Goal: Transaction & Acquisition: Purchase product/service

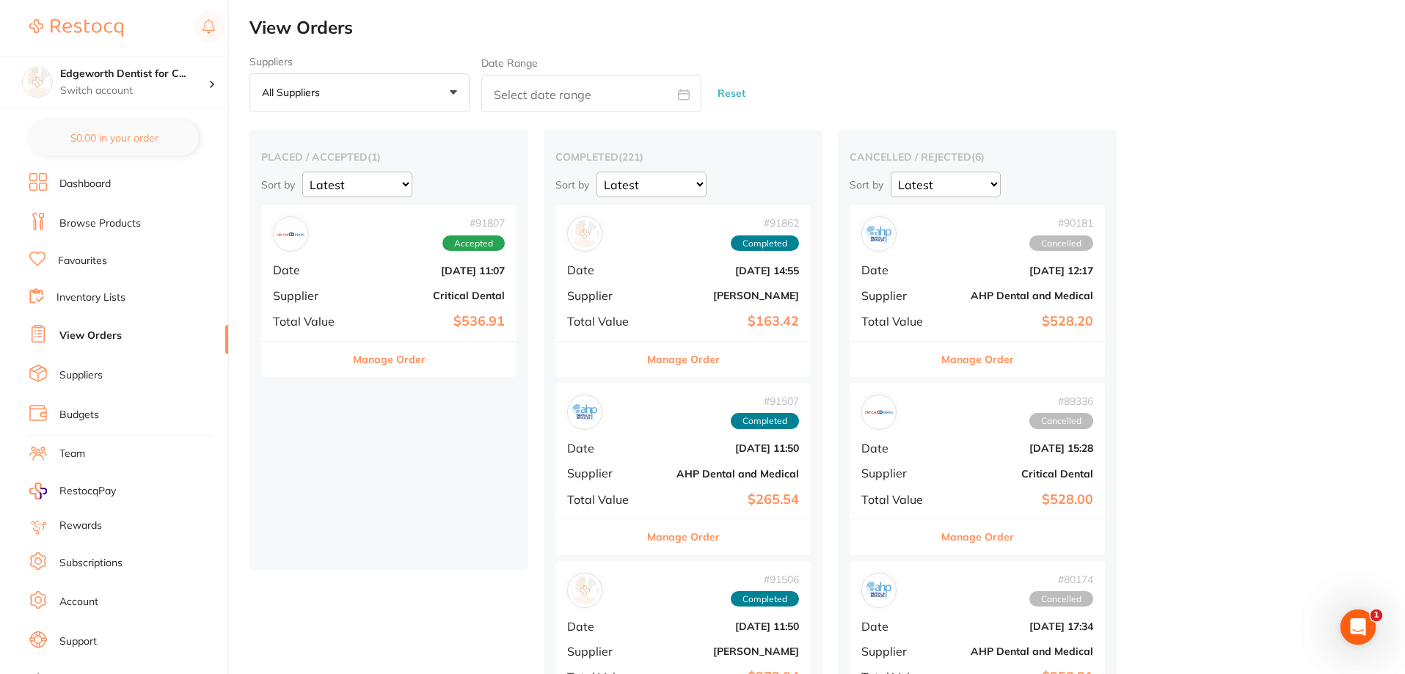
click at [114, 193] on li "Dashboard" at bounding box center [128, 184] width 199 height 22
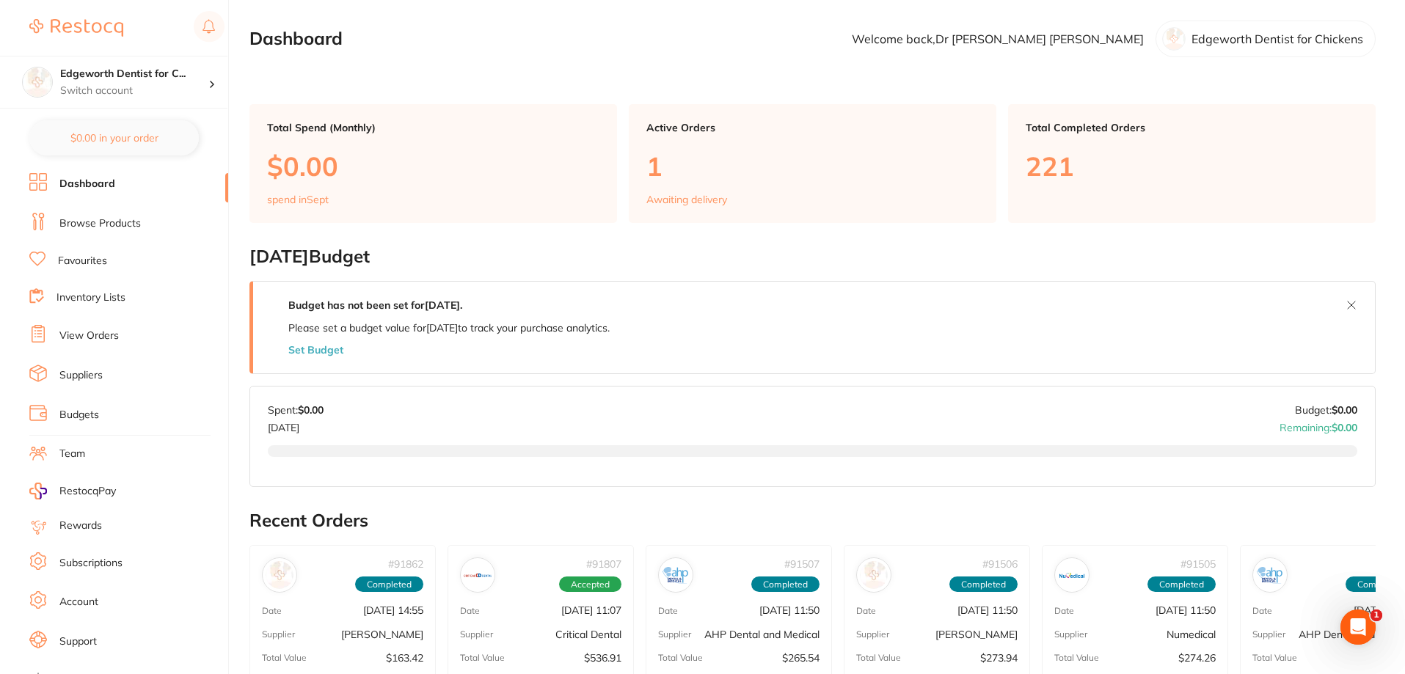
click at [138, 216] on link "Browse Products" at bounding box center [99, 223] width 81 height 15
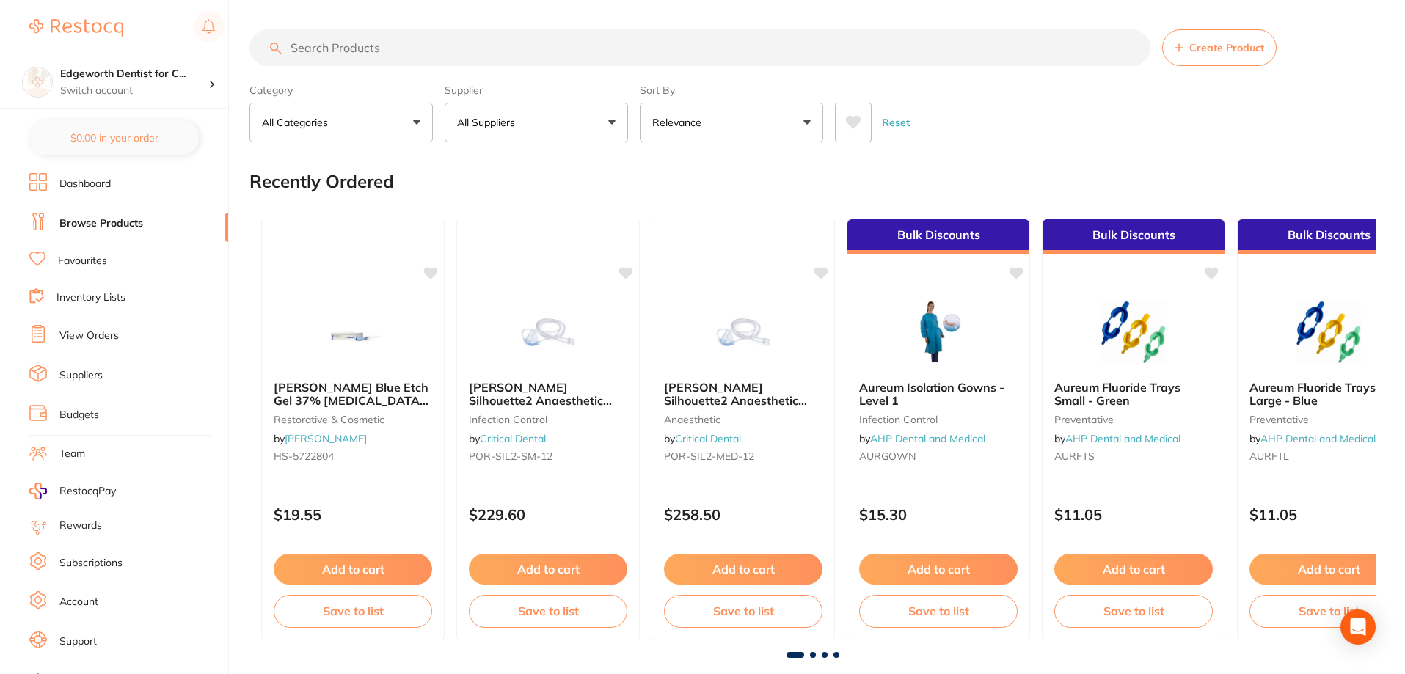
click at [387, 56] on input "search" at bounding box center [699, 47] width 901 height 37
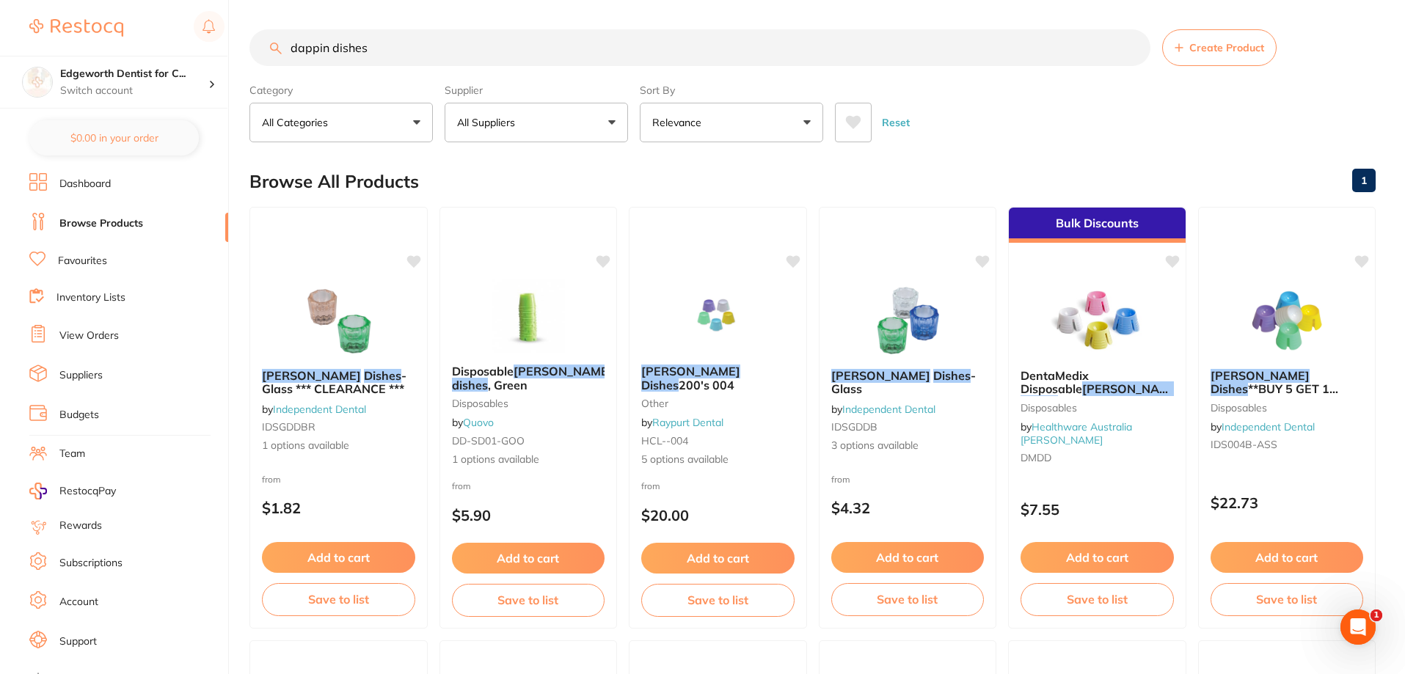
type input "dappin dishes"
click at [595, 115] on button "All Suppliers" at bounding box center [536, 123] width 183 height 40
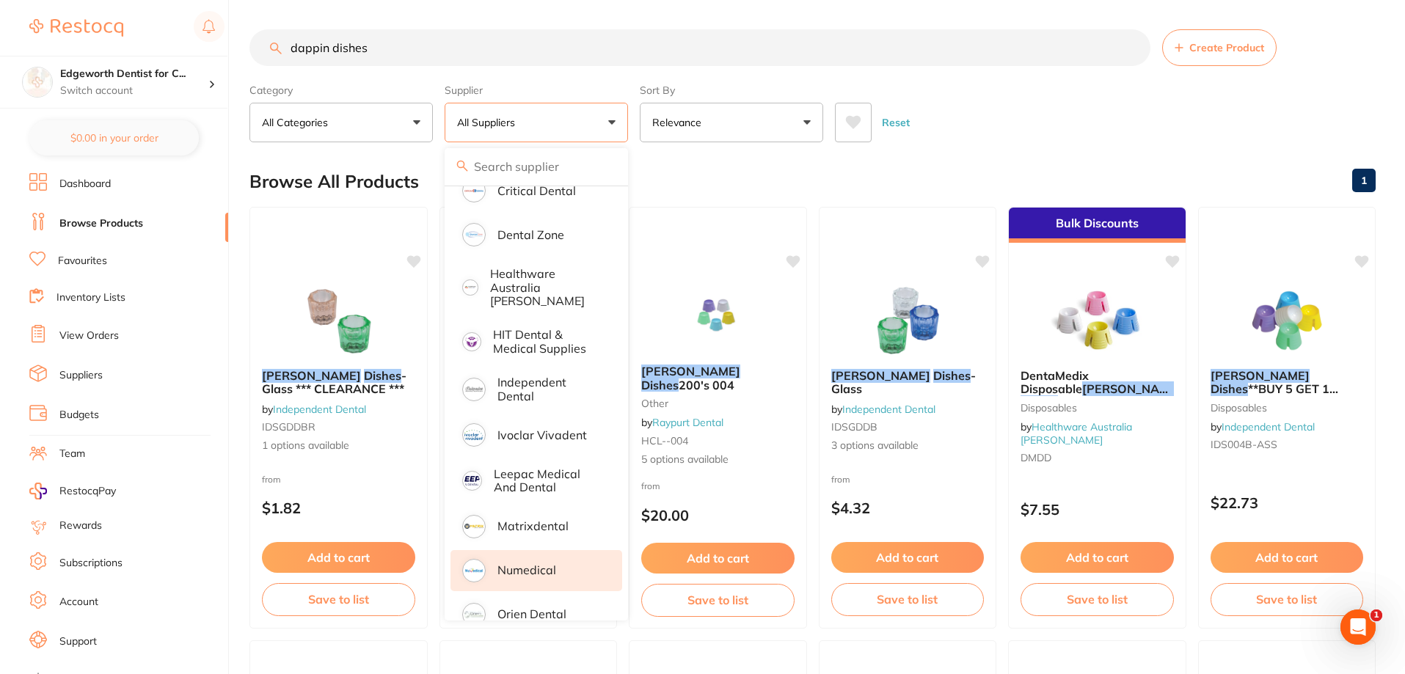
scroll to position [367, 0]
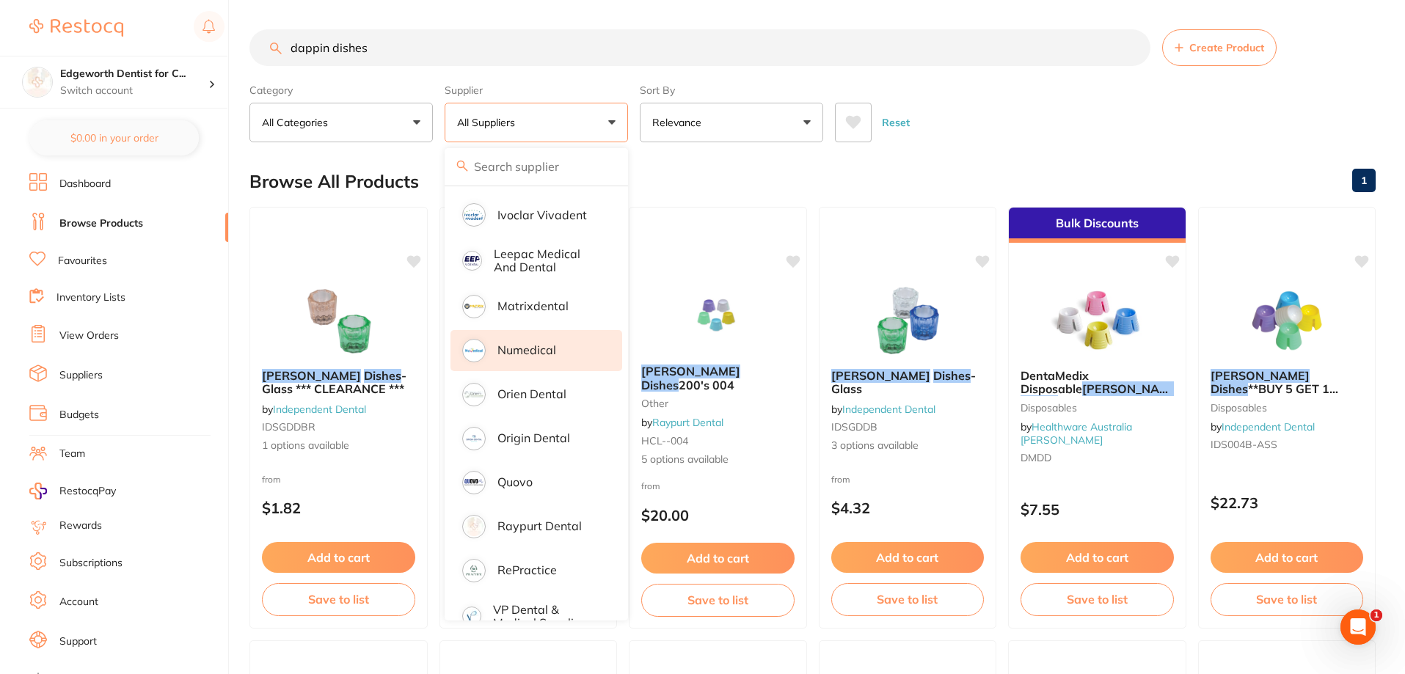
click at [542, 343] on p "Numedical" at bounding box center [526, 349] width 59 height 13
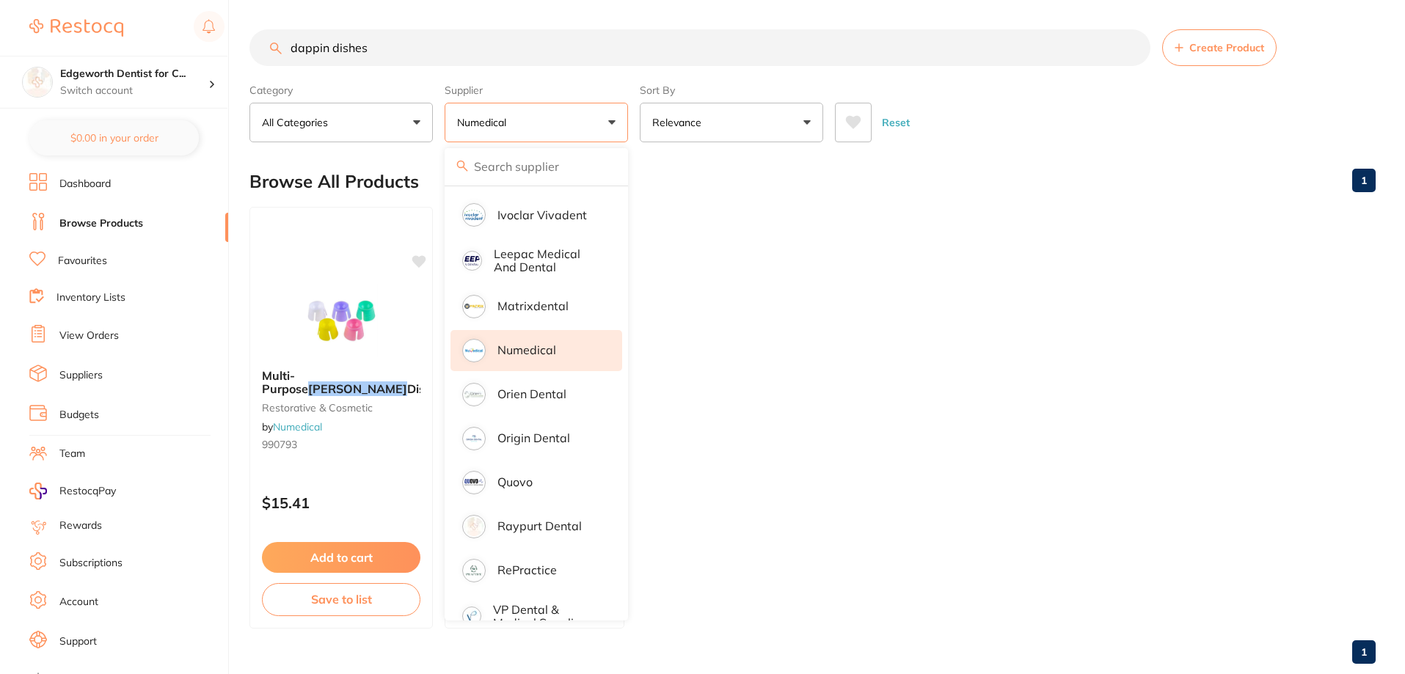
click at [932, 197] on div "Browse All Products 1" at bounding box center [812, 181] width 1126 height 49
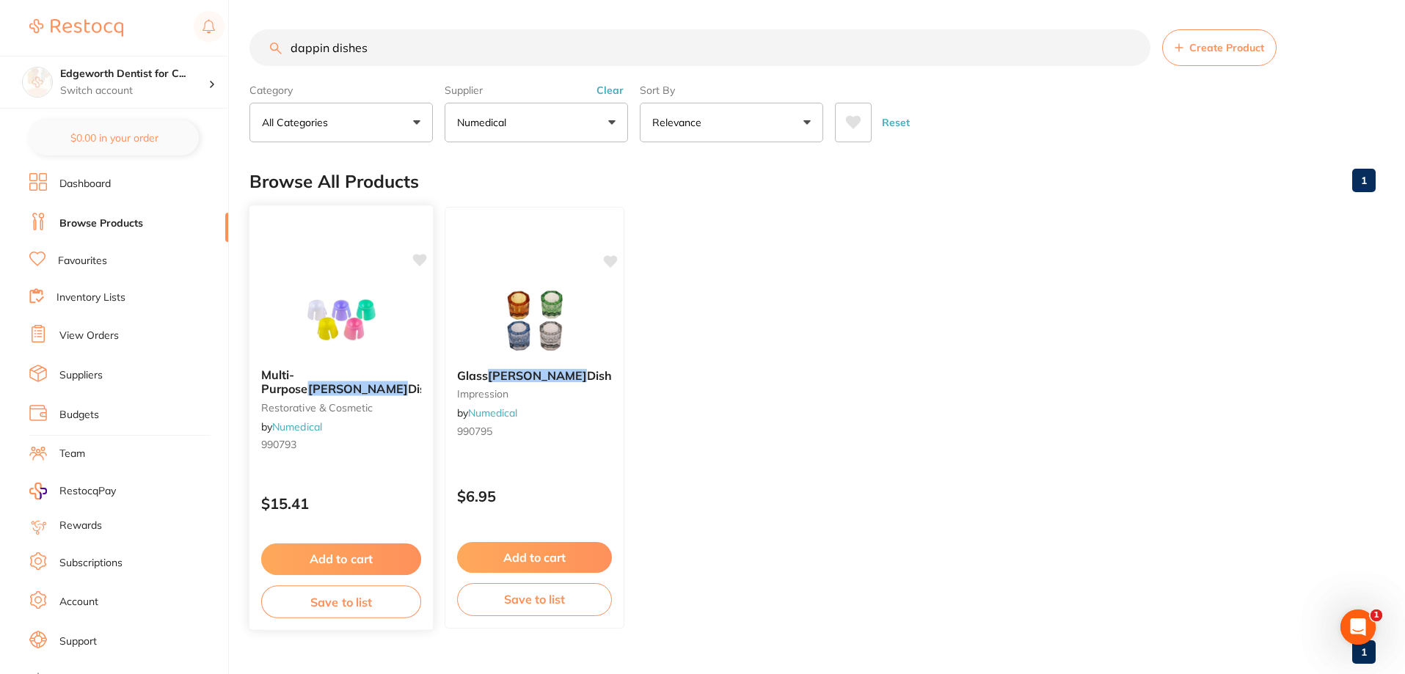
scroll to position [0, 0]
click at [321, 420] on link "Numedical" at bounding box center [297, 426] width 50 height 13
click at [370, 381] on em "[PERSON_NAME]" at bounding box center [358, 388] width 100 height 15
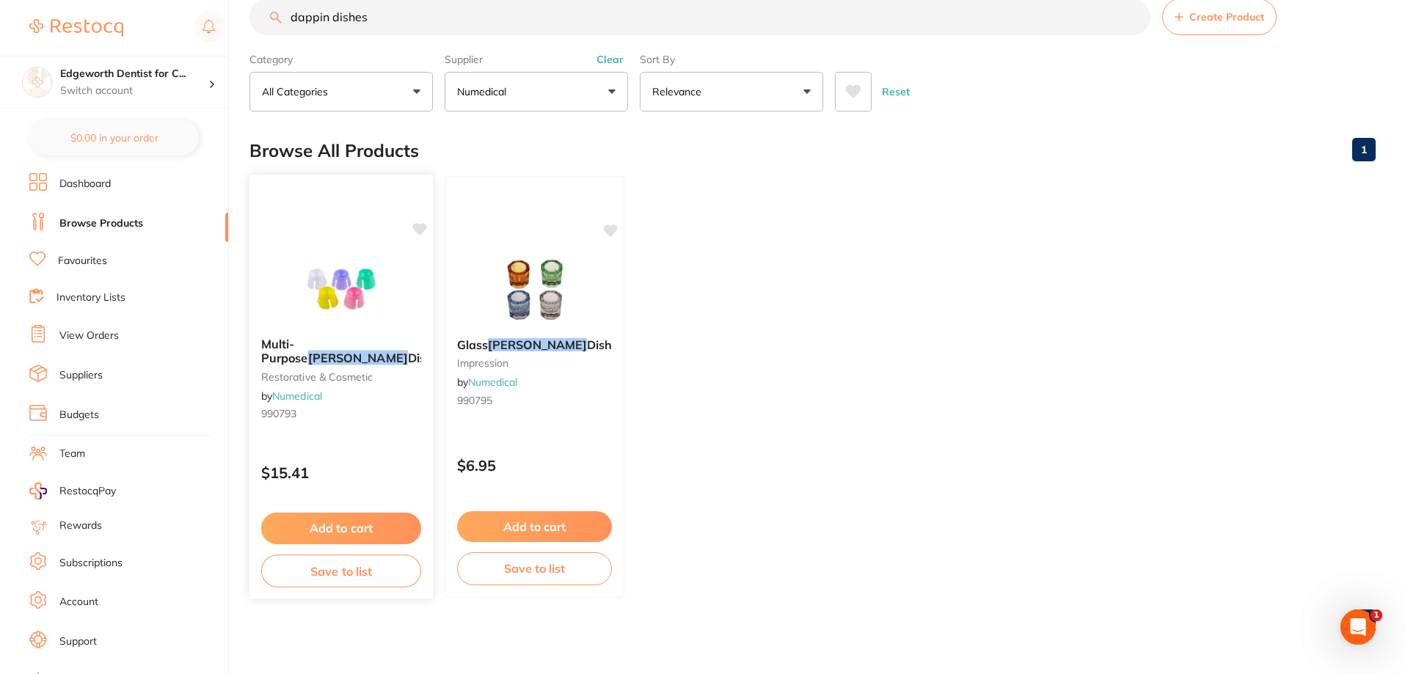
click at [345, 527] on button "Add to cart" at bounding box center [341, 529] width 160 height 32
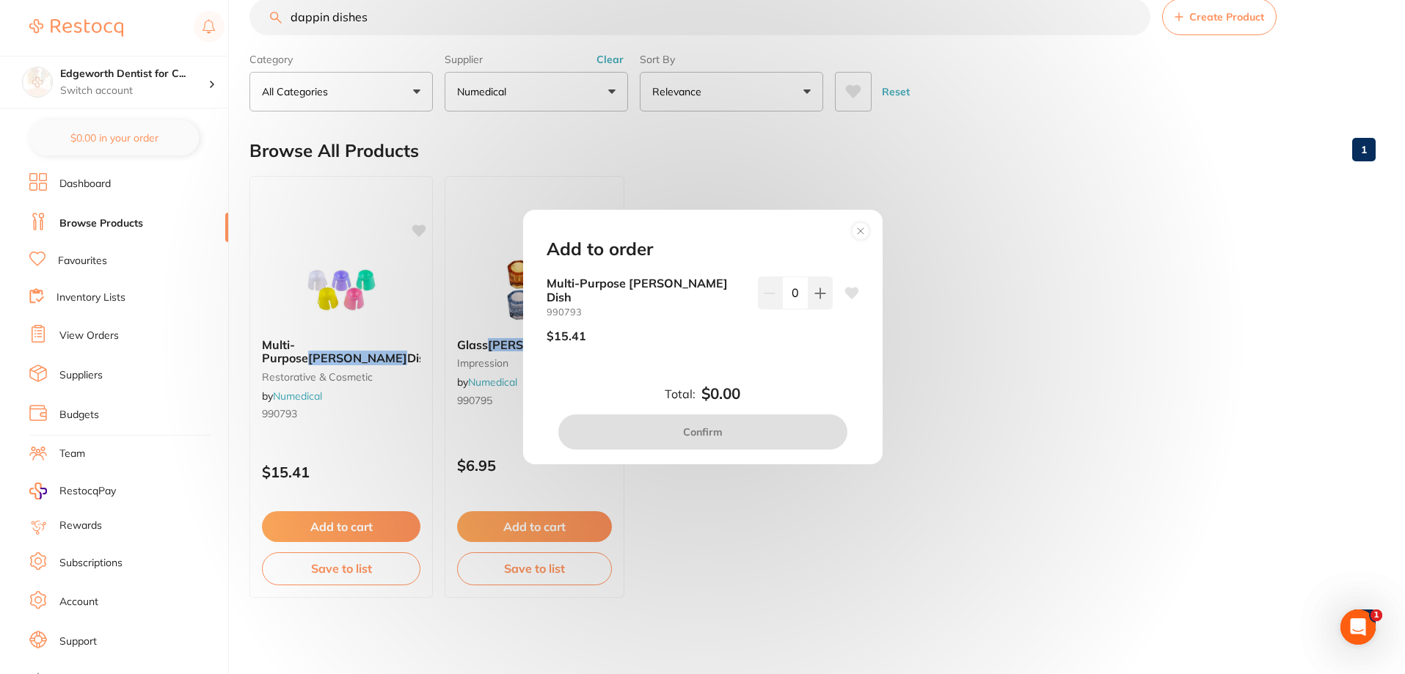
scroll to position [0, 0]
drag, startPoint x: 800, startPoint y: 302, endPoint x: 789, endPoint y: 305, distance: 10.7
click at [789, 305] on input "0" at bounding box center [795, 293] width 26 height 32
click at [860, 233] on circle at bounding box center [860, 230] width 17 height 17
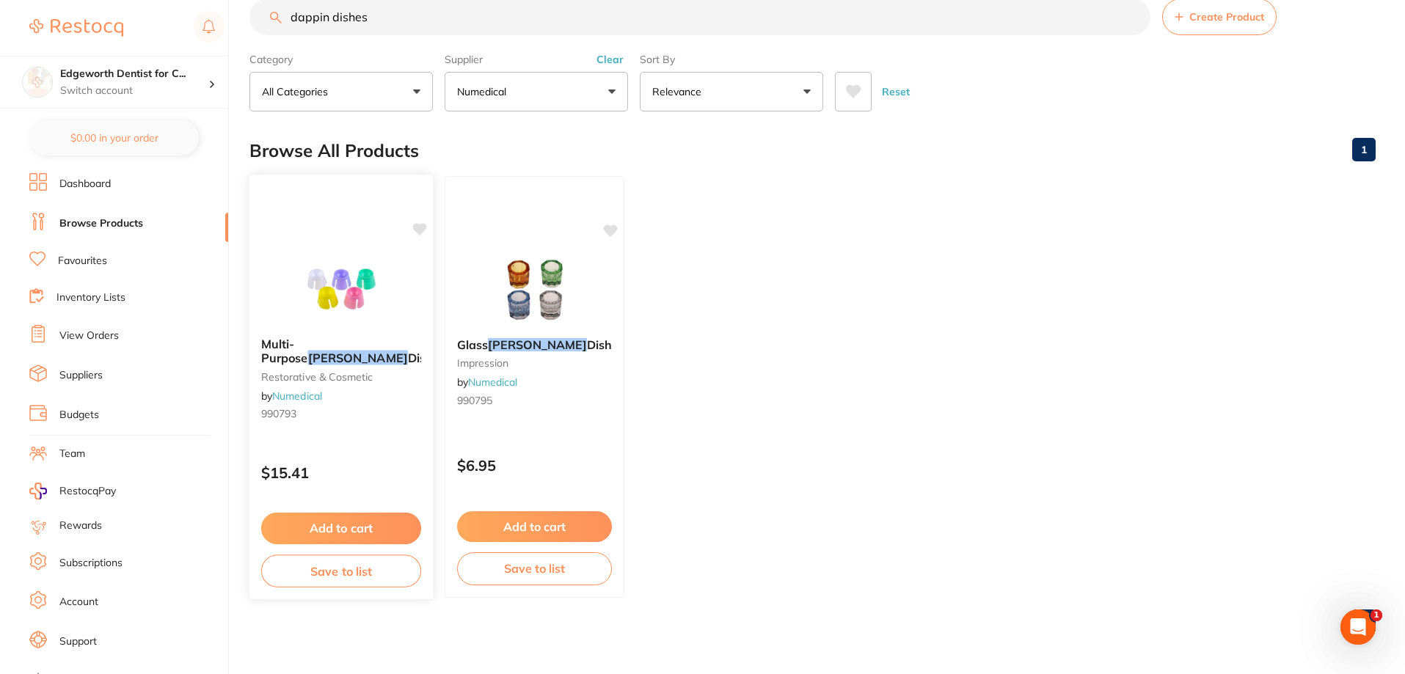
click at [384, 351] on em "[PERSON_NAME]" at bounding box center [358, 358] width 100 height 15
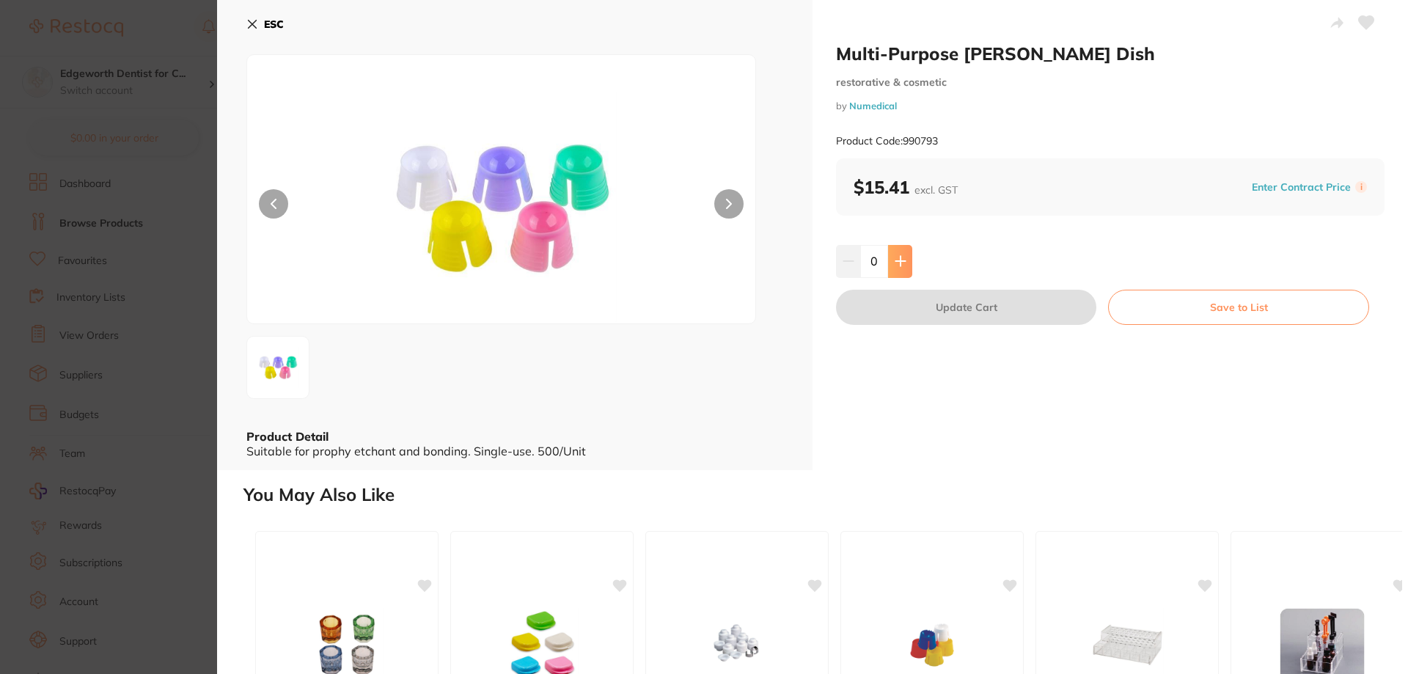
click at [896, 266] on icon at bounding box center [901, 261] width 12 height 12
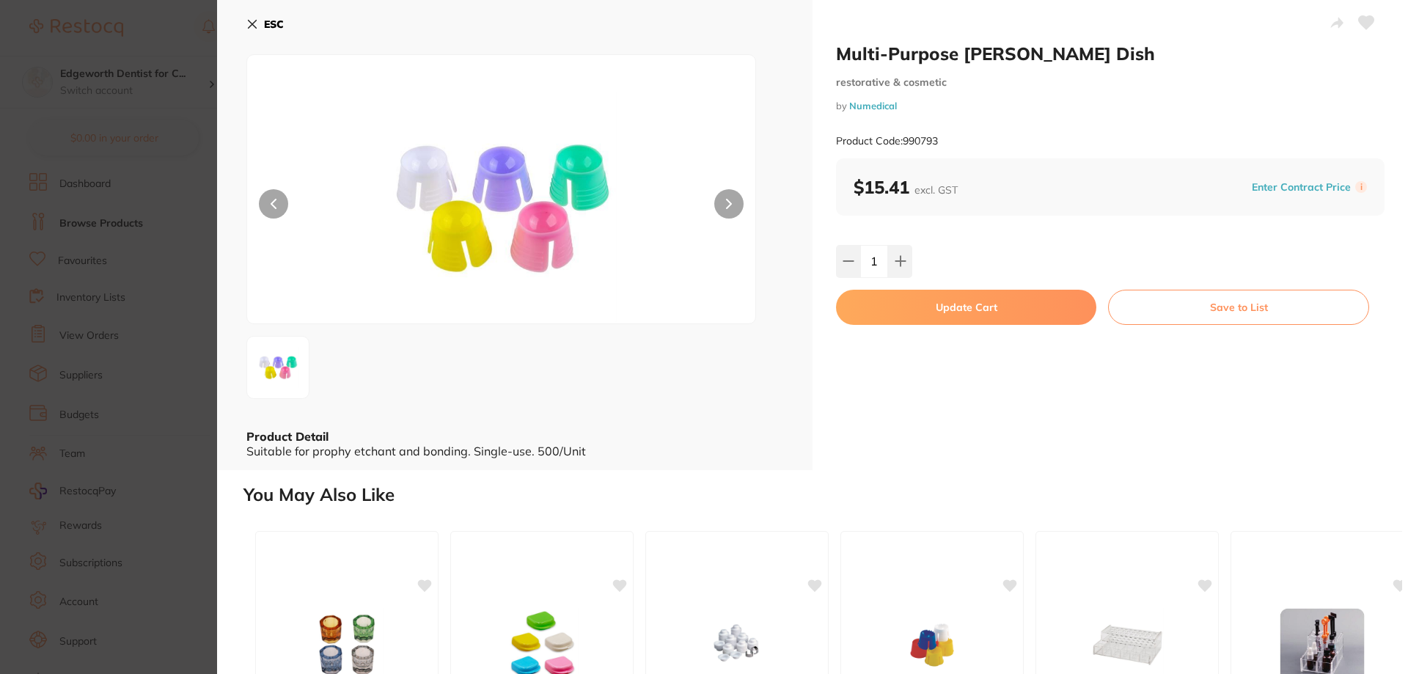
click at [897, 266] on icon at bounding box center [901, 261] width 12 height 12
type input "2"
click at [996, 307] on button "Update Cart" at bounding box center [966, 307] width 260 height 35
checkbox input "false"
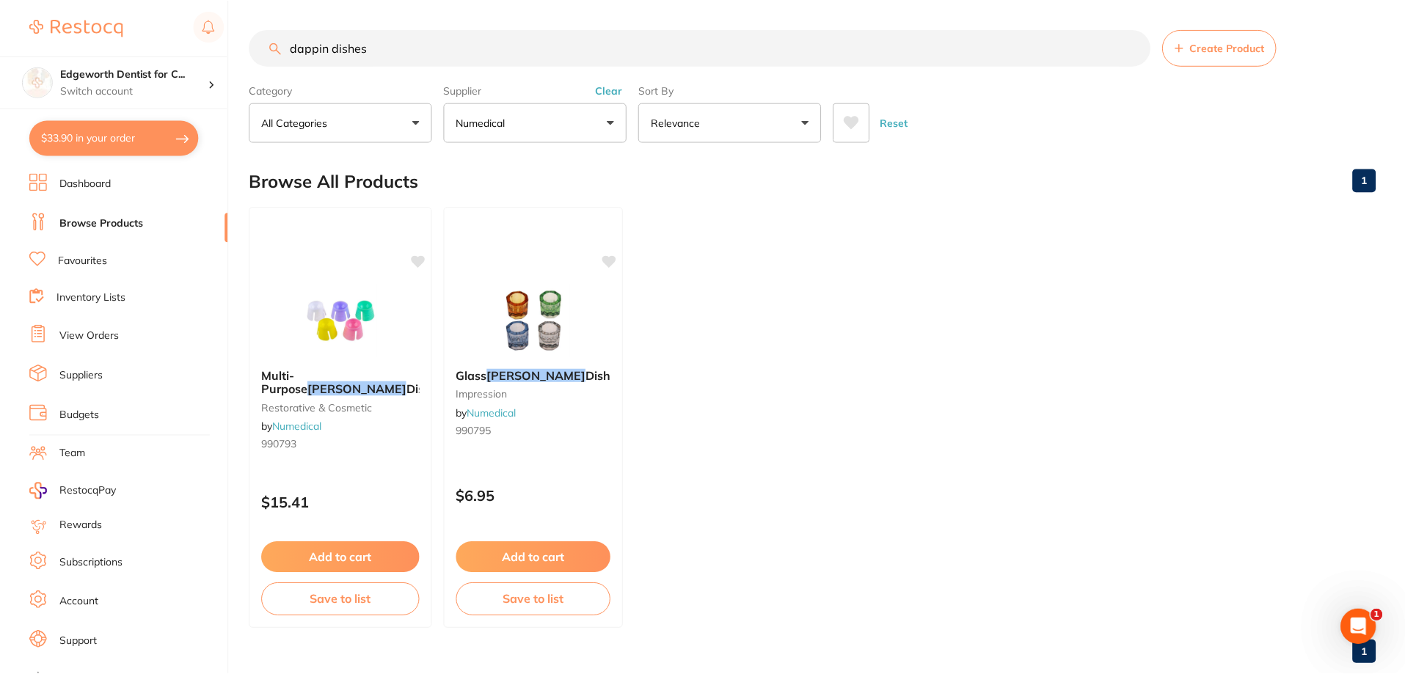
scroll to position [31, 0]
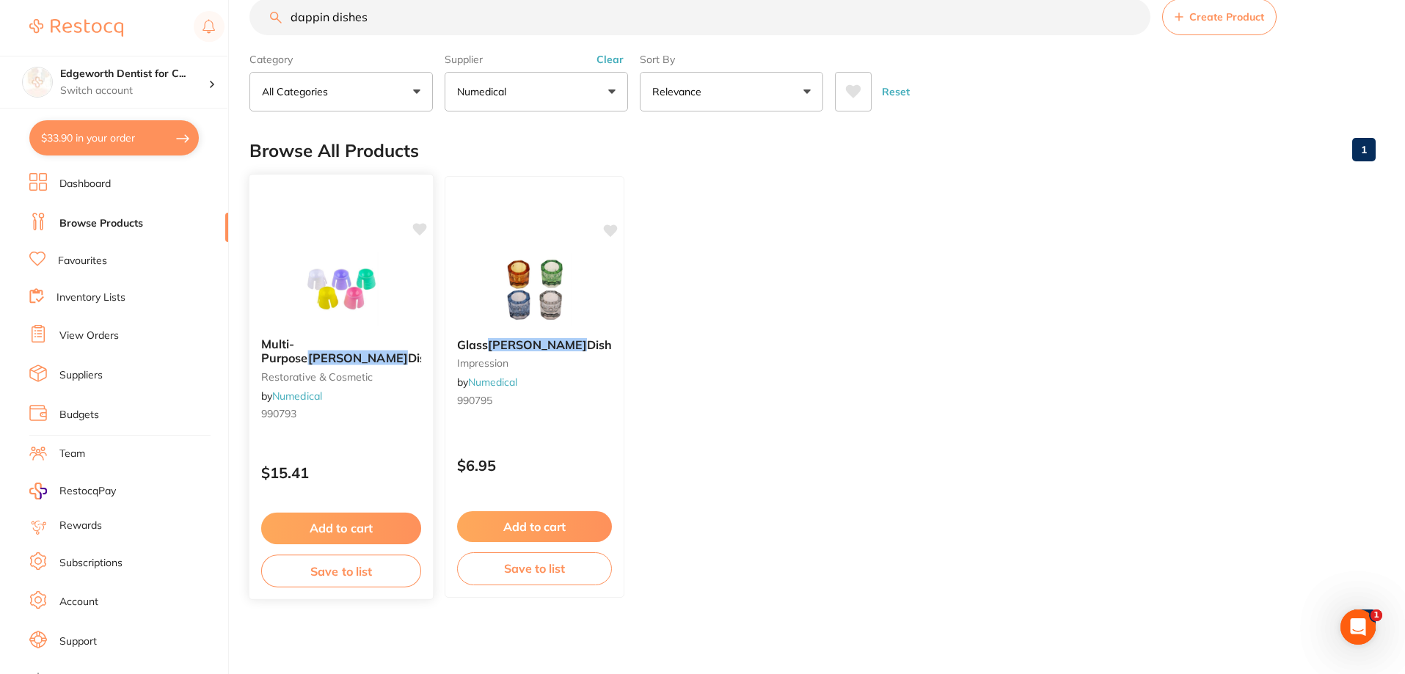
click at [342, 370] on small "restorative & cosmetic" at bounding box center [341, 376] width 160 height 12
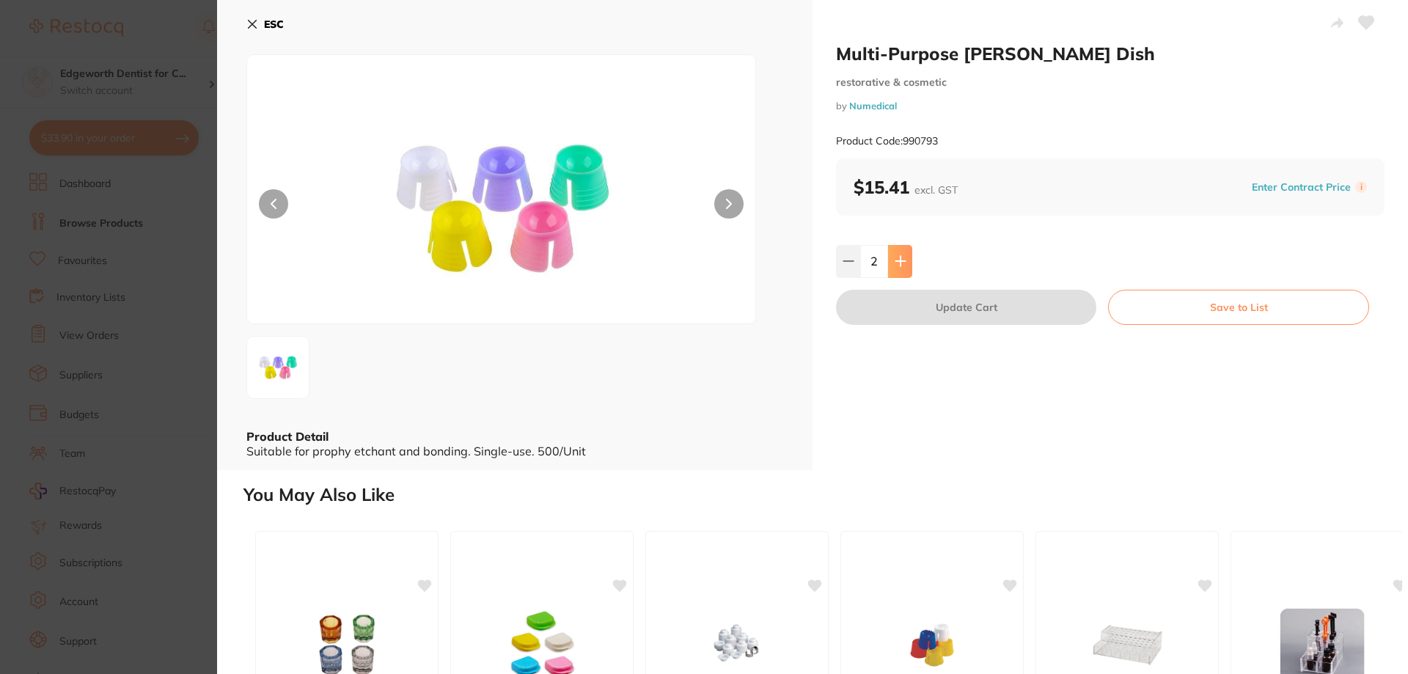
click at [899, 268] on button at bounding box center [900, 261] width 24 height 32
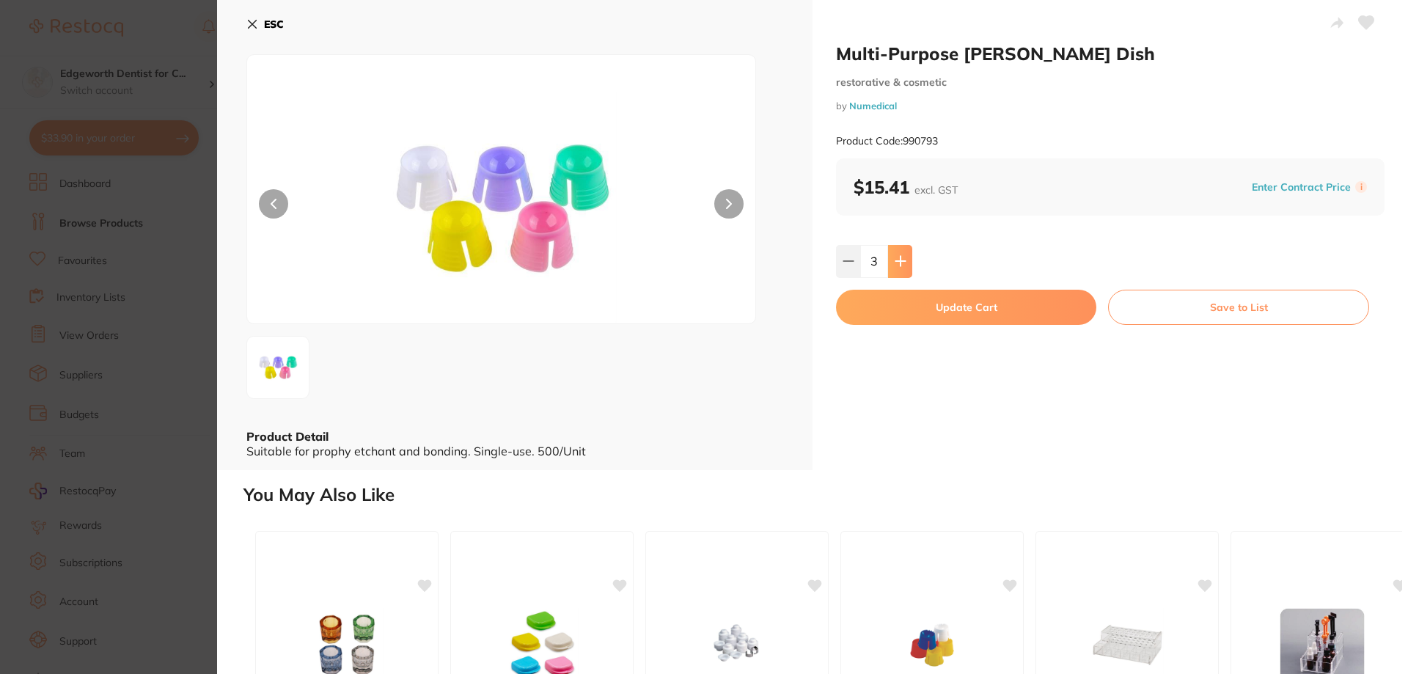
type input "4"
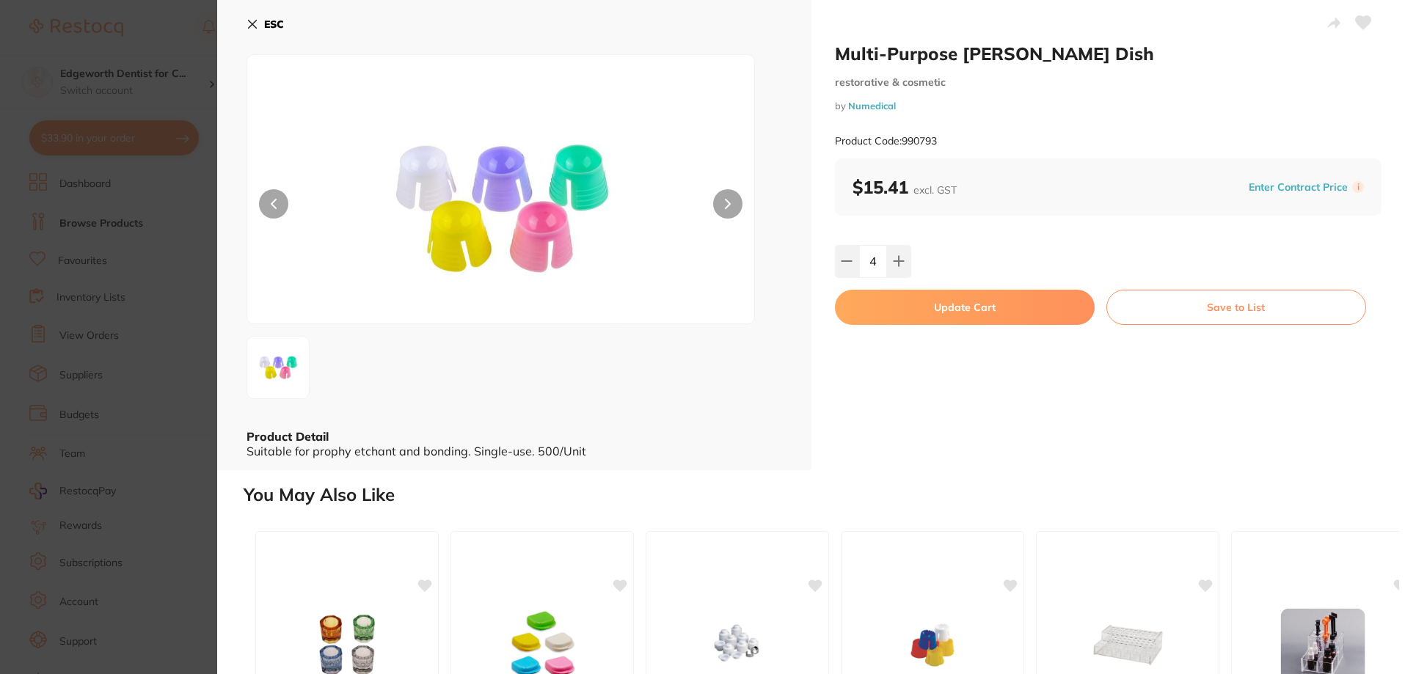
click at [907, 263] on div "4" at bounding box center [1108, 261] width 547 height 32
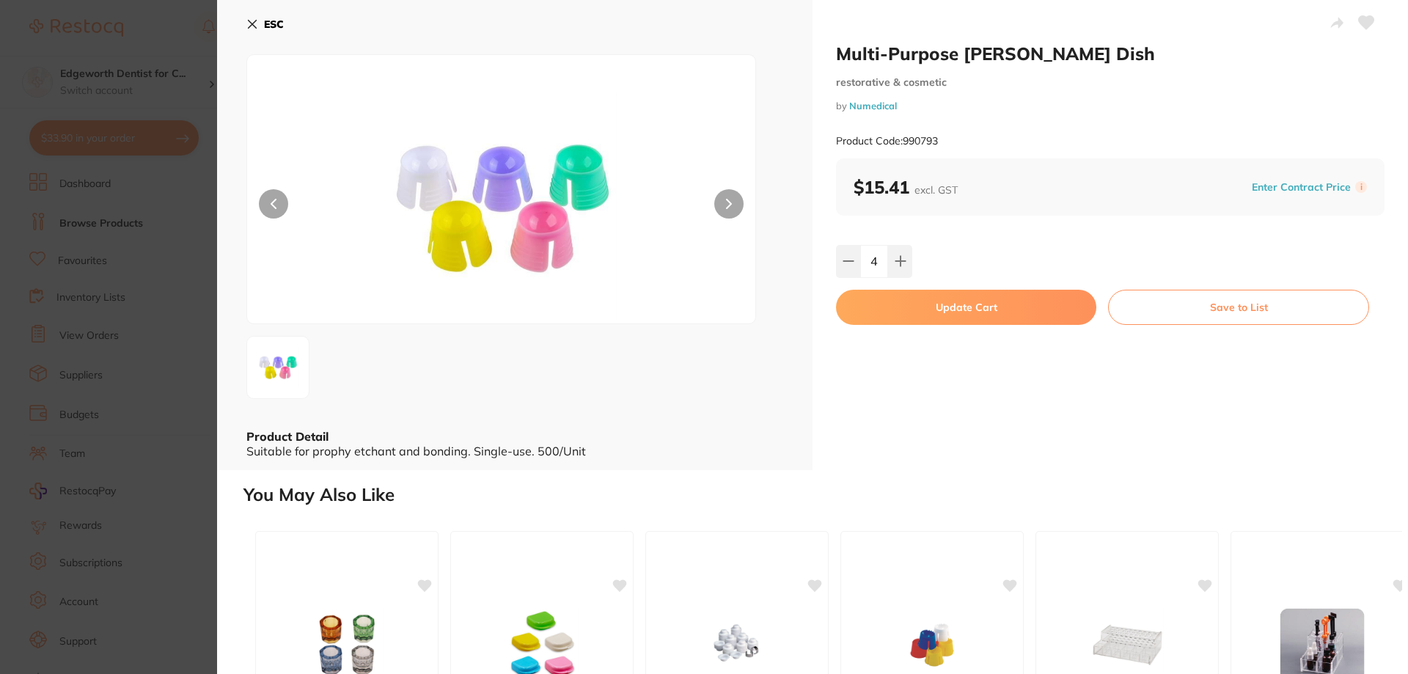
click at [954, 296] on button "Update Cart" at bounding box center [966, 307] width 260 height 35
type input "4"
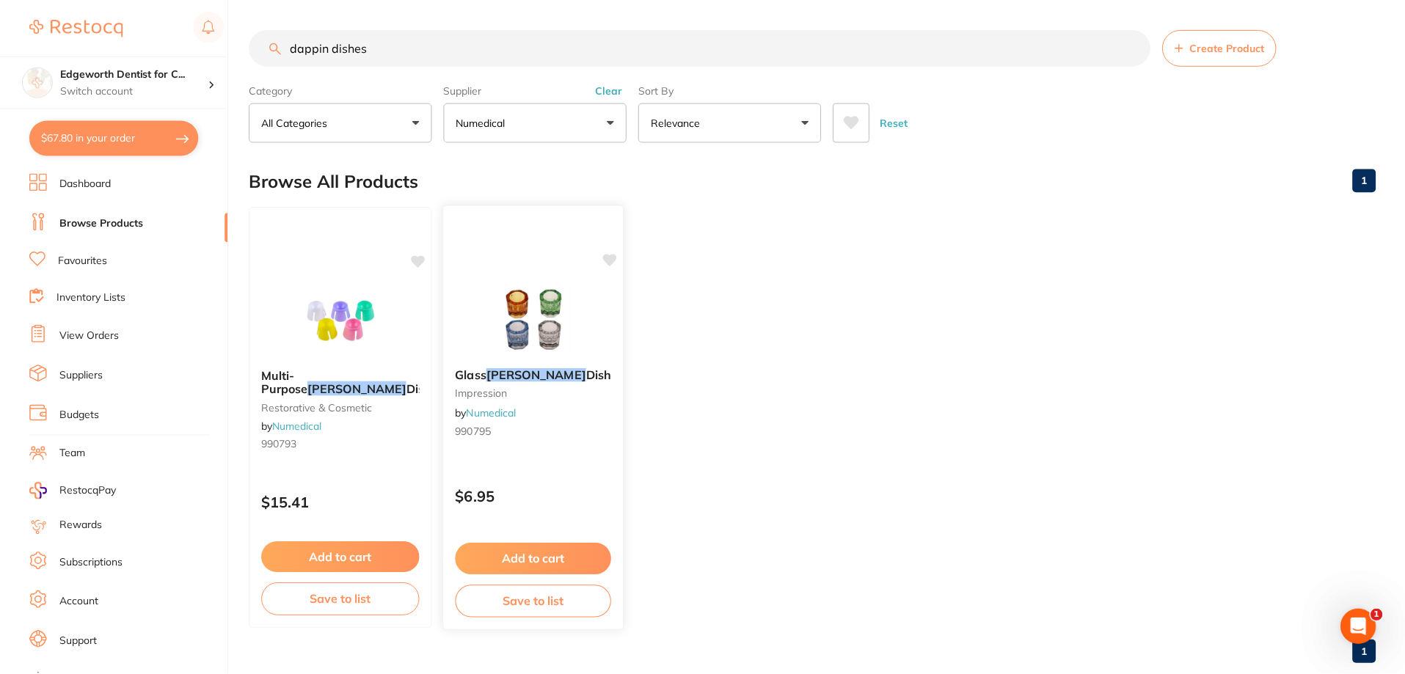
scroll to position [31, 0]
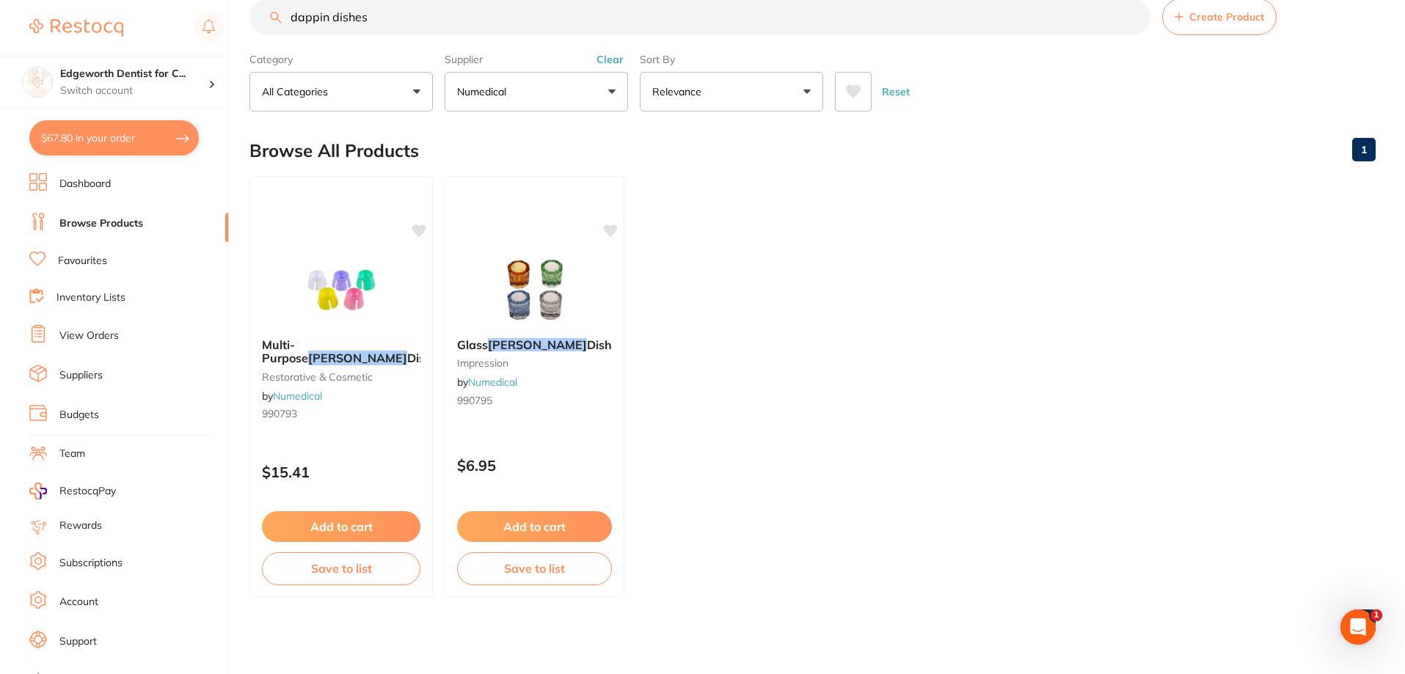
click at [119, 130] on button "$67.80 in your order" at bounding box center [113, 137] width 169 height 35
checkbox input "true"
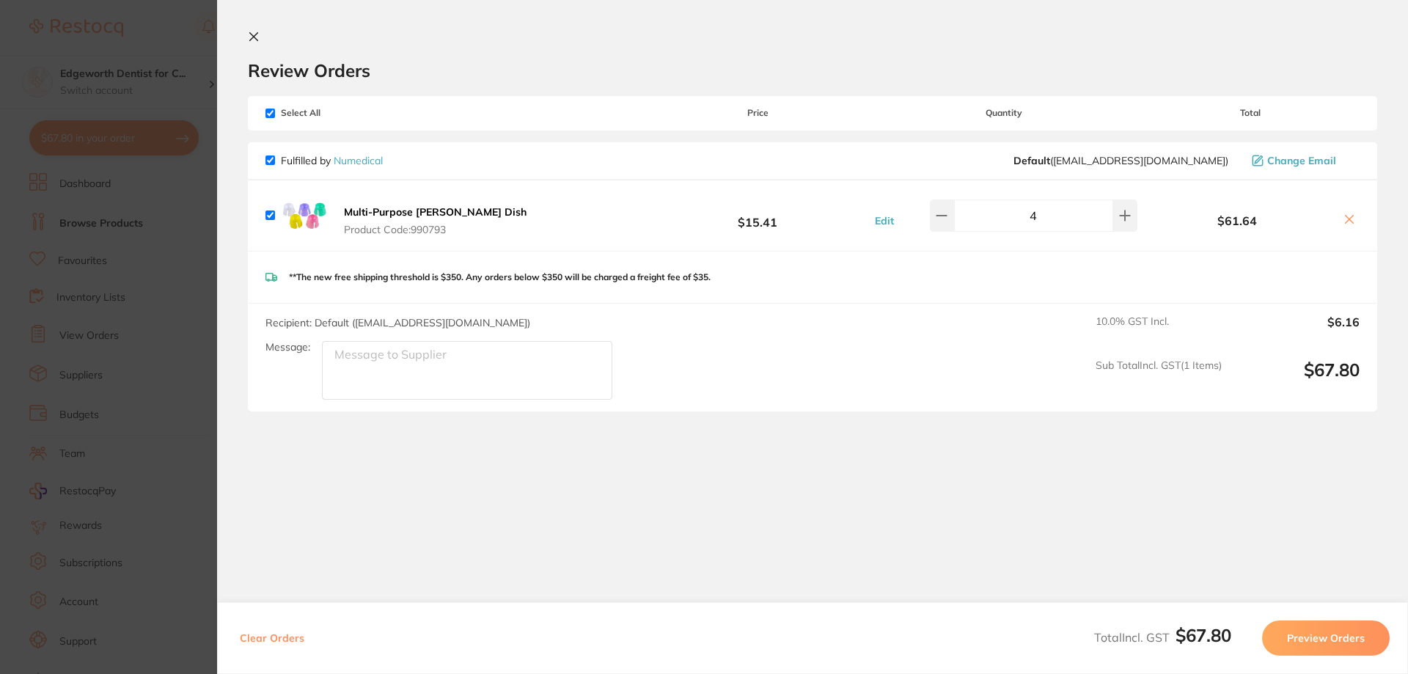
click at [170, 276] on section "Update RRP Set your pre negotiated price for this item. Item Agreed RRP (excl. …" at bounding box center [704, 337] width 1408 height 674
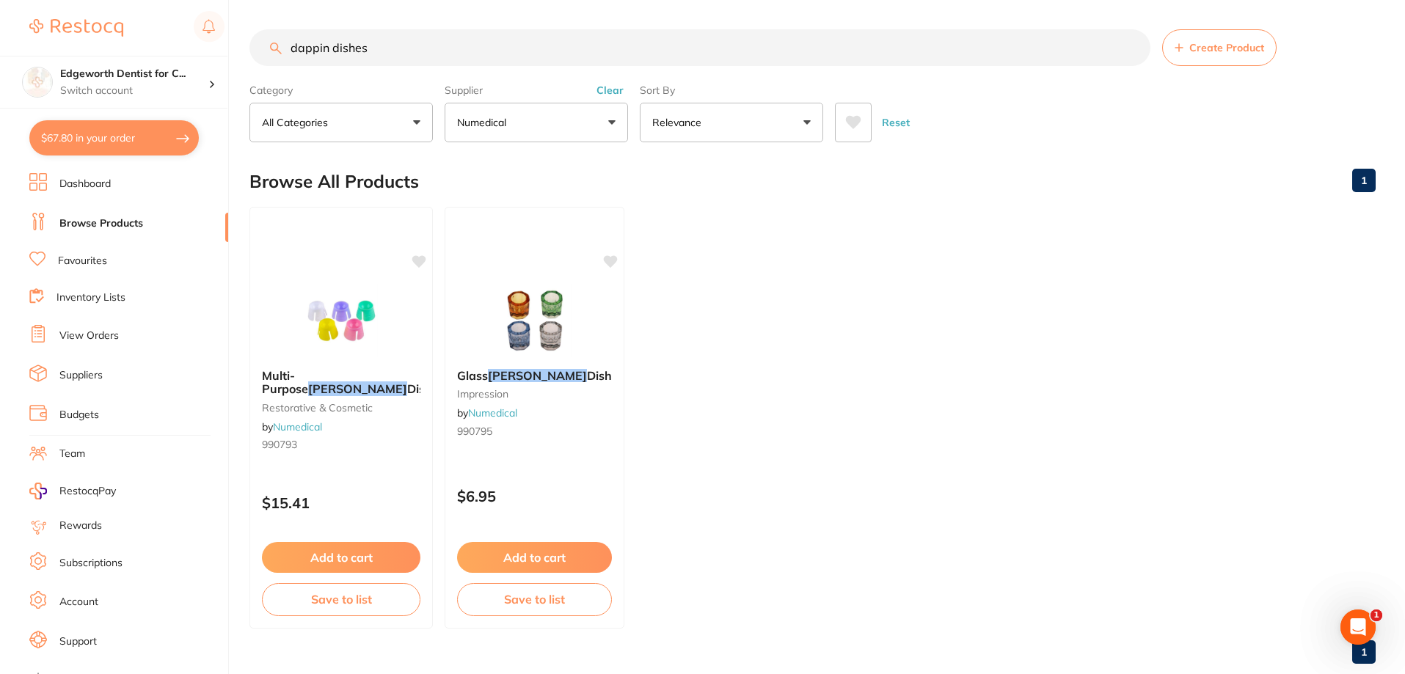
drag, startPoint x: 414, startPoint y: 31, endPoint x: 118, endPoint y: 8, distance: 296.5
click at [118, 8] on div "$67.80 Edgeworth Dentist for C... Switch account Edgeworth Dentist for Chickens…" at bounding box center [702, 337] width 1405 height 674
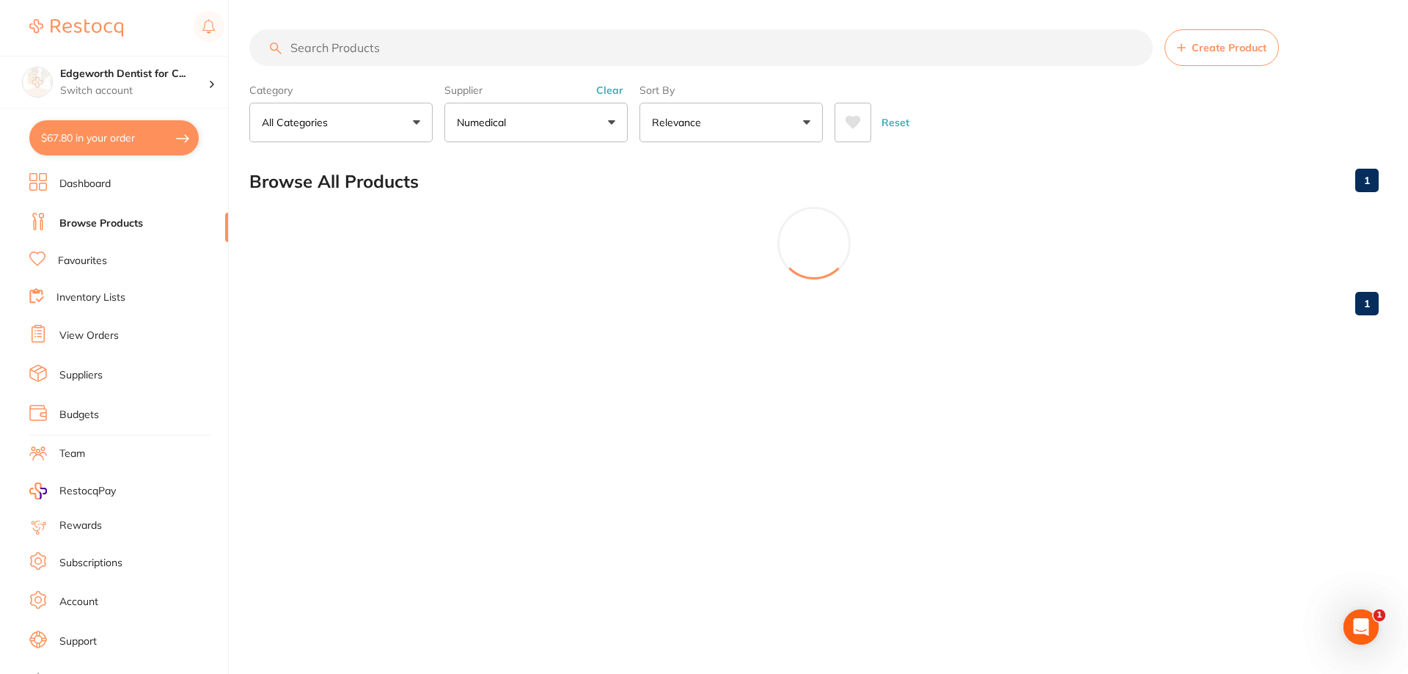
click at [466, 111] on button "Numedical" at bounding box center [536, 123] width 183 height 40
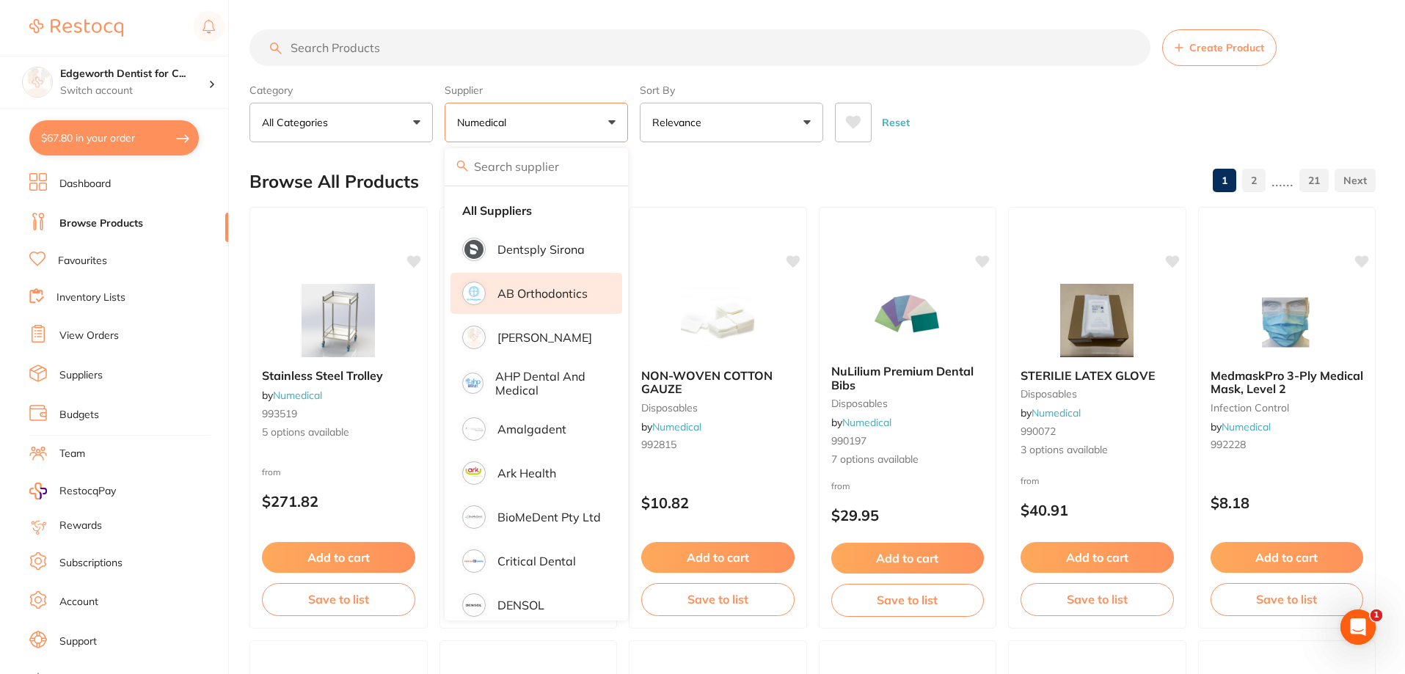
click at [523, 209] on strong "All Suppliers" at bounding box center [497, 210] width 70 height 13
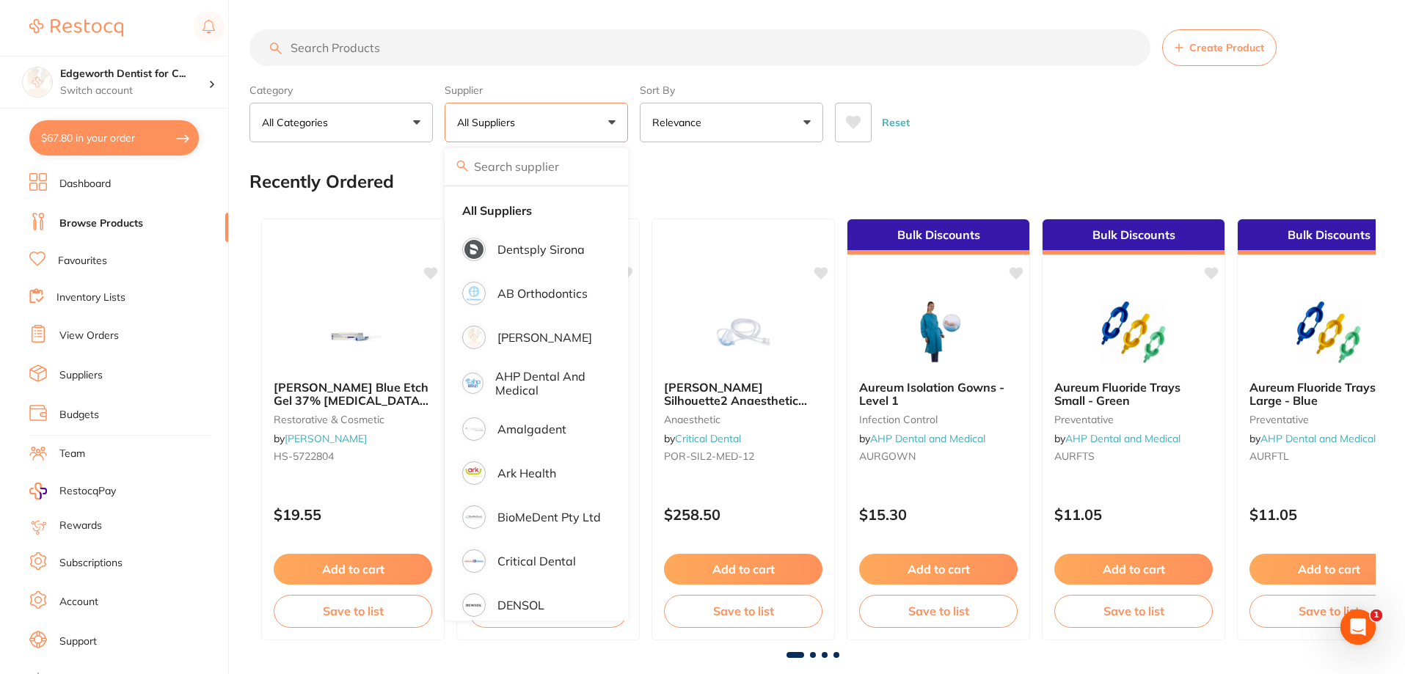
click at [501, 46] on input "search" at bounding box center [699, 47] width 901 height 37
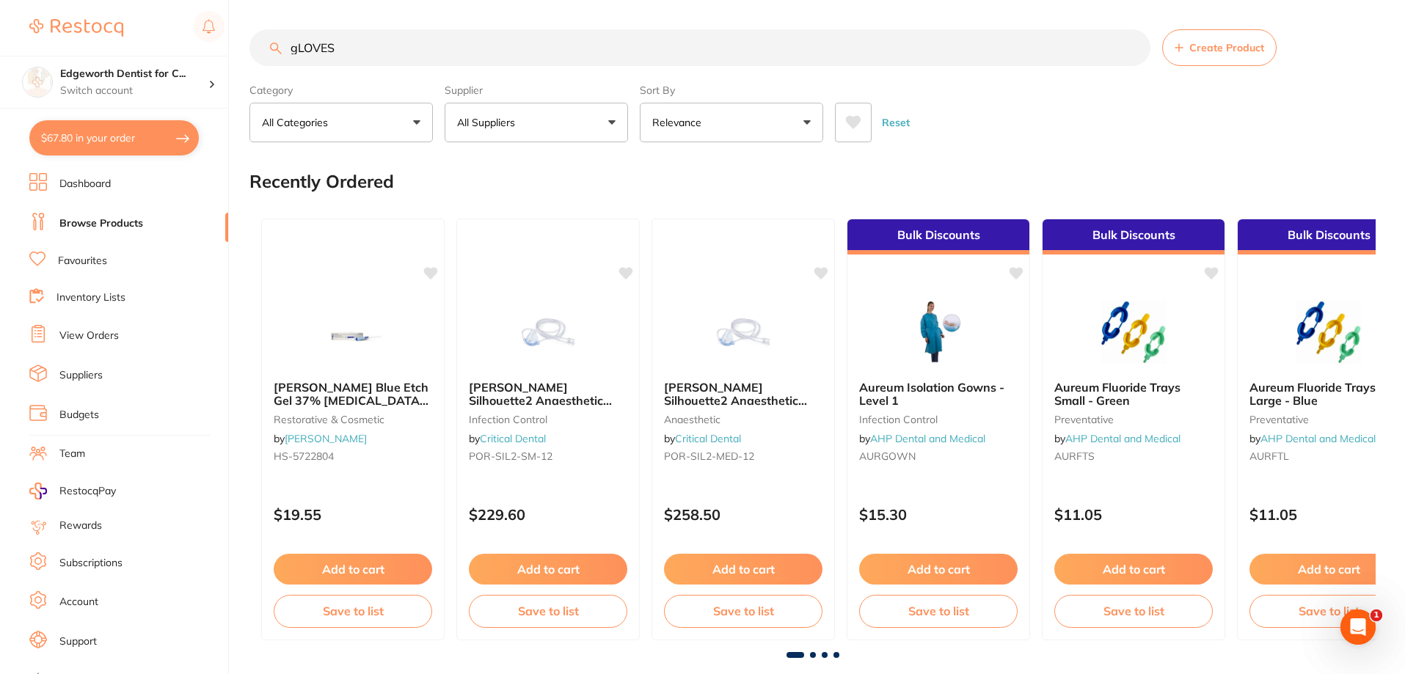
type input "gLOVES"
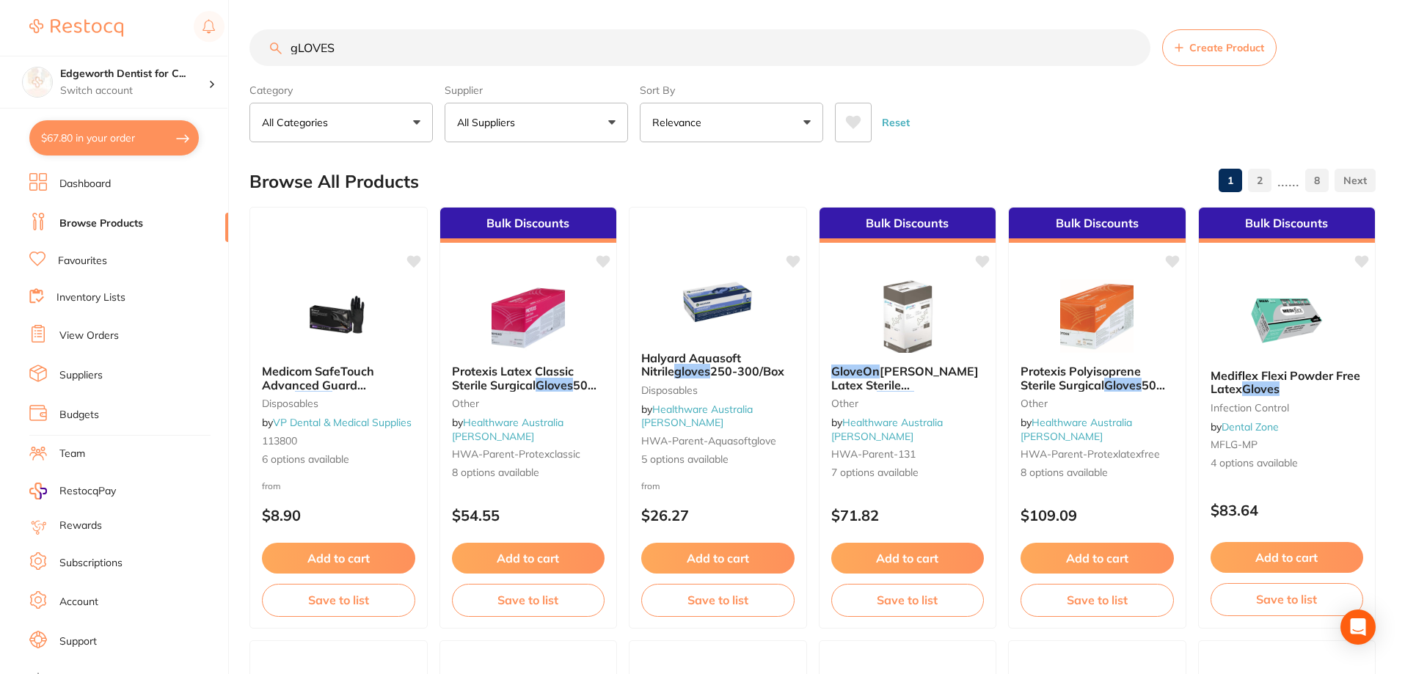
drag, startPoint x: 183, startPoint y: 45, endPoint x: 53, endPoint y: 42, distance: 129.9
click at [51, 45] on div "$67.80 Edgeworth Dentist for C... Switch account Edgeworth Dentist for Chickens…" at bounding box center [702, 337] width 1405 height 674
type input "NITRILE GLOVES"
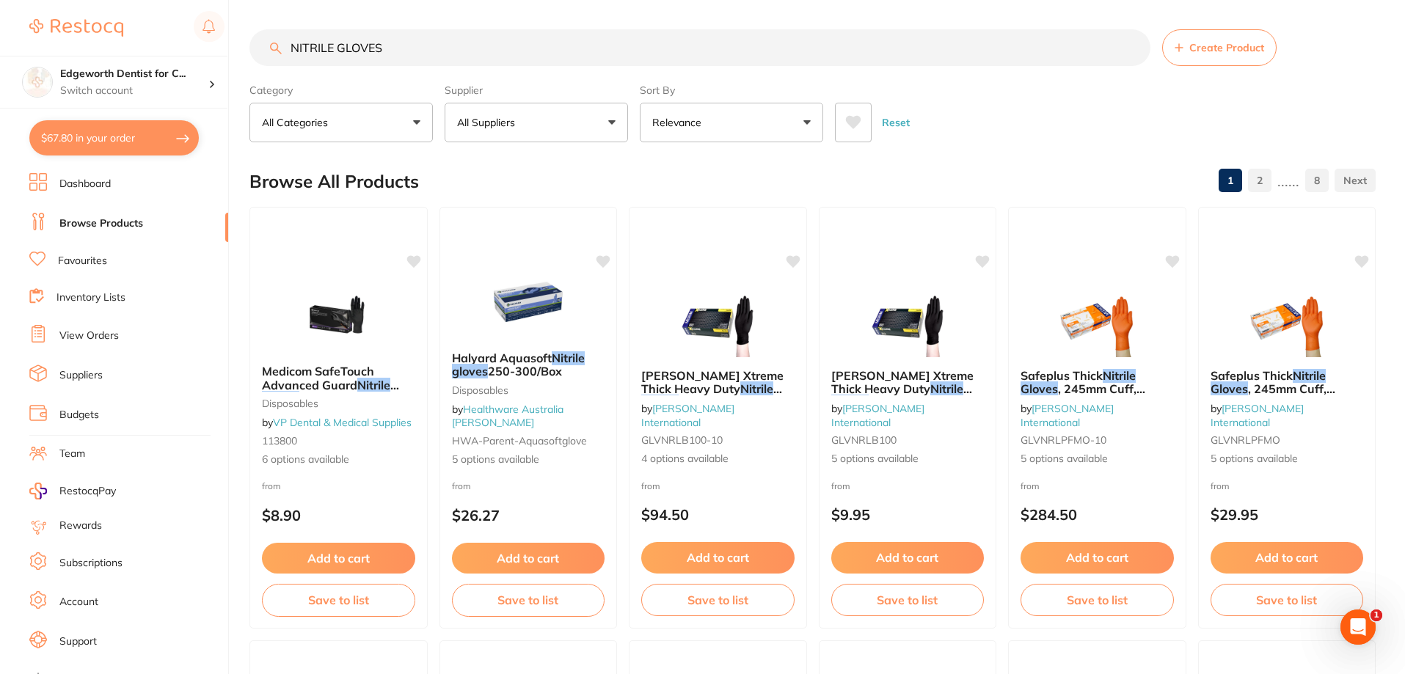
click at [695, 109] on button "Relevance" at bounding box center [731, 123] width 183 height 40
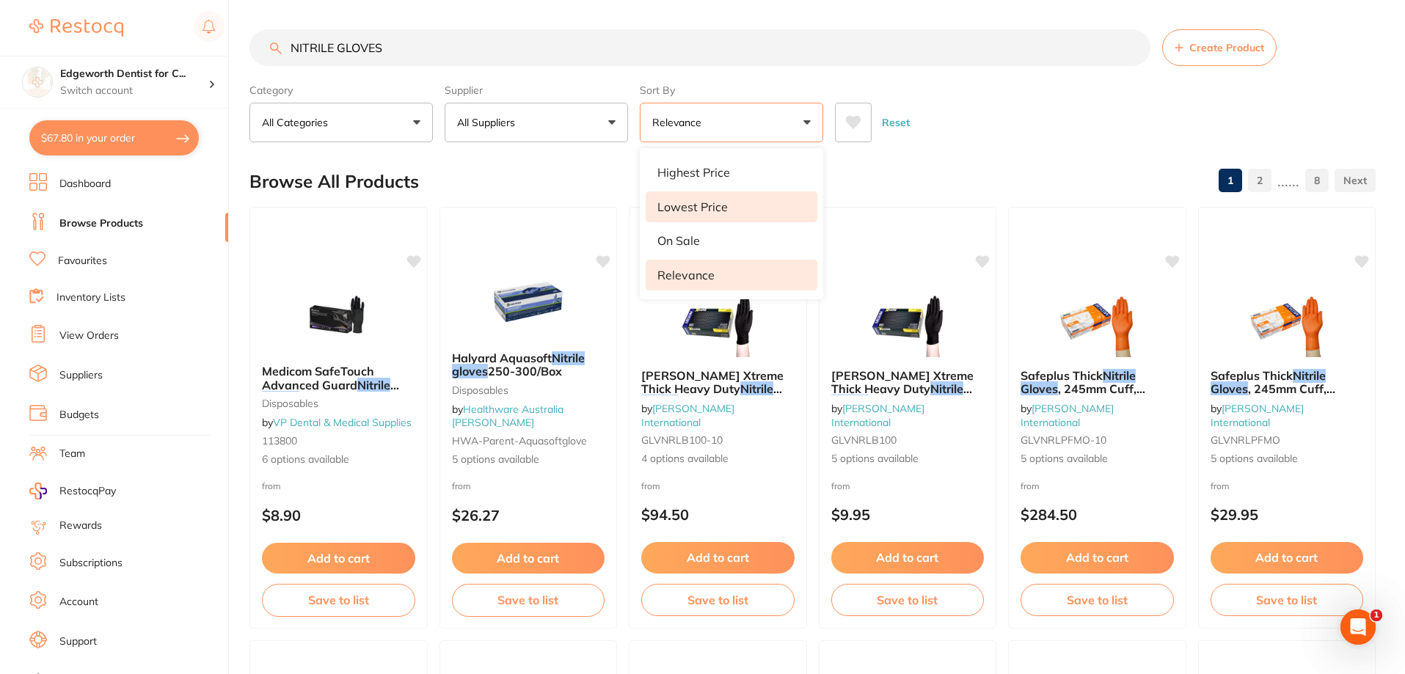
click at [702, 201] on p "Lowest Price" at bounding box center [692, 206] width 70 height 13
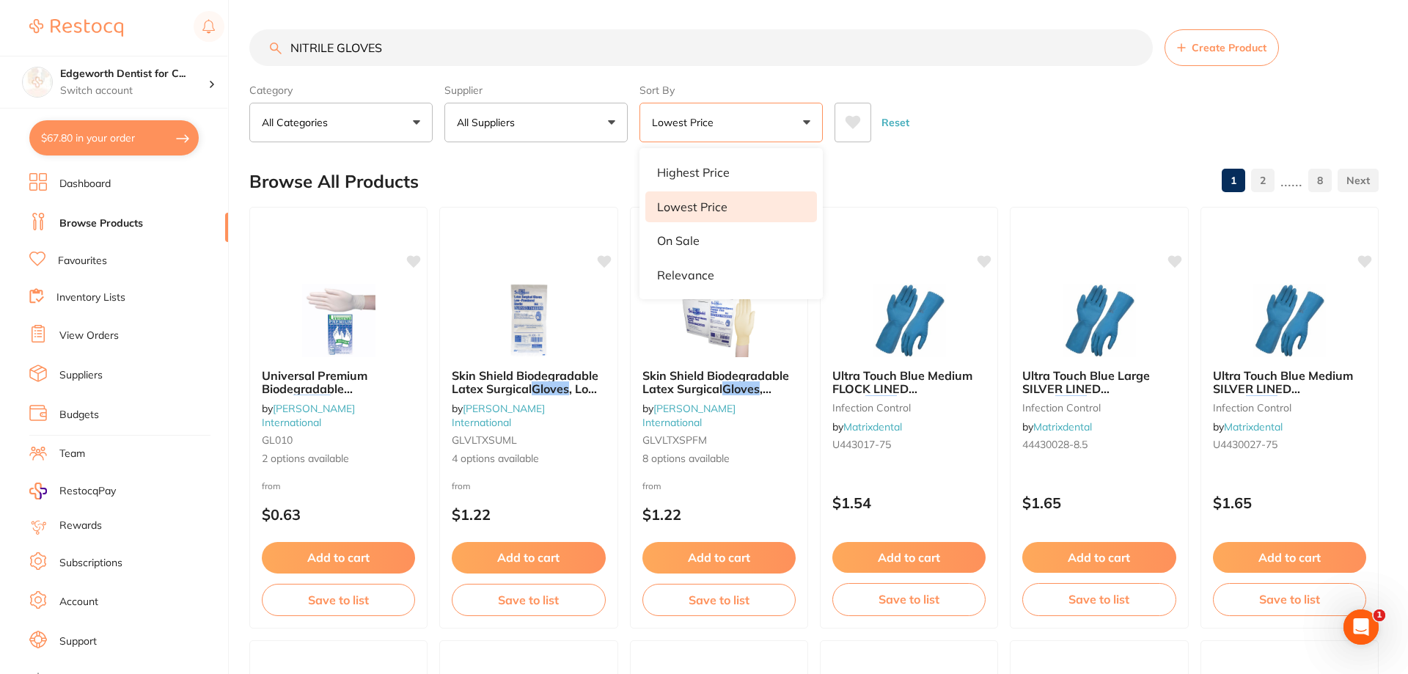
click at [1094, 137] on div "Reset" at bounding box center [1101, 116] width 533 height 51
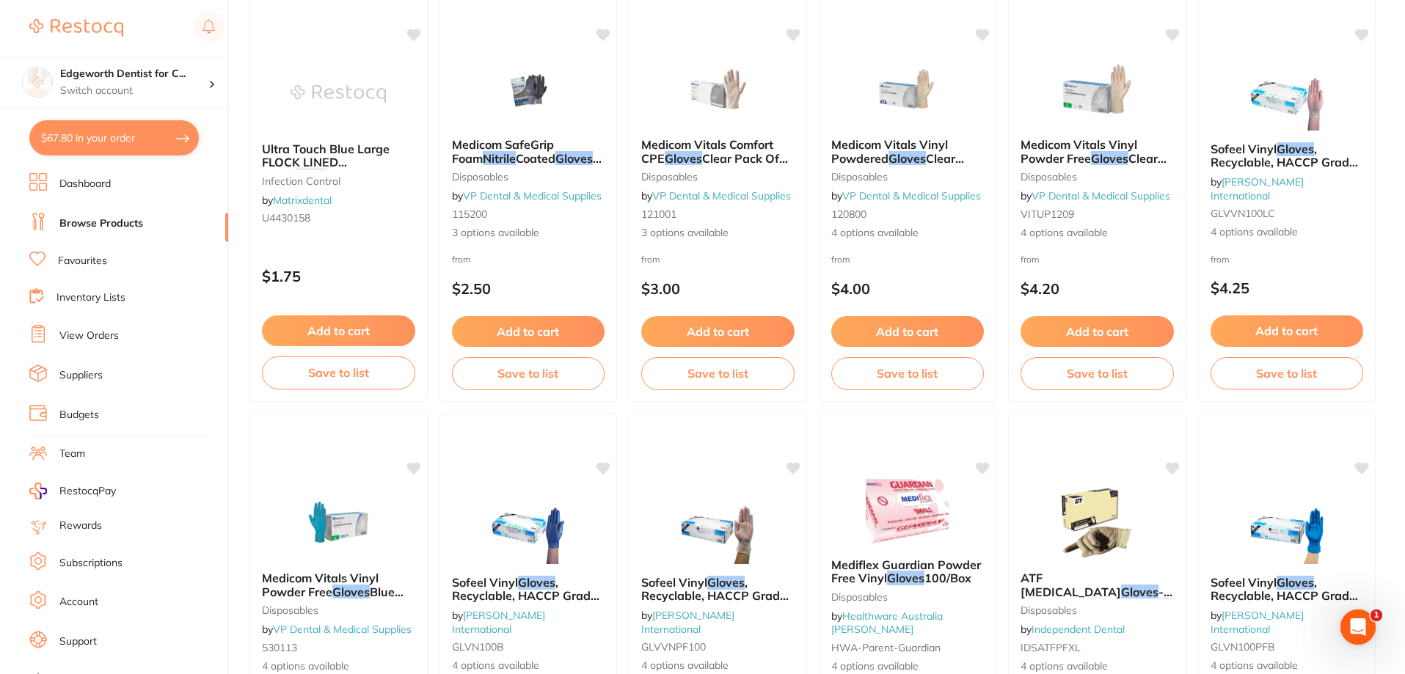
scroll to position [807, 0]
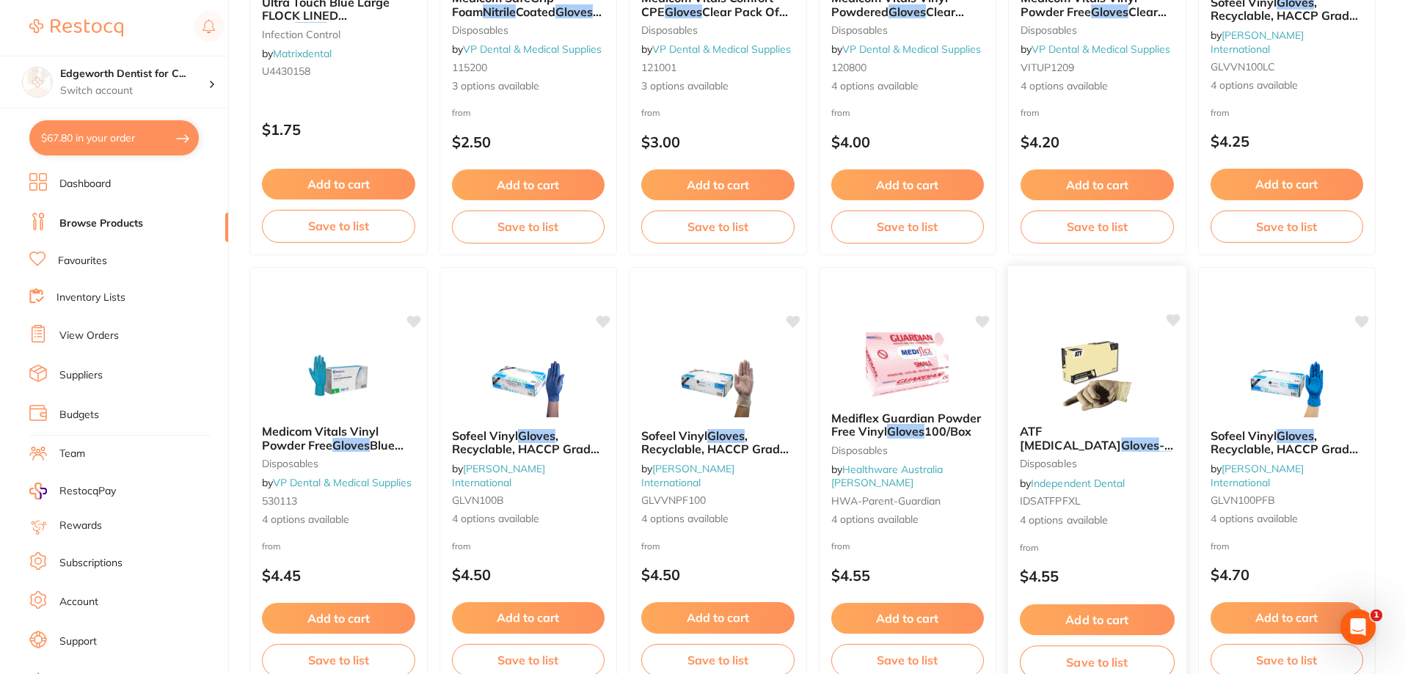
click at [1121, 439] on em "Gloves" at bounding box center [1140, 444] width 38 height 15
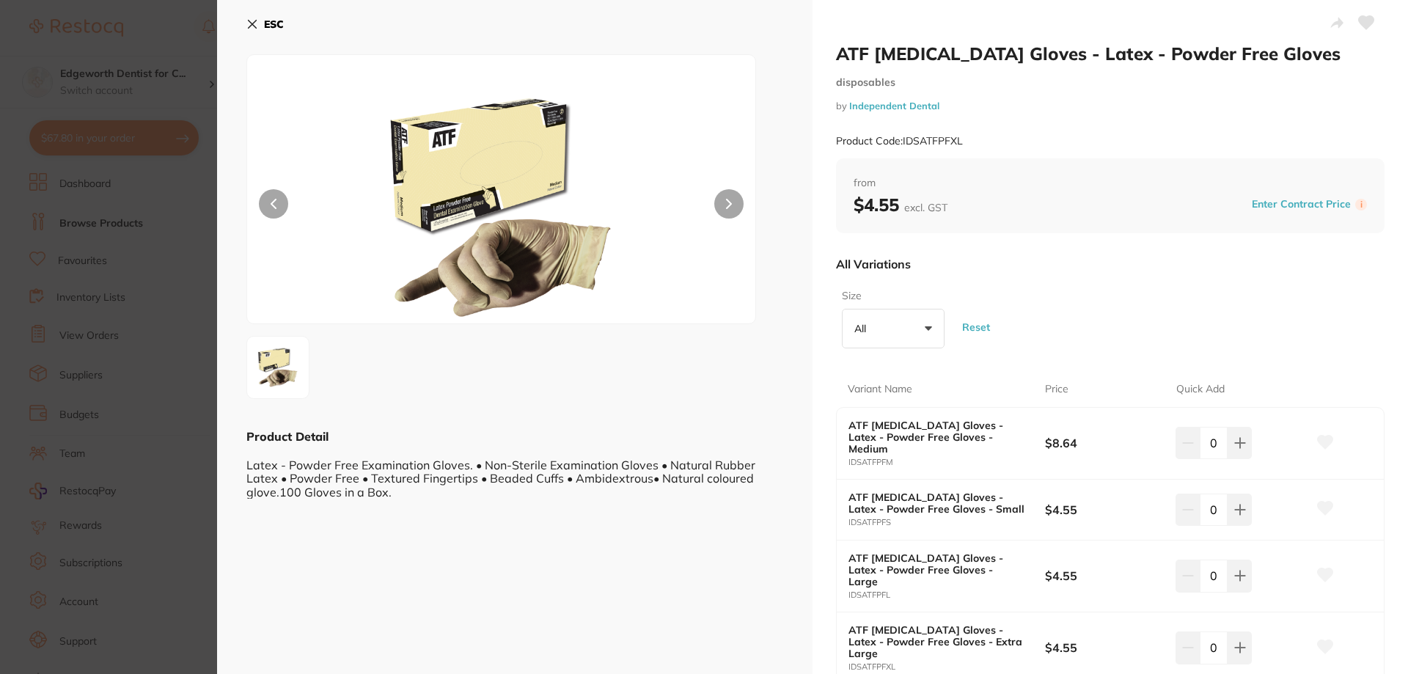
click at [247, 26] on icon at bounding box center [252, 24] width 12 height 12
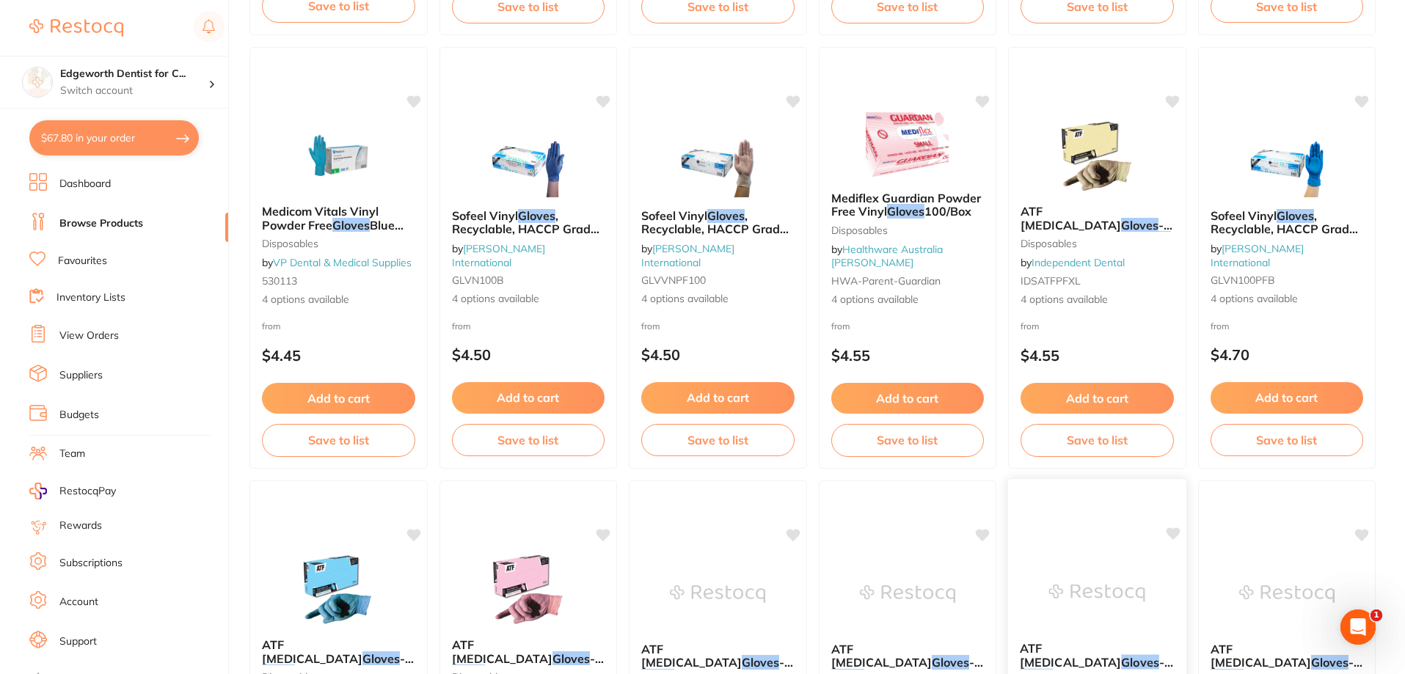
scroll to position [1320, 0]
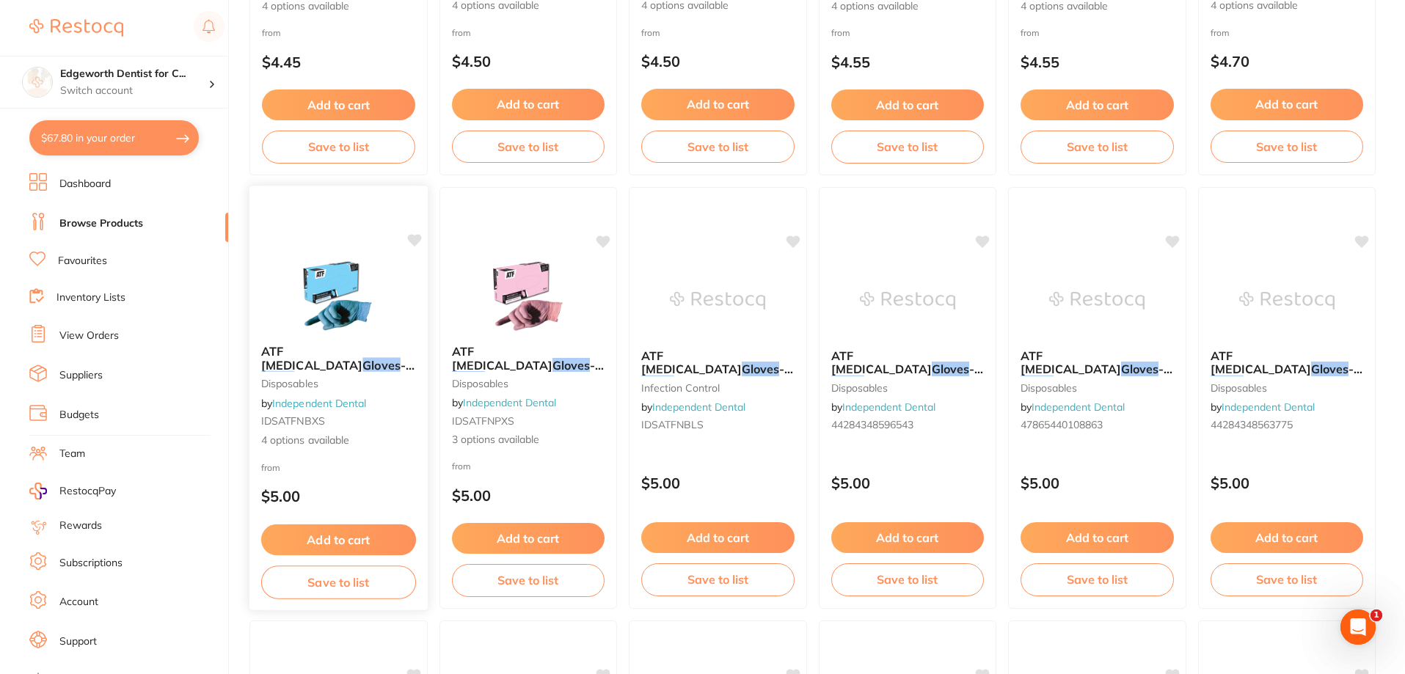
click at [345, 349] on span "ATF [MEDICAL_DATA]" at bounding box center [311, 358] width 101 height 29
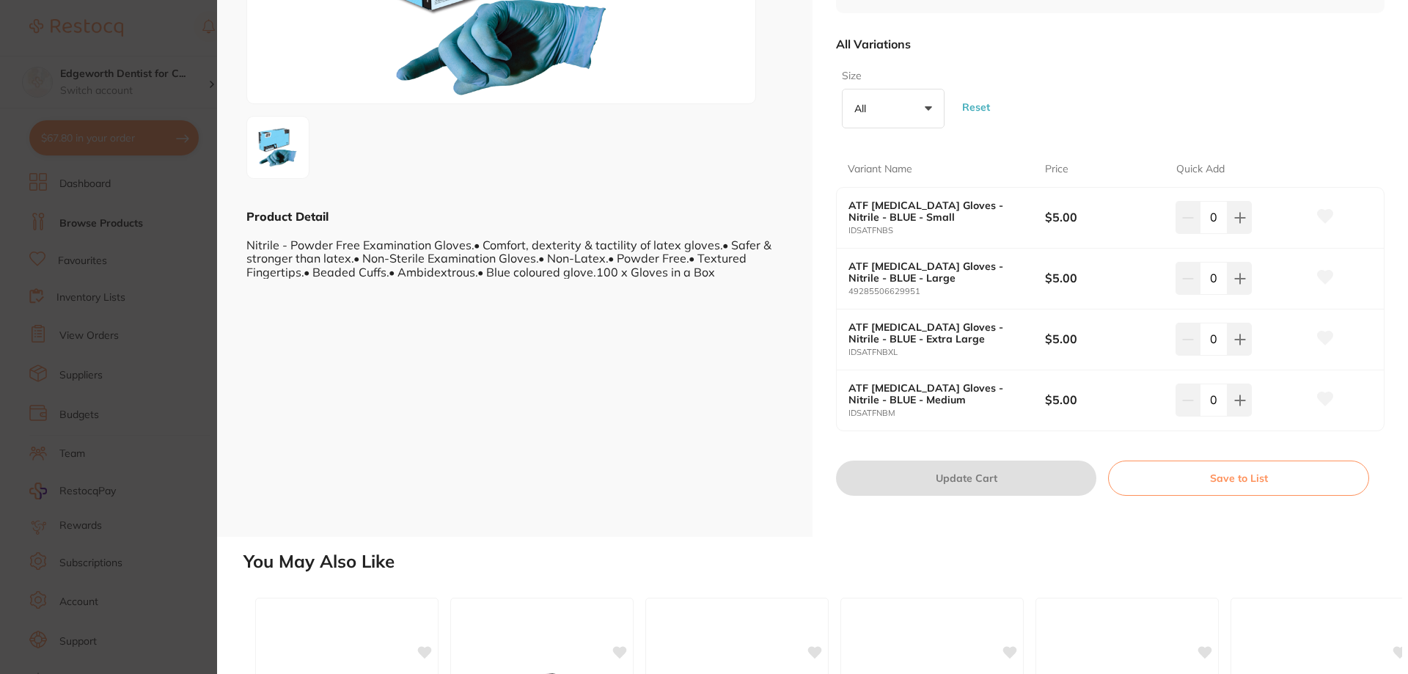
click at [1200, 216] on input "0" at bounding box center [1214, 217] width 28 height 32
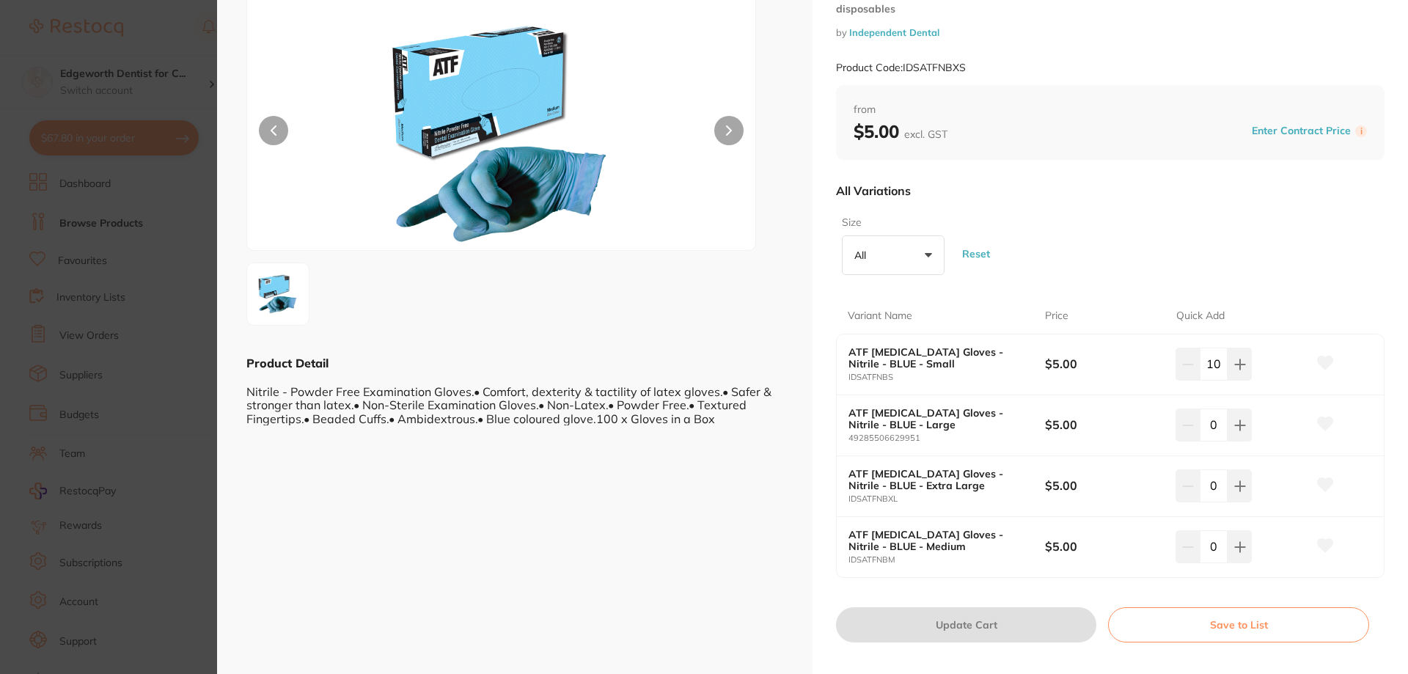
type input "10"
click at [673, 513] on div "ESC Product Detail Nitrile - Powder Free Examination Gloves.• Comfort, dexterit…" at bounding box center [515, 305] width 596 height 757
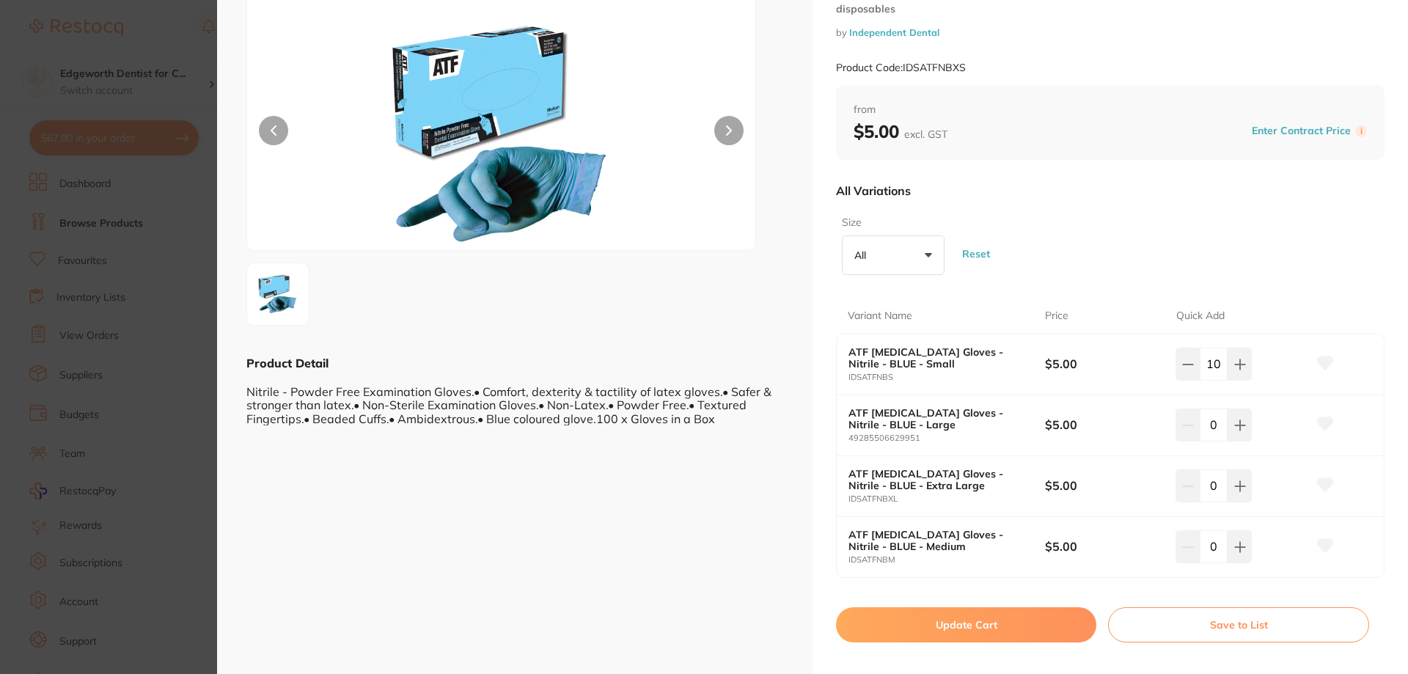
click at [1218, 547] on input "0" at bounding box center [1214, 546] width 28 height 32
type input "10"
click at [679, 516] on div "ESC Product Detail Nitrile - Powder Free Examination Gloves.• Comfort, dexterit…" at bounding box center [515, 305] width 596 height 757
click at [1000, 621] on button "Update Cart" at bounding box center [966, 624] width 260 height 35
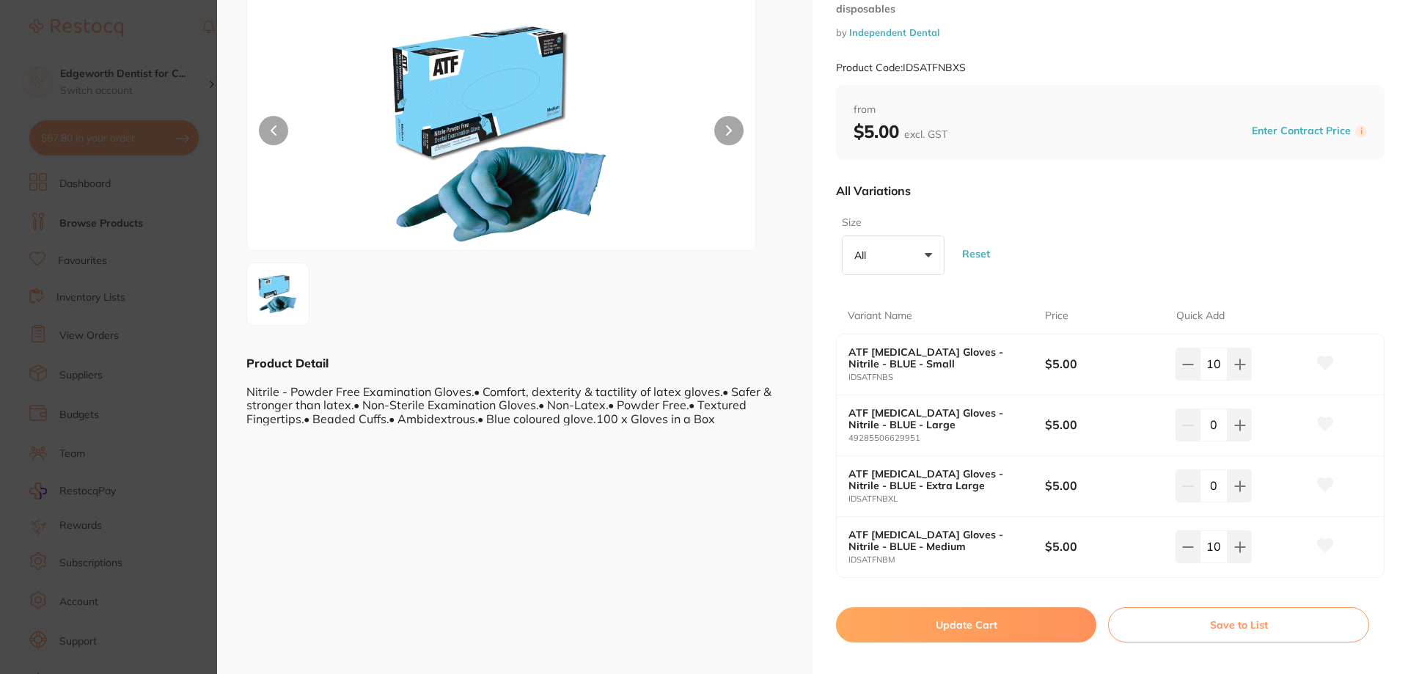
checkbox input "false"
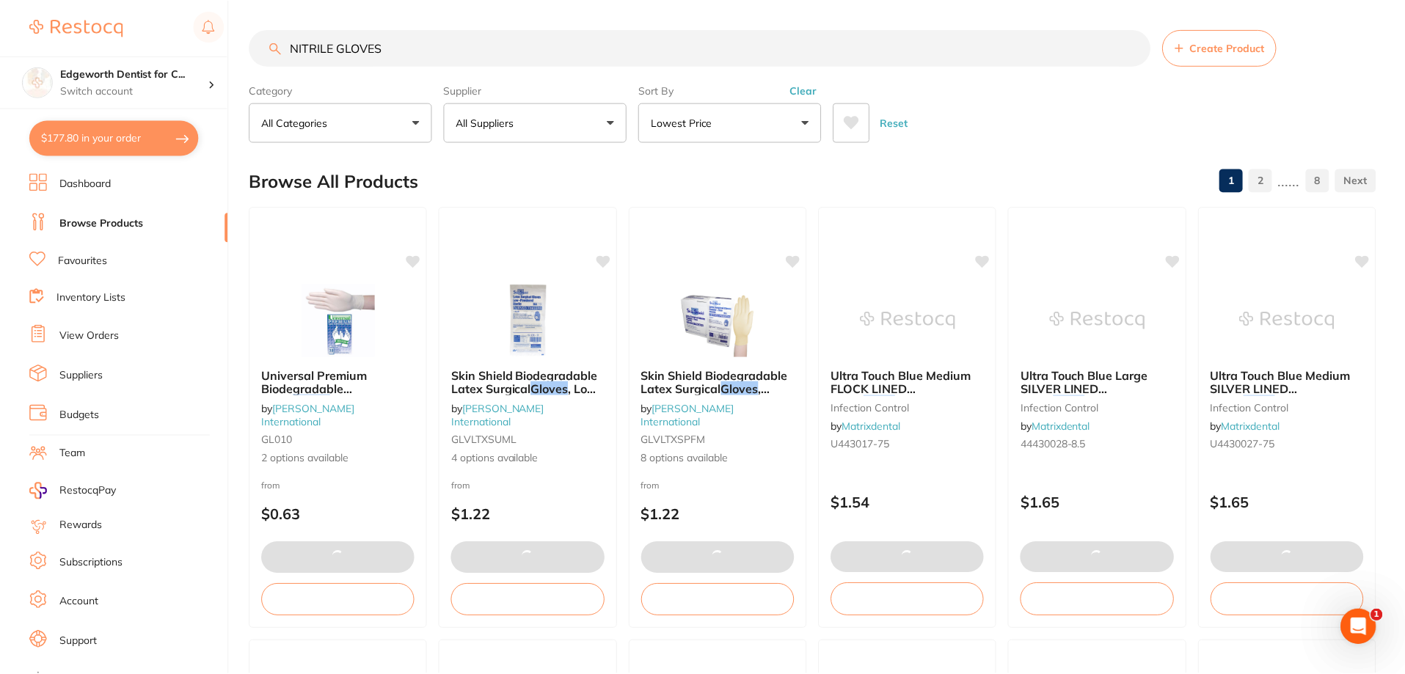
scroll to position [1320, 0]
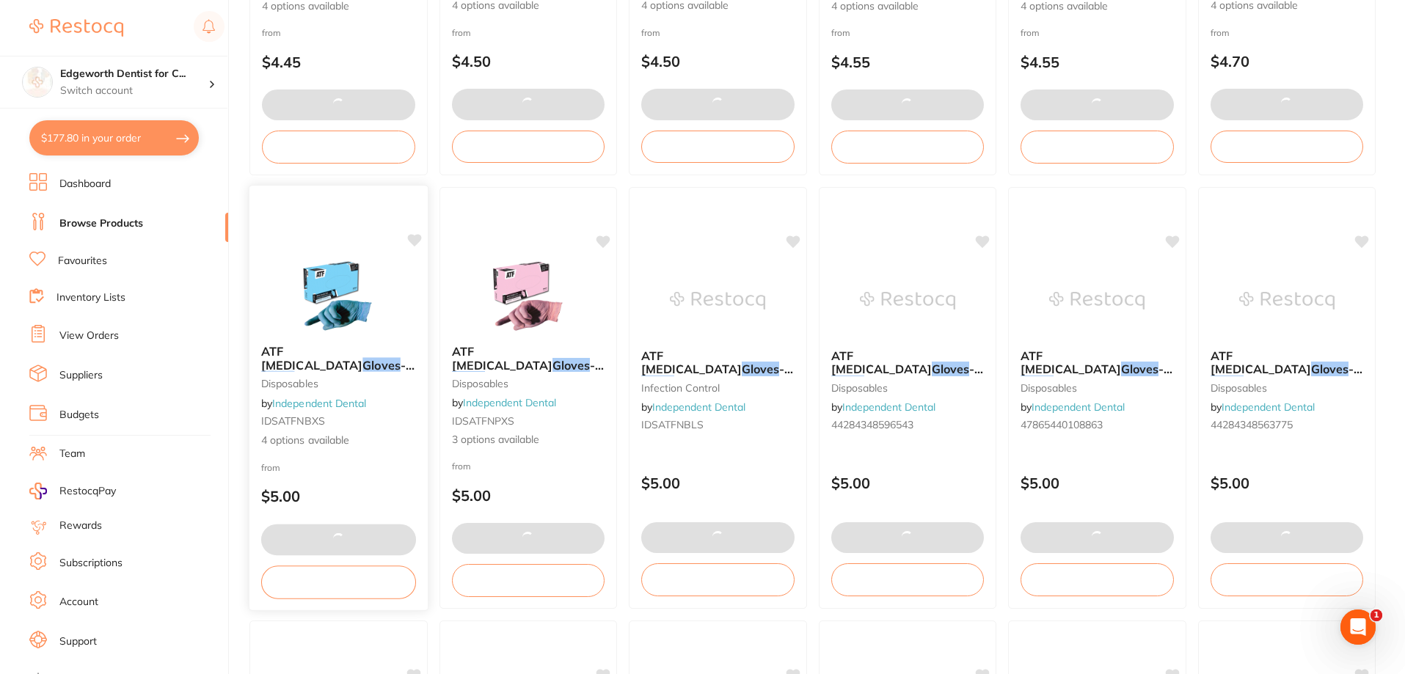
type input "1"
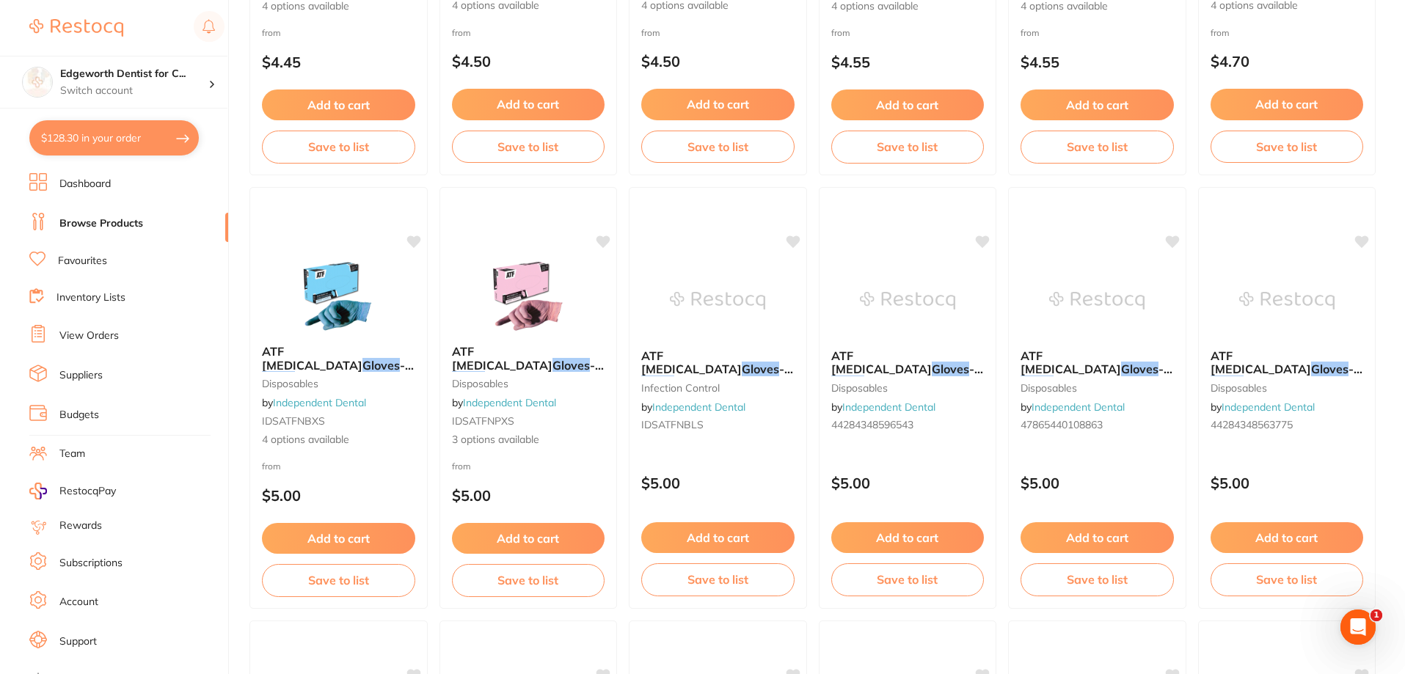
click at [122, 144] on button "$128.30 in your order" at bounding box center [113, 137] width 169 height 35
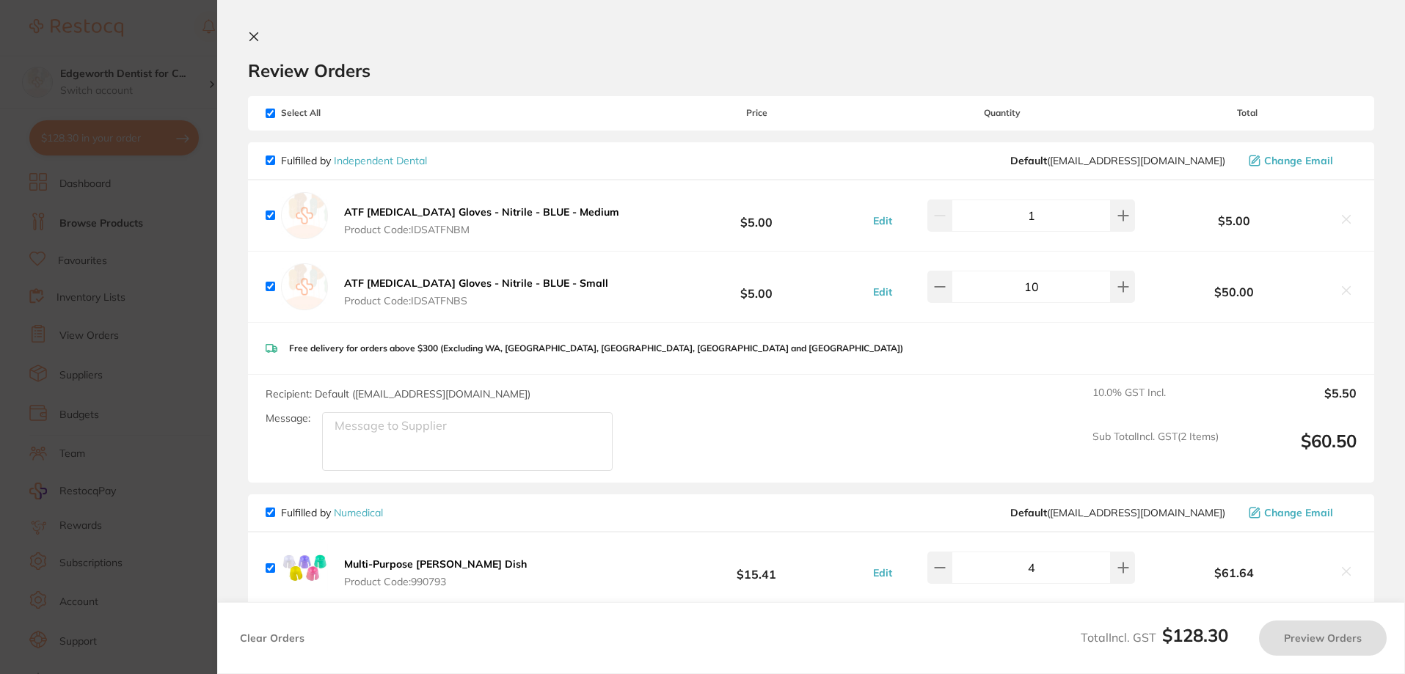
checkbox input "true"
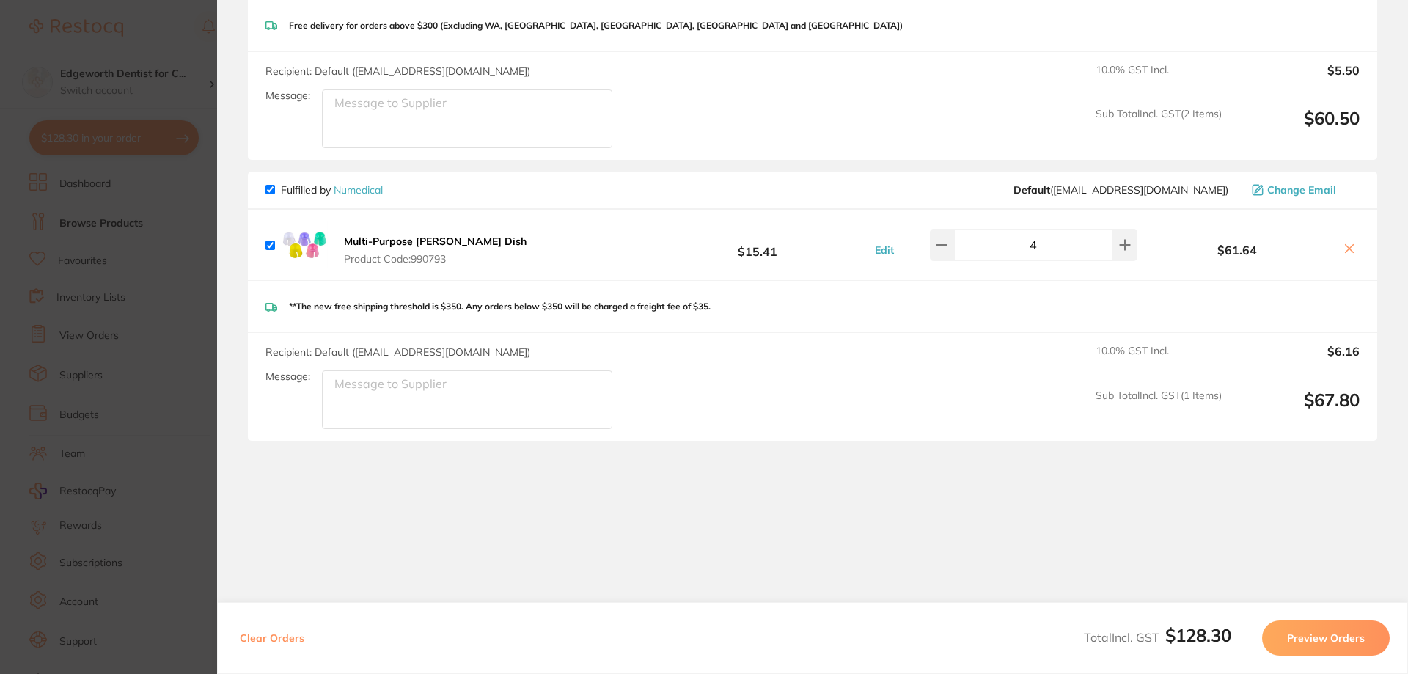
scroll to position [0, 0]
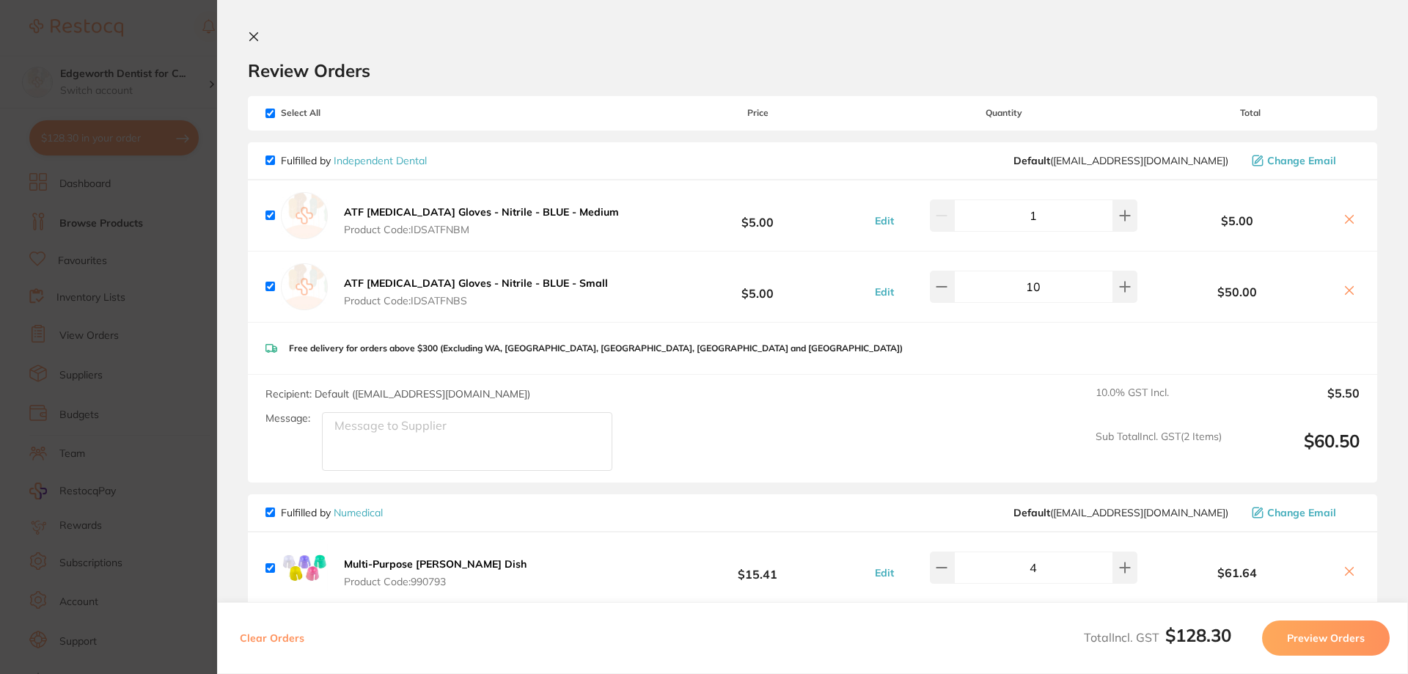
click at [1023, 289] on input "10" at bounding box center [1033, 287] width 159 height 32
drag, startPoint x: 1045, startPoint y: 212, endPoint x: 998, endPoint y: 213, distance: 46.2
click at [998, 213] on input "1" at bounding box center [1033, 216] width 159 height 32
click at [1016, 376] on div "Recipient: Default ( [EMAIL_ADDRESS][DOMAIN_NAME] ) Message: 10.0 % GST Incl. $…" at bounding box center [813, 429] width 1130 height 108
drag, startPoint x: 1053, startPoint y: 220, endPoint x: 978, endPoint y: 211, distance: 76.1
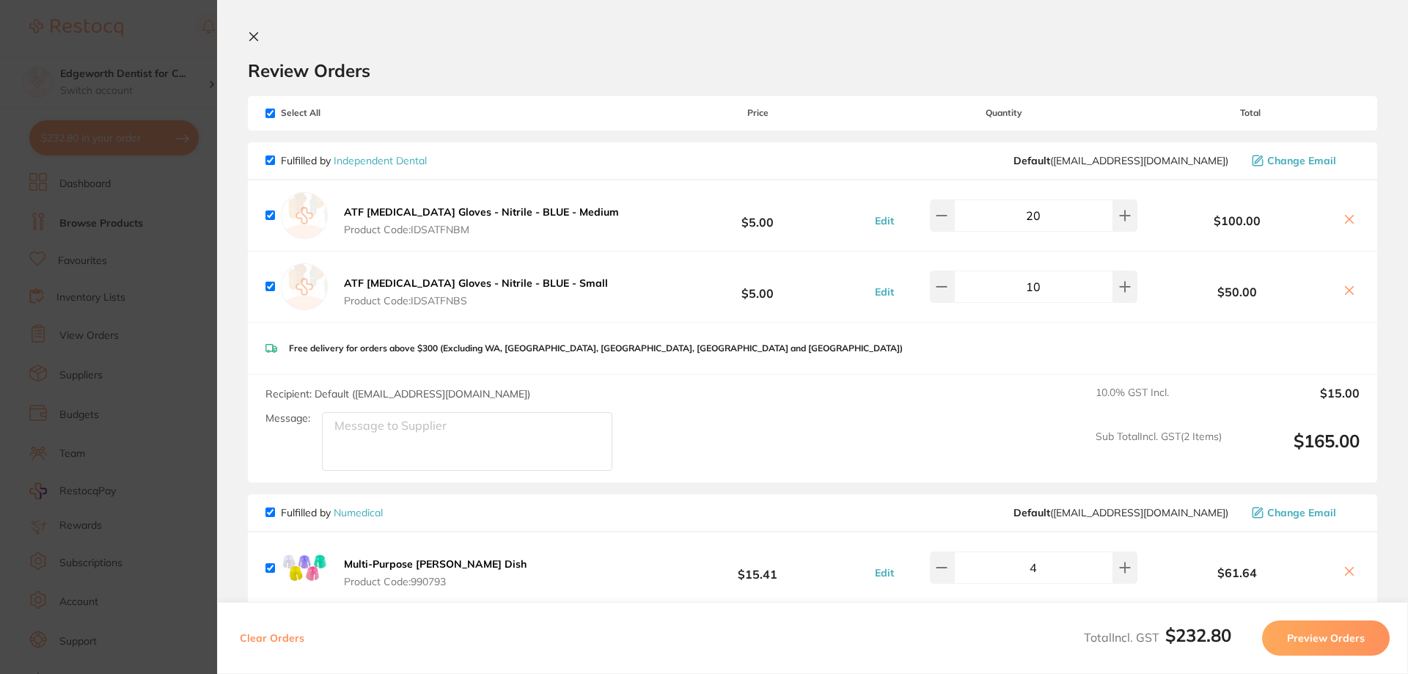
click at [978, 212] on input "20" at bounding box center [1033, 216] width 159 height 32
type input "50"
click at [914, 472] on div "Recipient: Default ( [EMAIL_ADDRESS][DOMAIN_NAME] ) Message: 10.0 % GST Incl. $…" at bounding box center [813, 429] width 1130 height 108
drag, startPoint x: 1071, startPoint y: 285, endPoint x: 979, endPoint y: 285, distance: 92.4
click at [979, 285] on input "10" at bounding box center [1033, 287] width 159 height 32
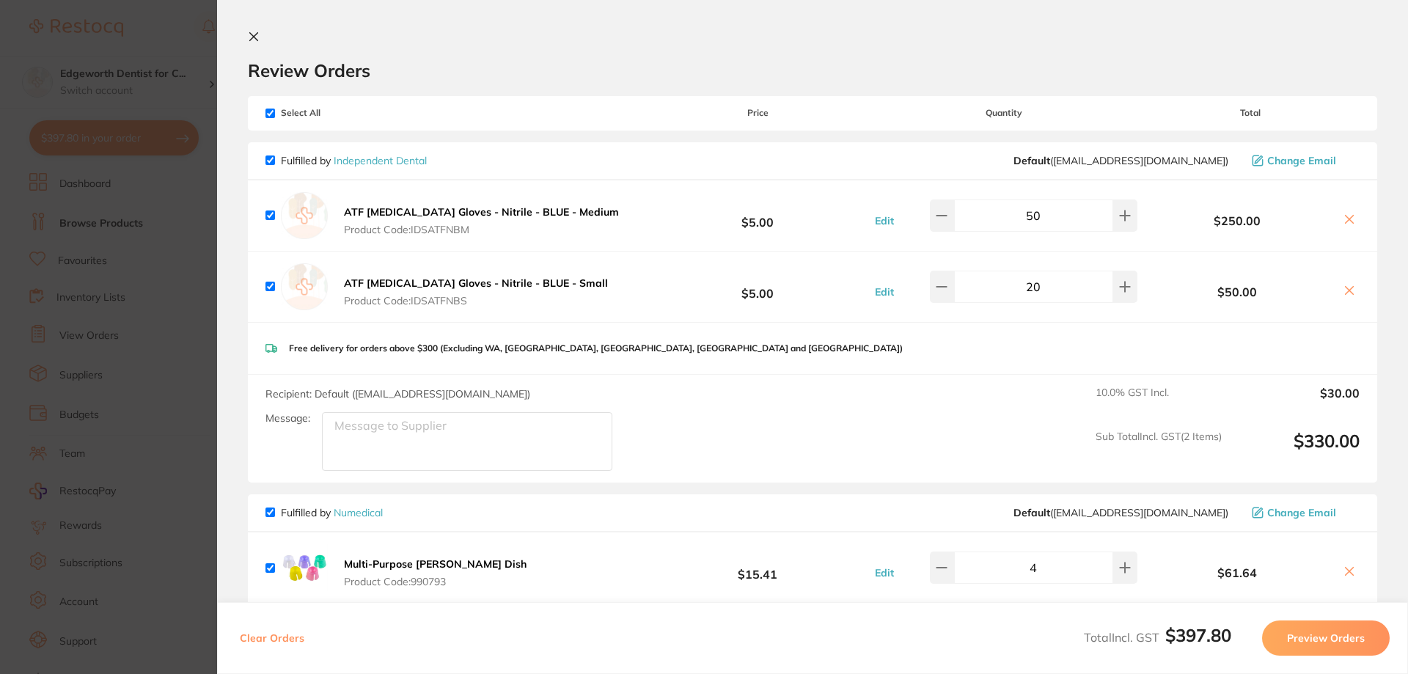
click at [1020, 420] on div "Recipient: Default ( [EMAIL_ADDRESS][DOMAIN_NAME] ) Message: 10.0 % GST Incl. $…" at bounding box center [813, 429] width 1130 height 108
drag, startPoint x: 1045, startPoint y: 285, endPoint x: 1014, endPoint y: 286, distance: 30.8
click at [1014, 286] on input "20" at bounding box center [1033, 287] width 159 height 32
type input "30"
click at [975, 395] on div "Recipient: Default ( [EMAIL_ADDRESS][DOMAIN_NAME] ) Message: 10.0 % GST Incl. $…" at bounding box center [813, 429] width 1130 height 108
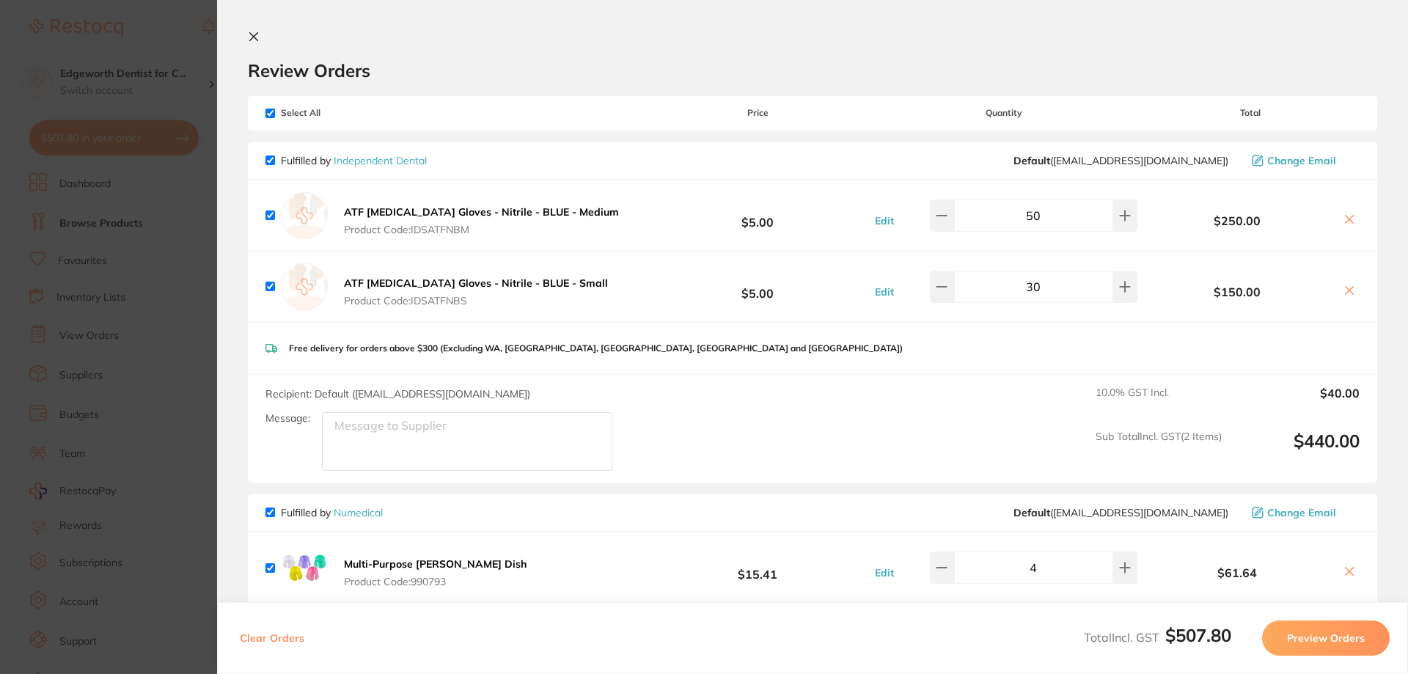
scroll to position [220, 0]
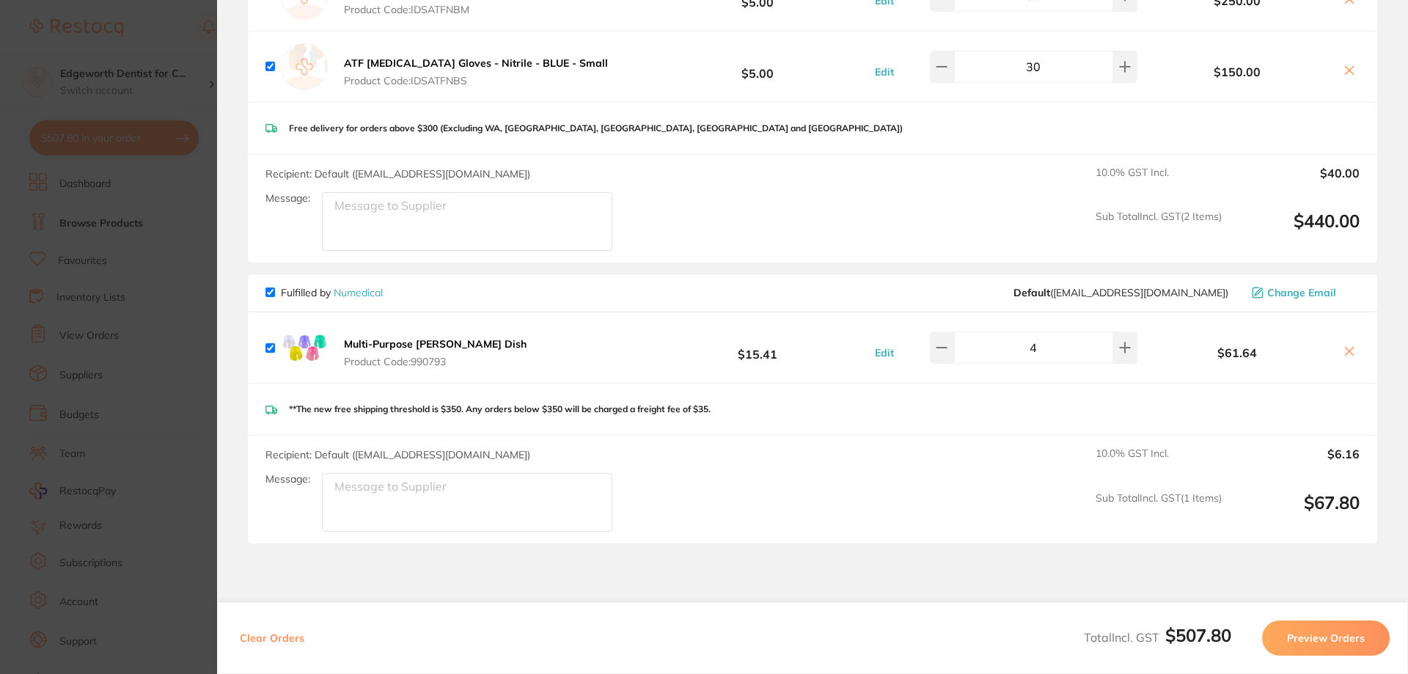
click at [155, 354] on section "Update RRP Set your pre negotiated price for this item. Item Agreed RRP (excl. …" at bounding box center [704, 337] width 1408 height 674
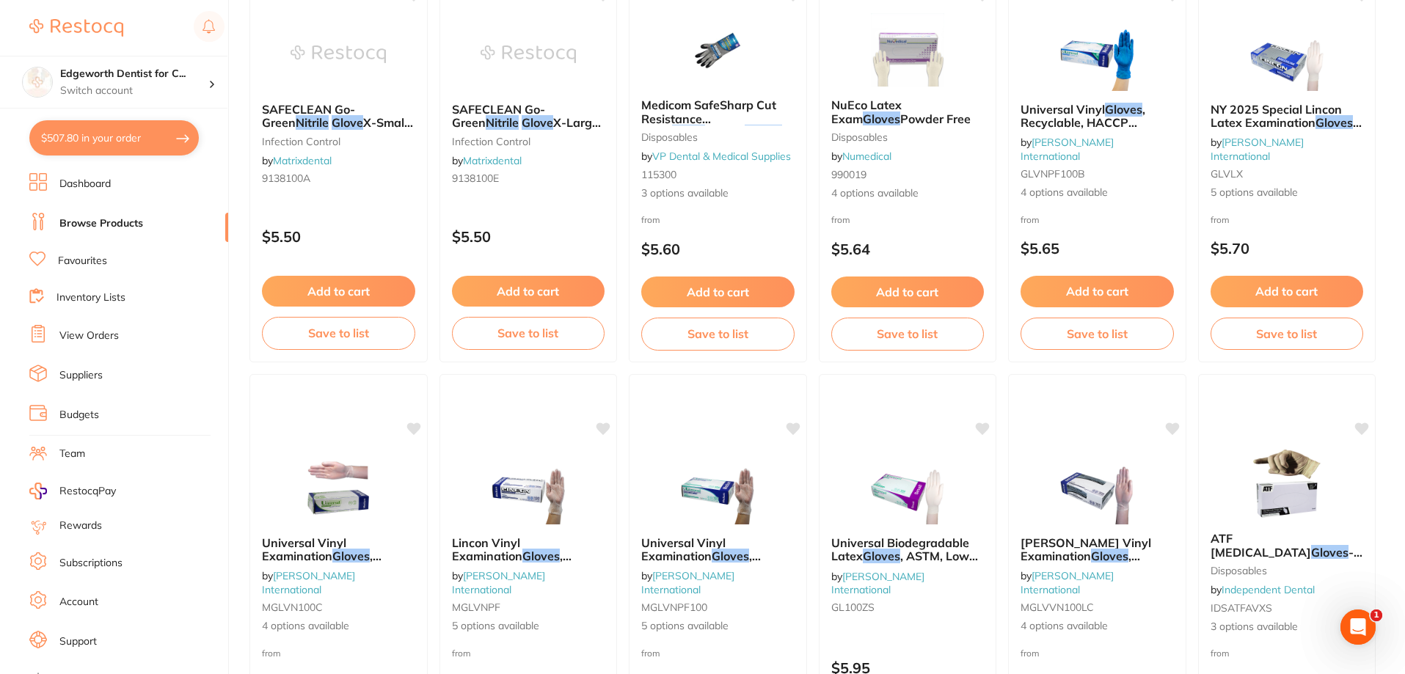
scroll to position [3499, 0]
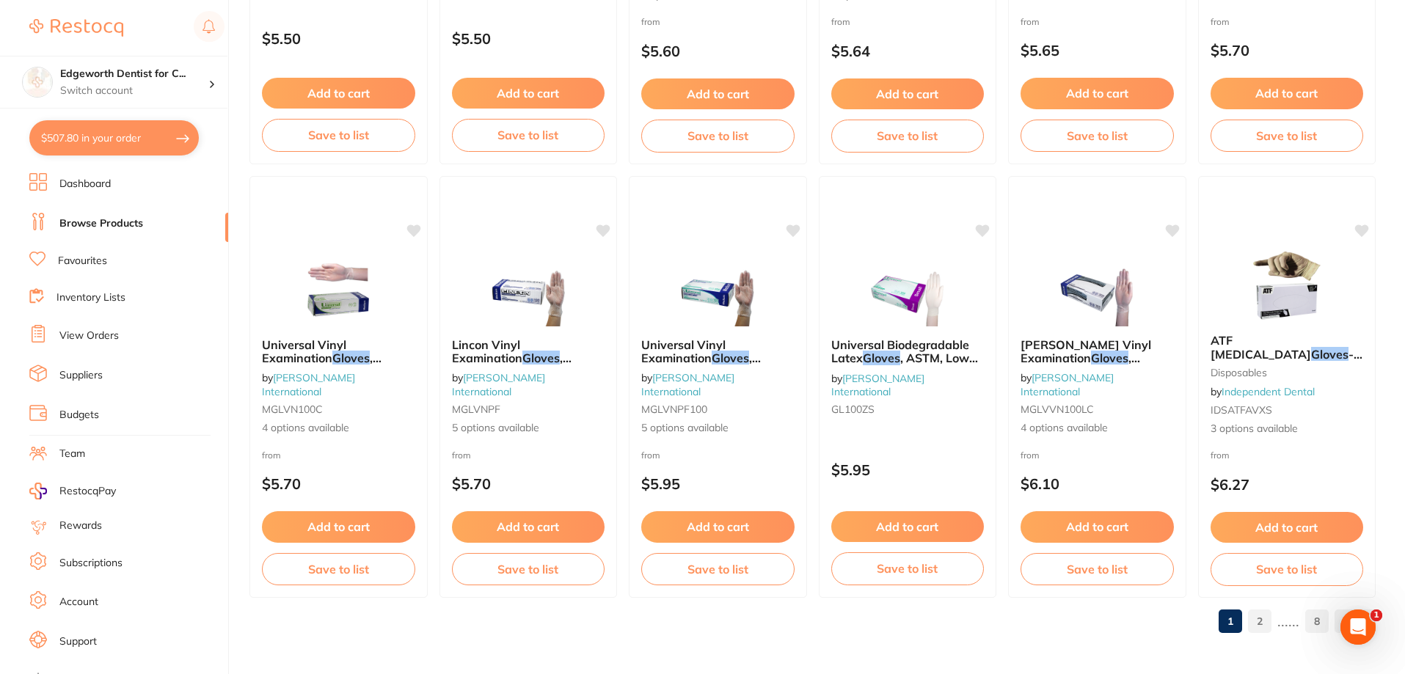
click at [111, 222] on link "Browse Products" at bounding box center [101, 223] width 84 height 15
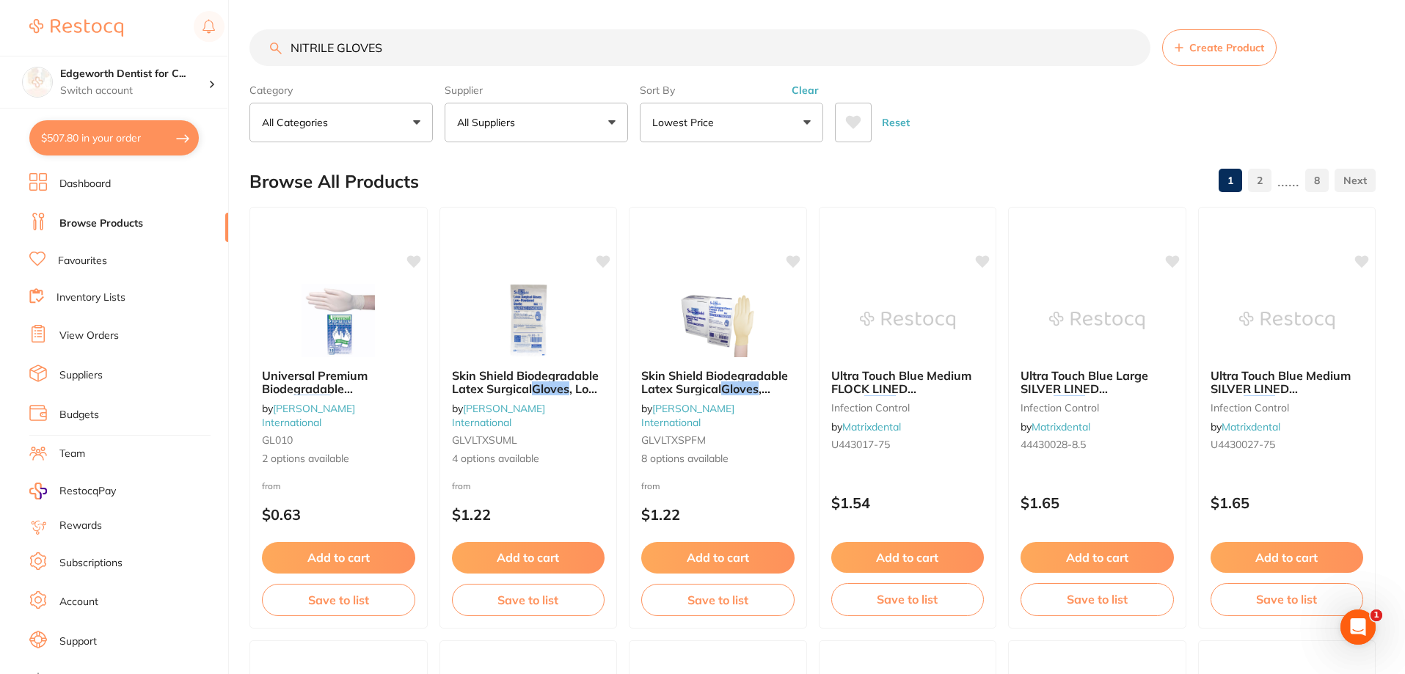
drag, startPoint x: 367, startPoint y: 45, endPoint x: 110, endPoint y: 44, distance: 257.5
click at [108, 45] on div "$507.80 Edgeworth Dentist for C... Switch account Edgeworth Dentist for Chicken…" at bounding box center [702, 337] width 1405 height 674
paste input "992618"
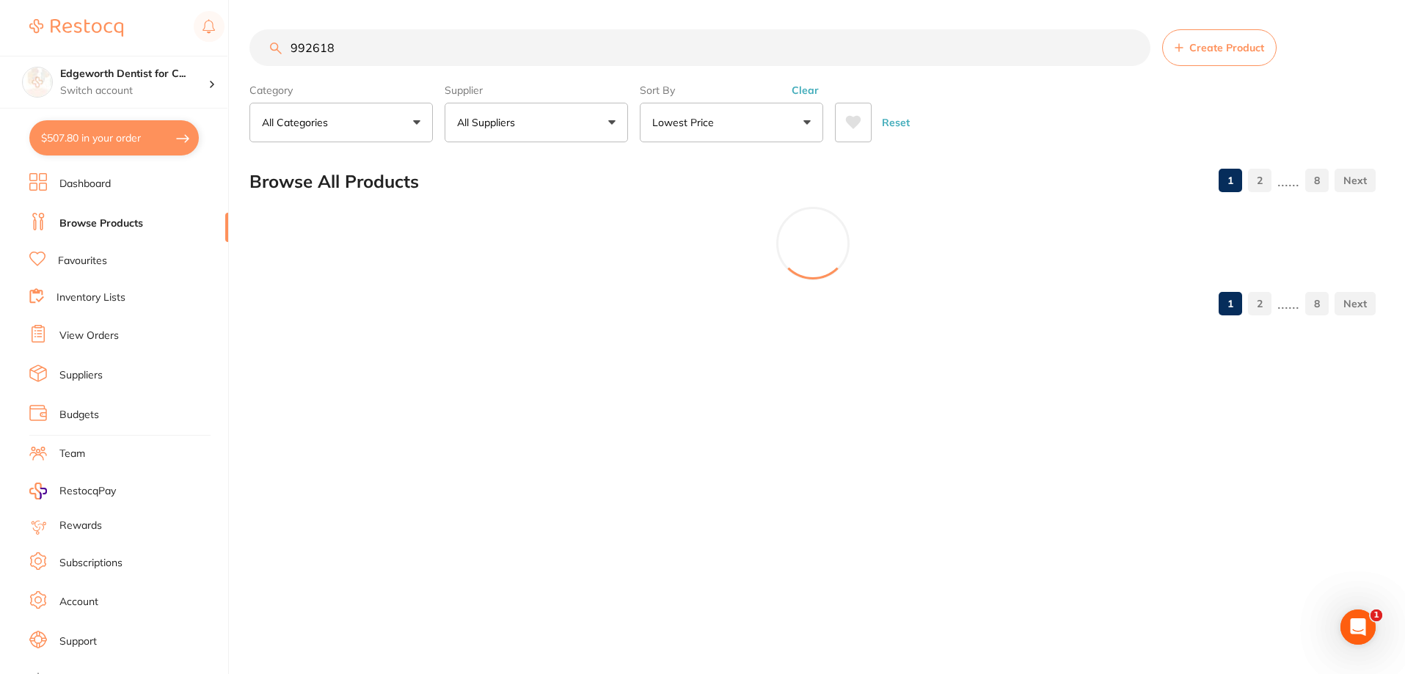
type input "992618"
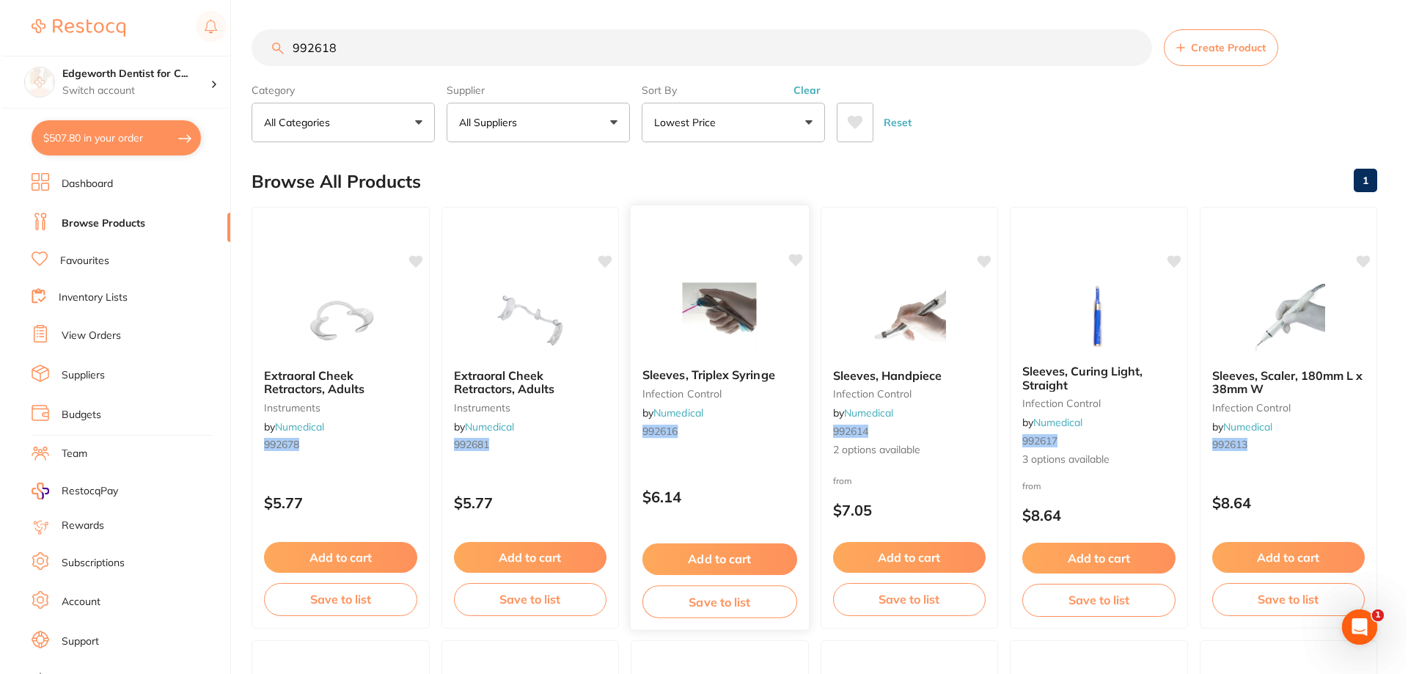
scroll to position [0, 0]
click at [744, 378] on span "Sleeves, Triplex Syringe" at bounding box center [706, 374] width 133 height 15
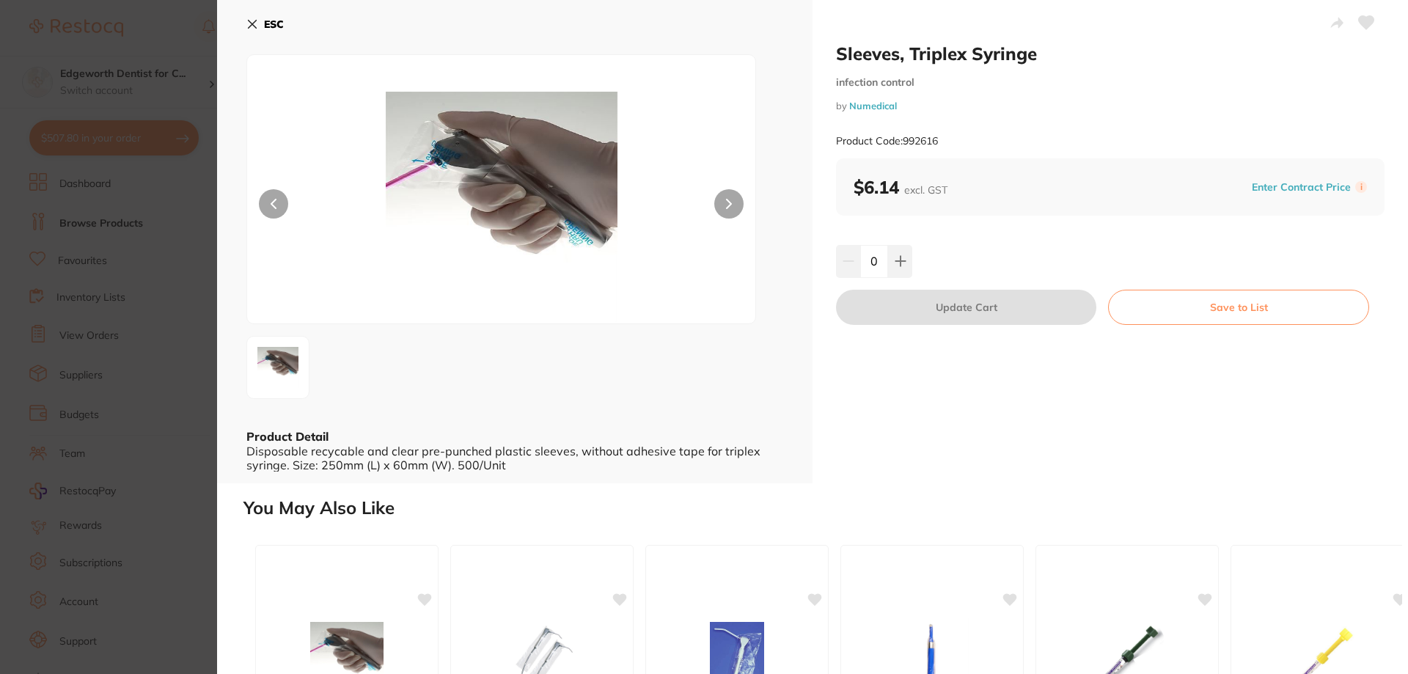
click at [240, 20] on div "ESC Product Detail Disposable recycable and clear pre-punched plastic sleeves, …" at bounding box center [515, 241] width 596 height 483
click at [251, 13] on button "ESC" at bounding box center [264, 24] width 37 height 25
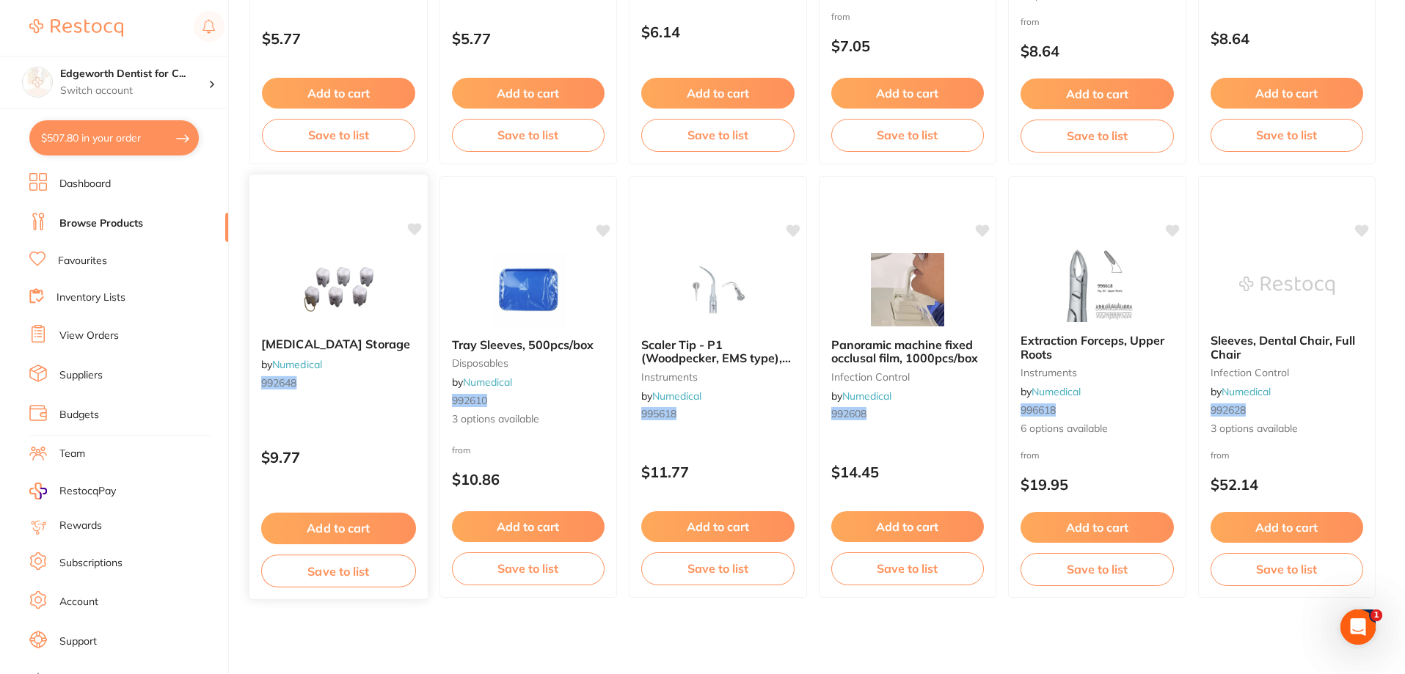
scroll to position [98, 0]
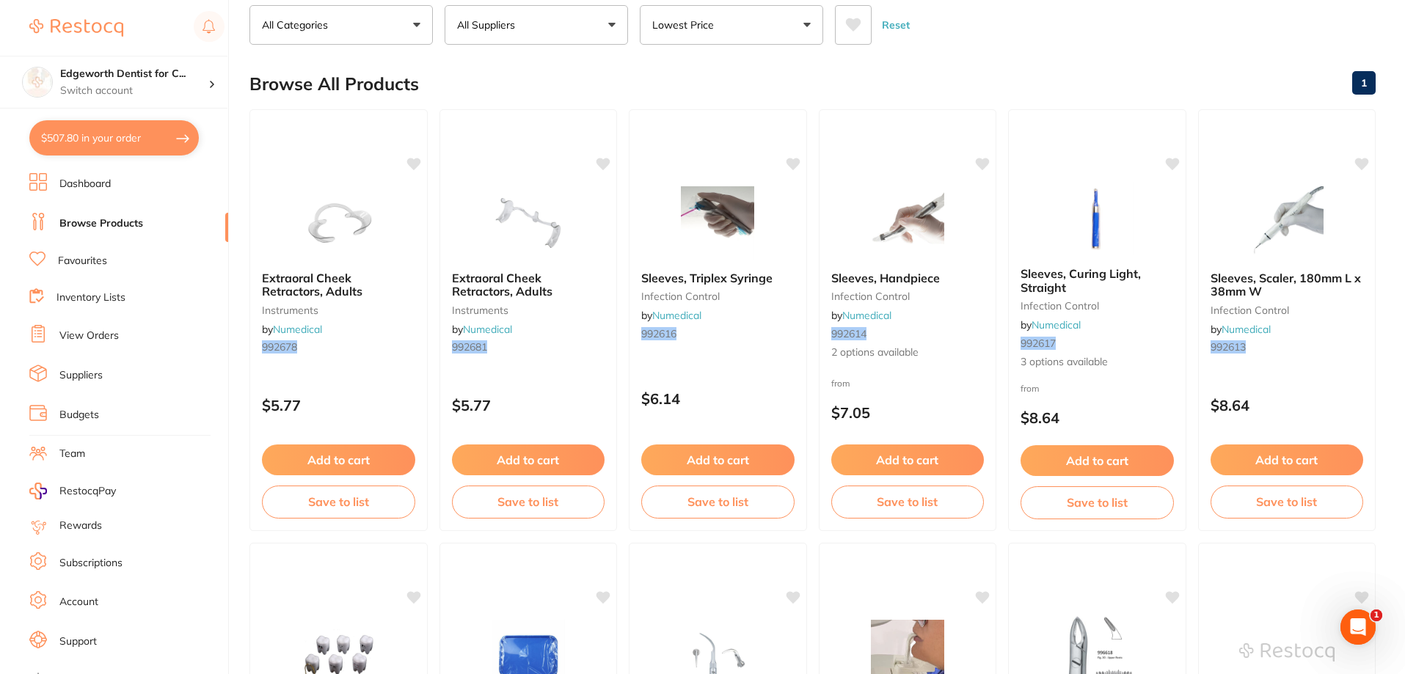
click at [180, 126] on button "$507.80 in your order" at bounding box center [113, 137] width 169 height 35
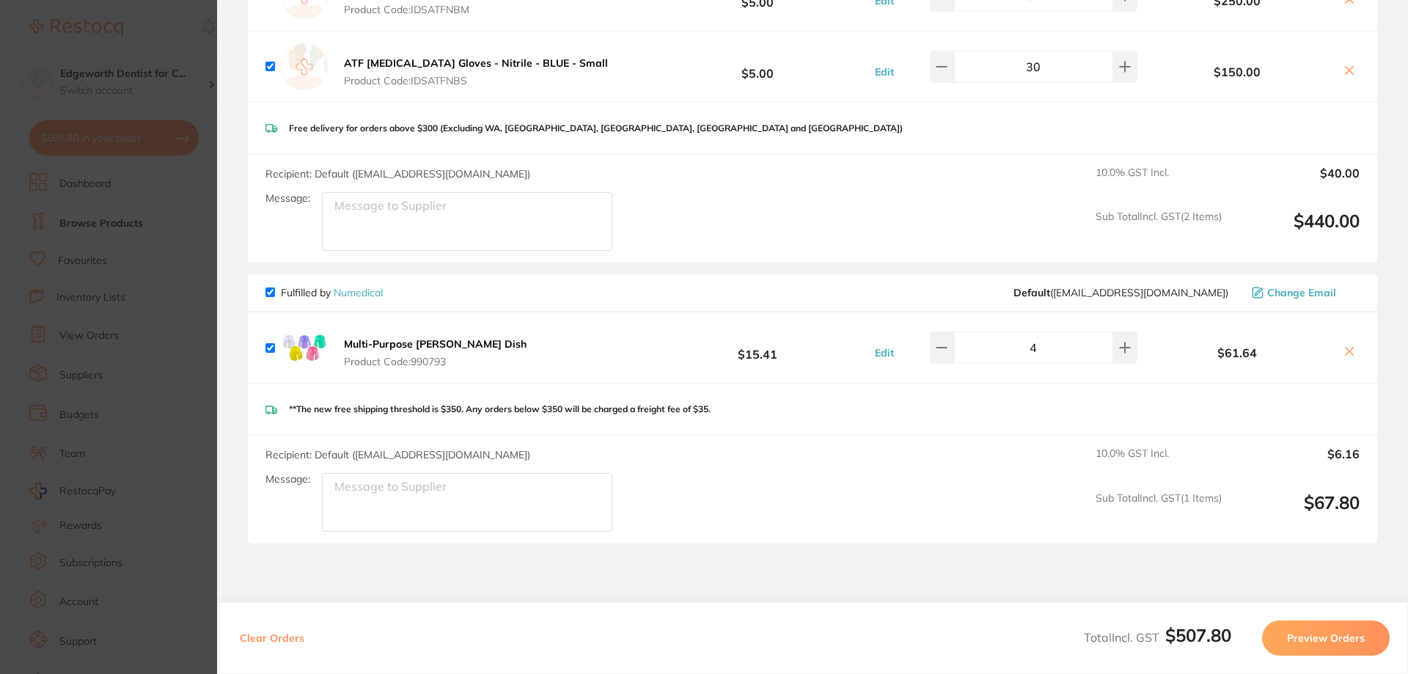
click at [1350, 347] on icon at bounding box center [1350, 351] width 12 height 12
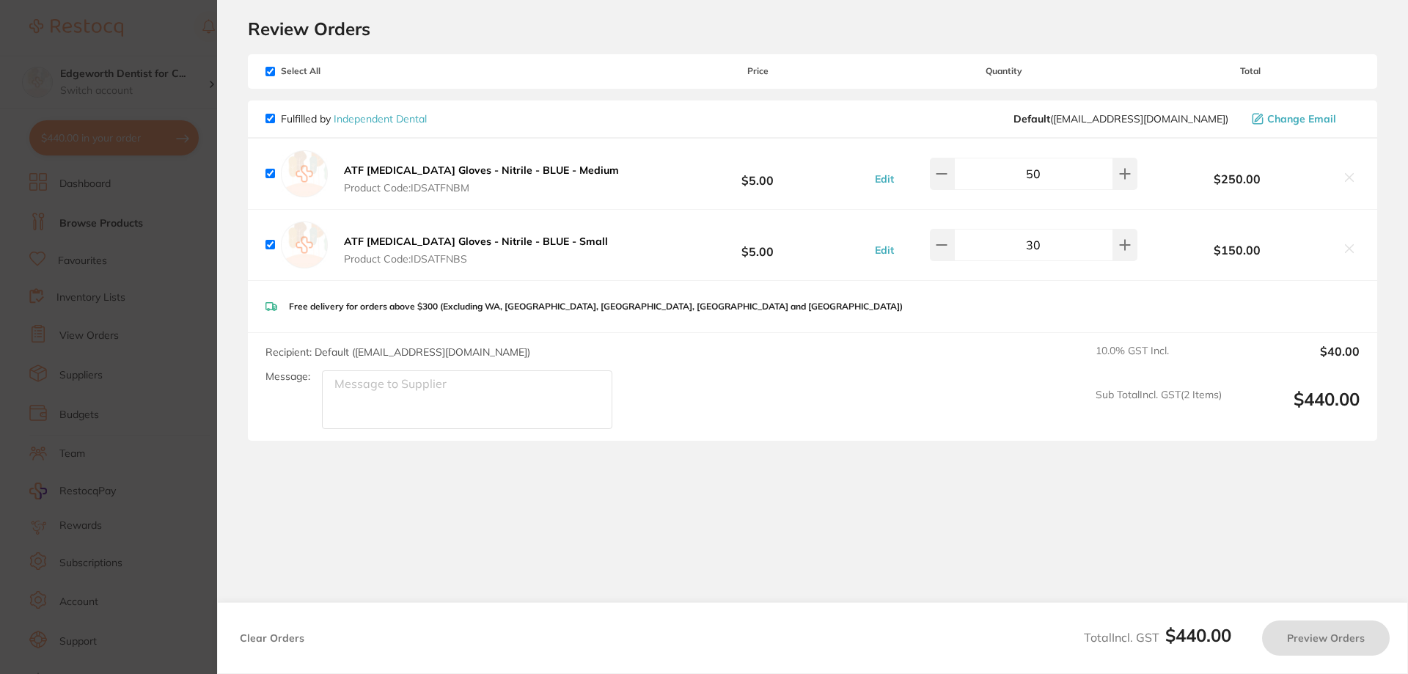
checkbox input "true"
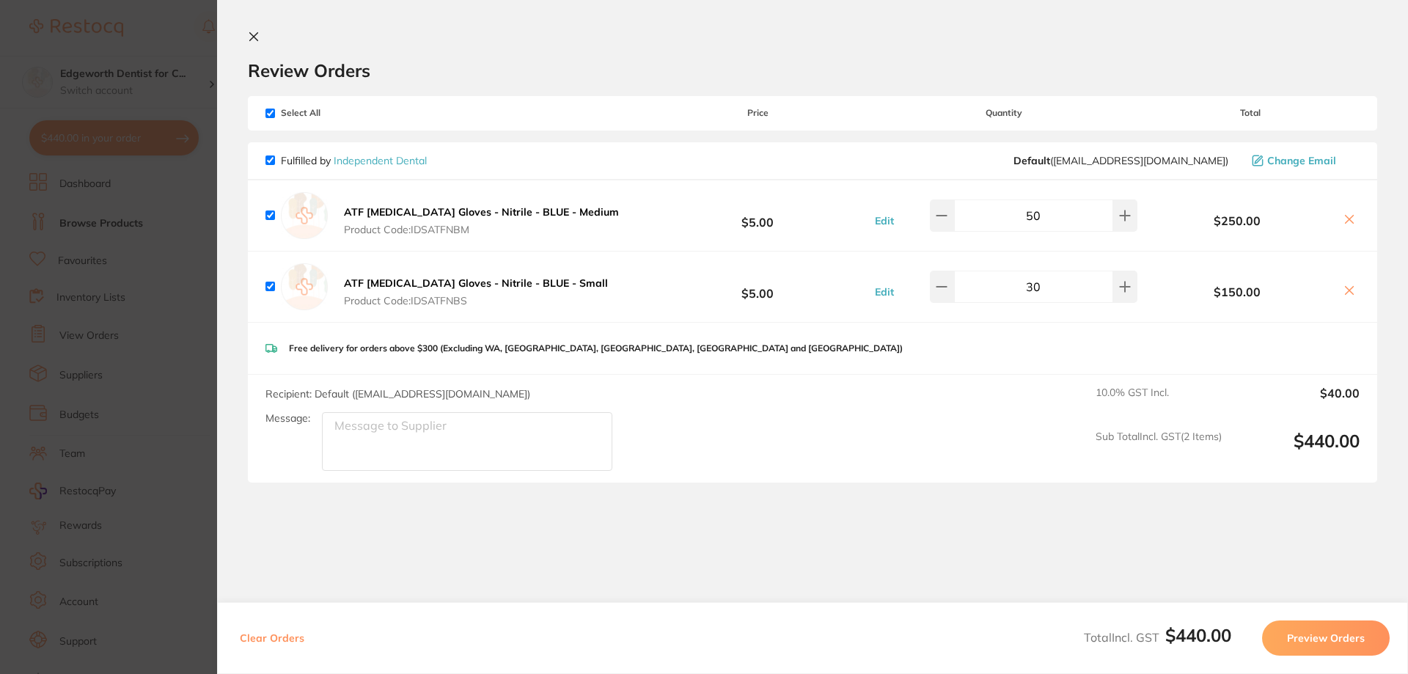
click at [175, 442] on section "Update RRP Set your pre negotiated price for this item. Item Agreed RRP (excl. …" at bounding box center [704, 337] width 1408 height 674
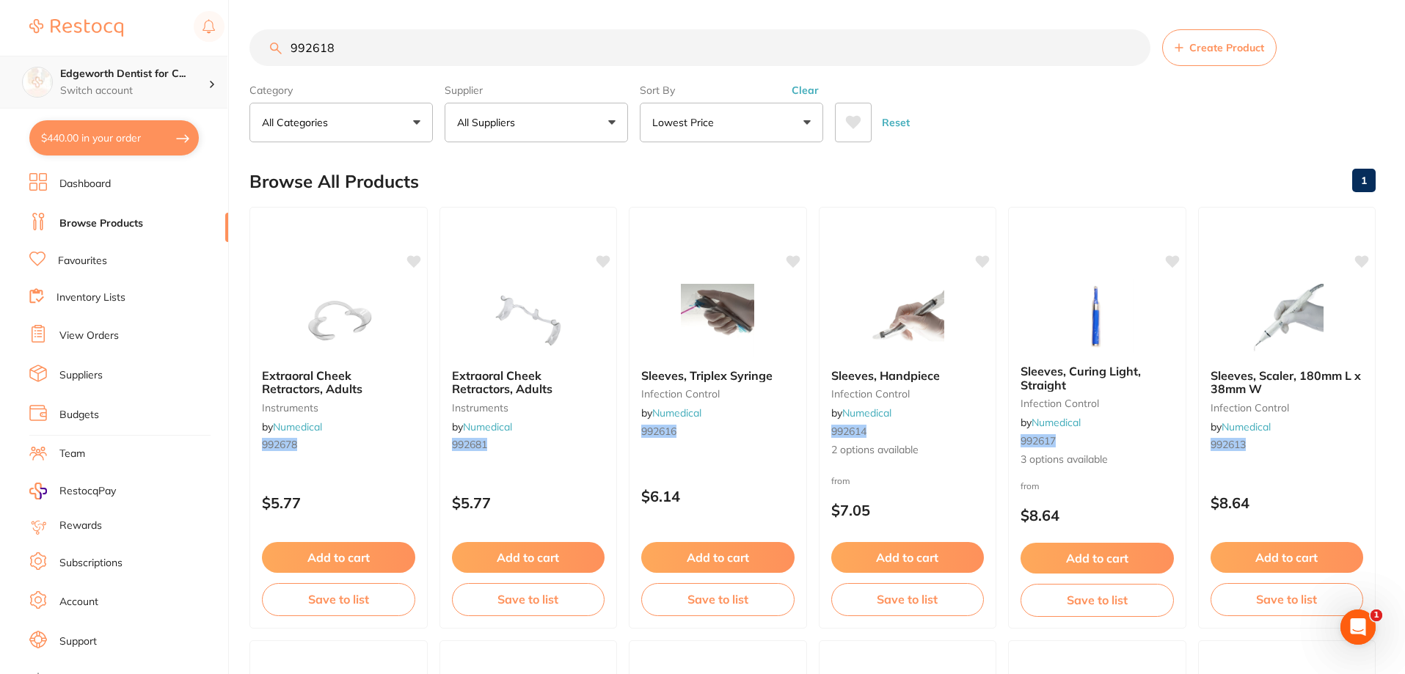
drag, startPoint x: 456, startPoint y: 59, endPoint x: 163, endPoint y: 58, distance: 292.7
click at [163, 58] on div "$440.00 Edgeworth Dentist for C... Switch account Edgeworth Dentist for Chicken…" at bounding box center [702, 337] width 1405 height 674
type input "dappin dishes"
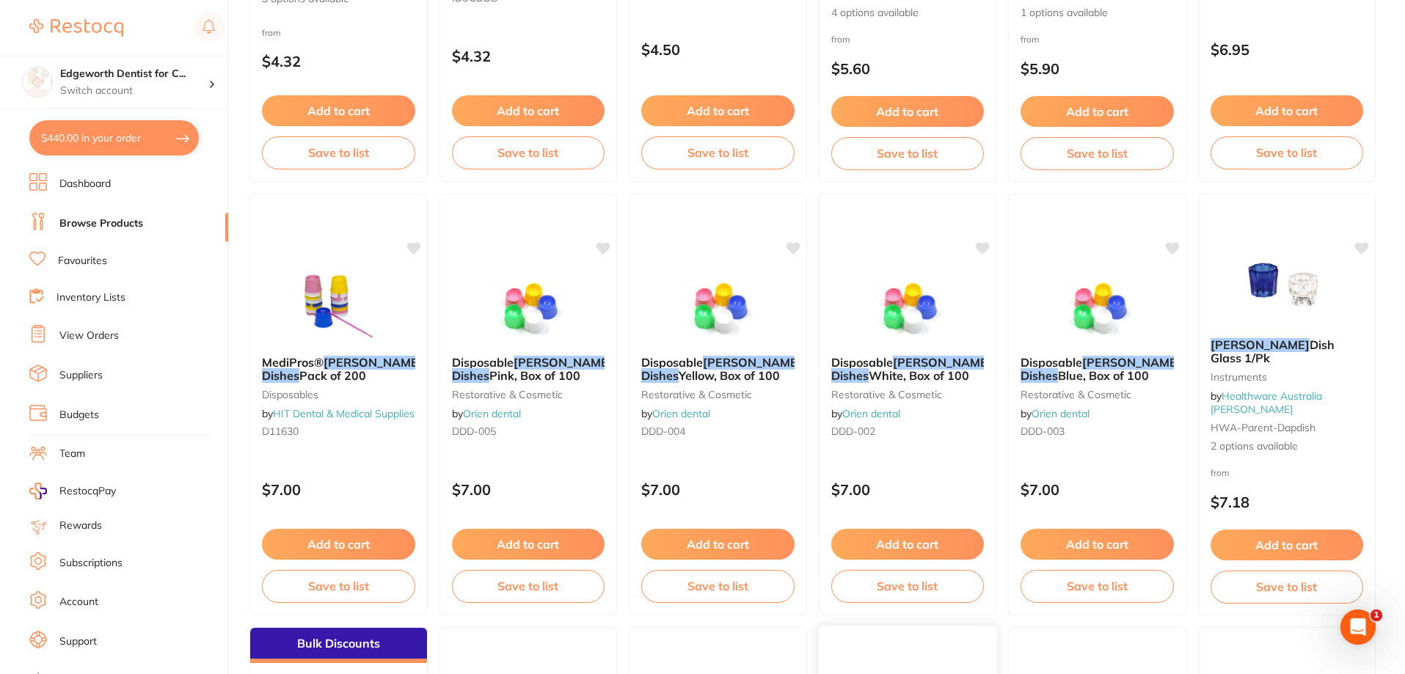
scroll to position [1247, 0]
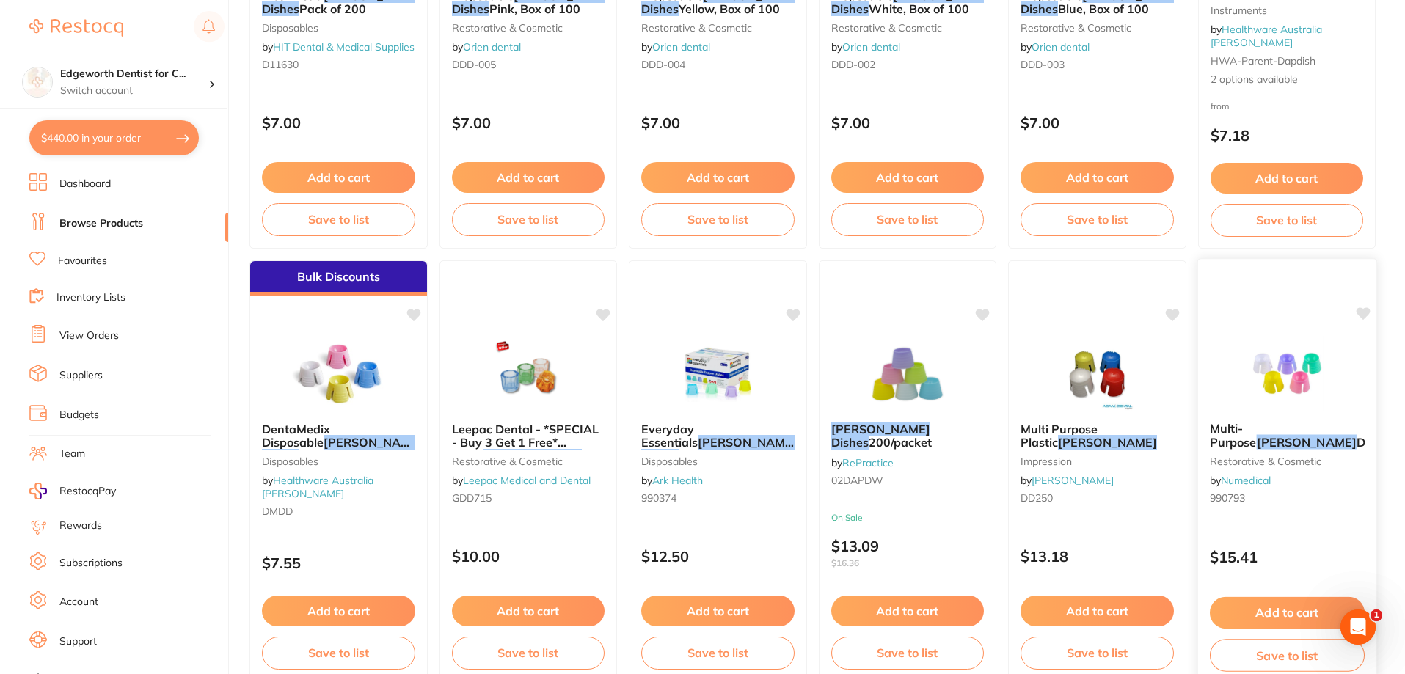
click at [1256, 436] on span "Multi-Purpose" at bounding box center [1232, 435] width 47 height 29
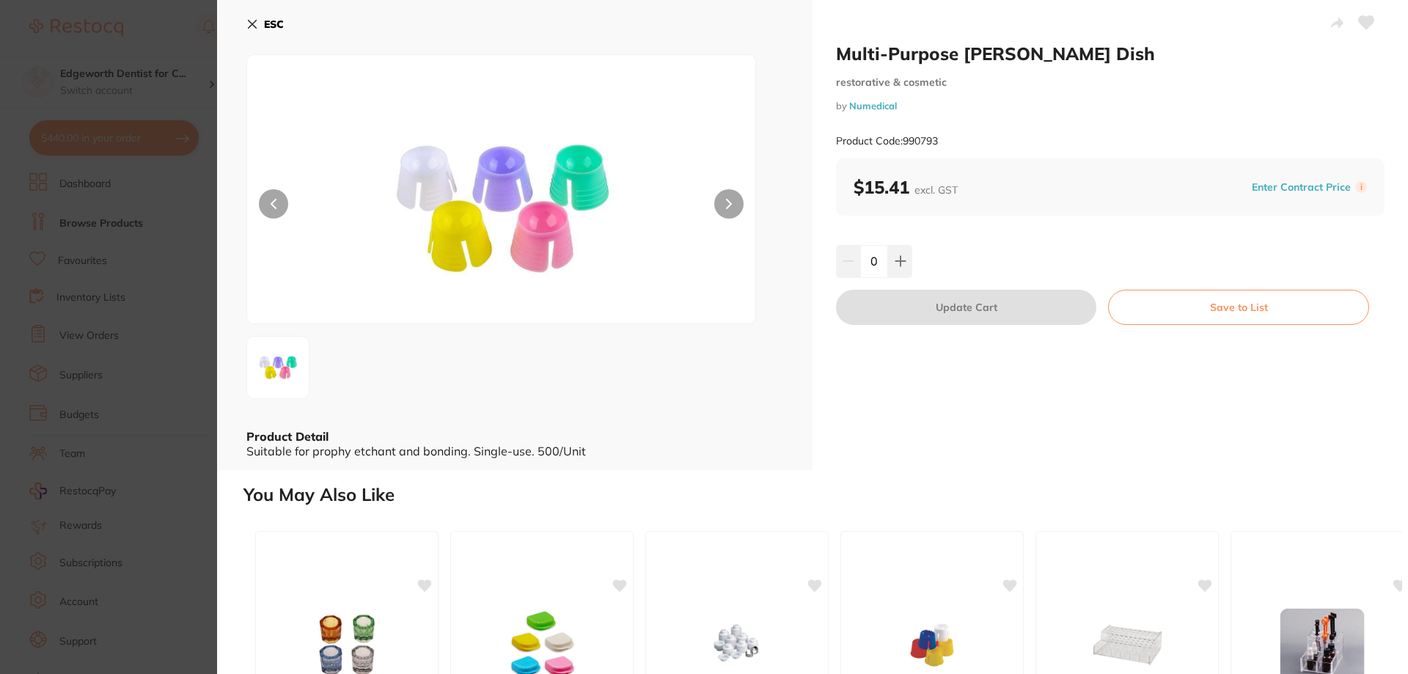
click at [255, 26] on icon at bounding box center [253, 25] width 8 height 8
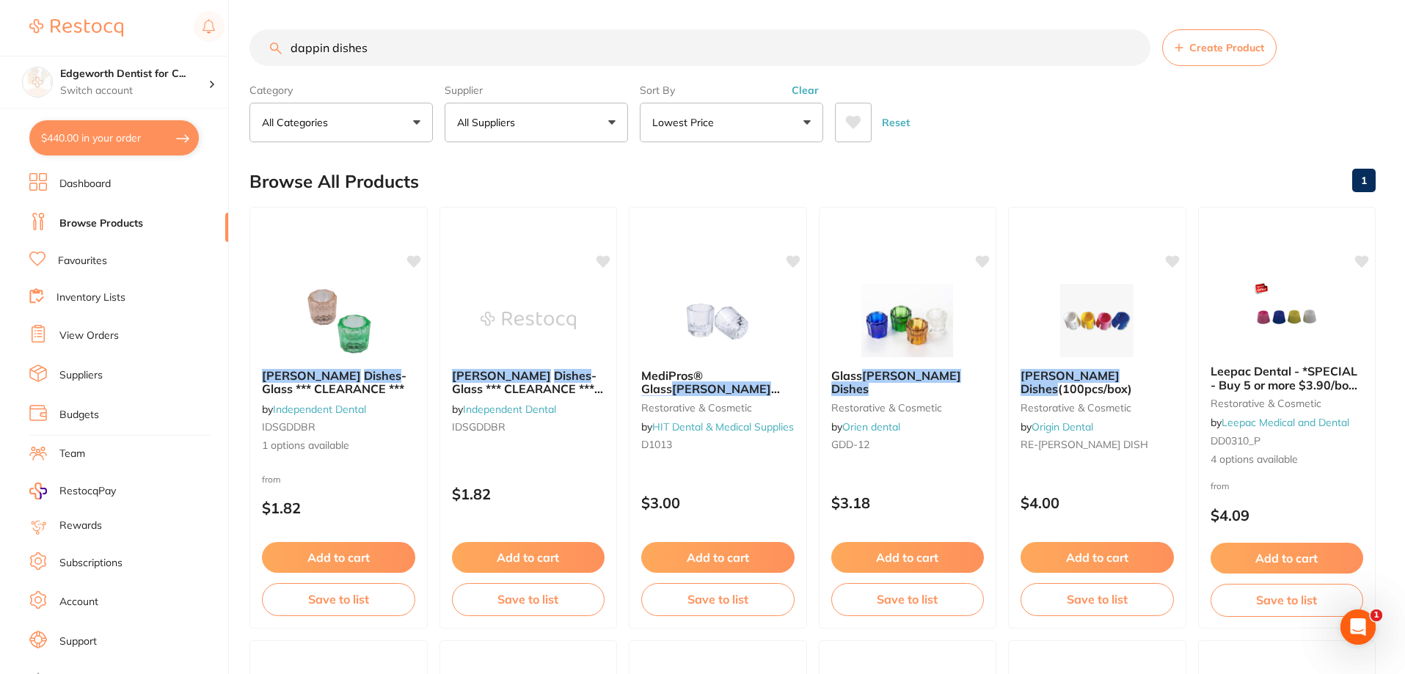
drag, startPoint x: 406, startPoint y: 40, endPoint x: 45, endPoint y: 35, distance: 360.9
click at [45, 35] on div "$440.00 Edgeworth Dentist for C... Switch account Edgeworth Dentist for Chicken…" at bounding box center [702, 337] width 1405 height 674
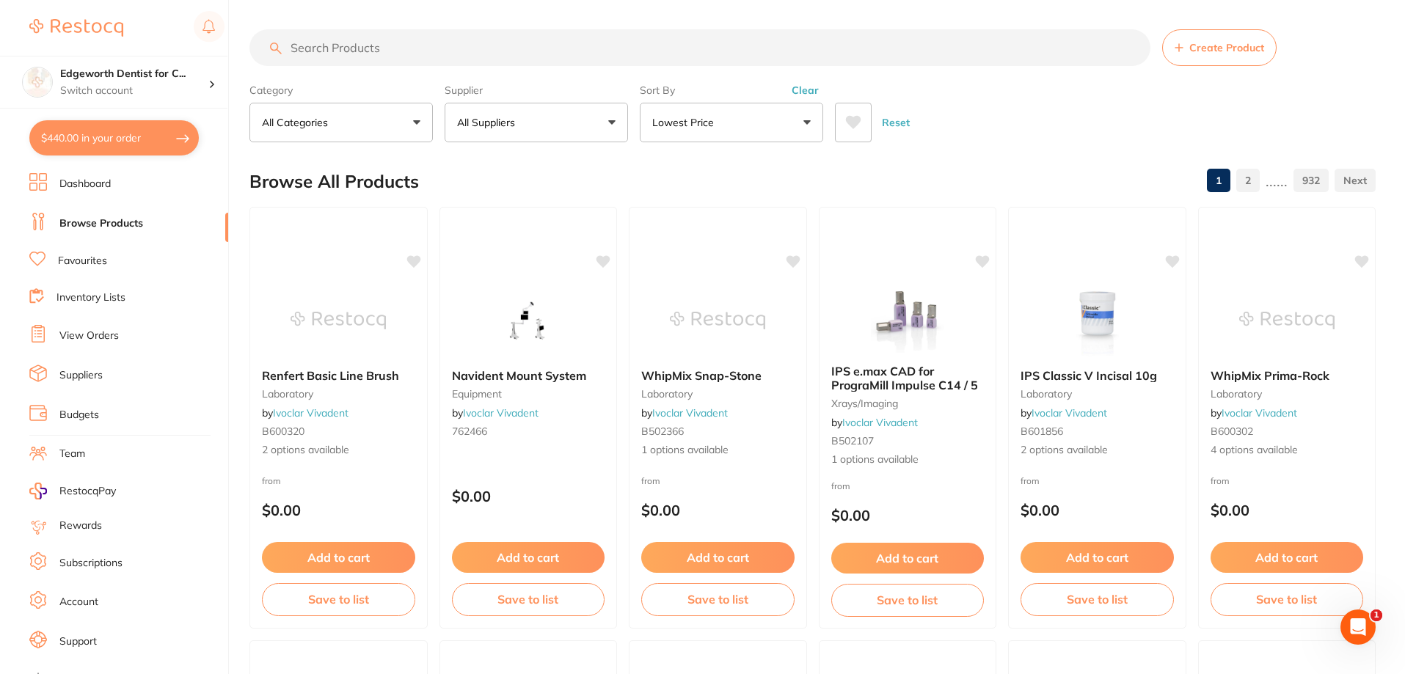
click at [162, 137] on button "$440.00 in your order" at bounding box center [113, 137] width 169 height 35
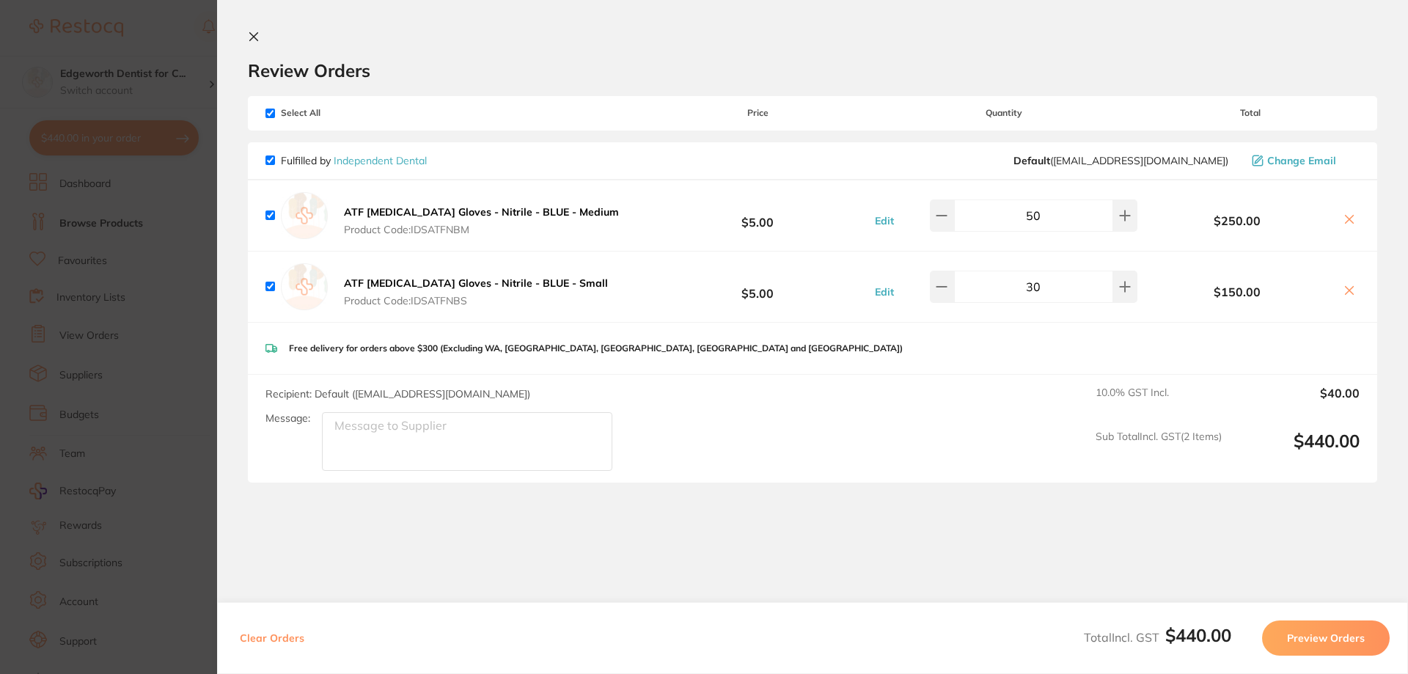
click at [249, 43] on button at bounding box center [257, 38] width 18 height 14
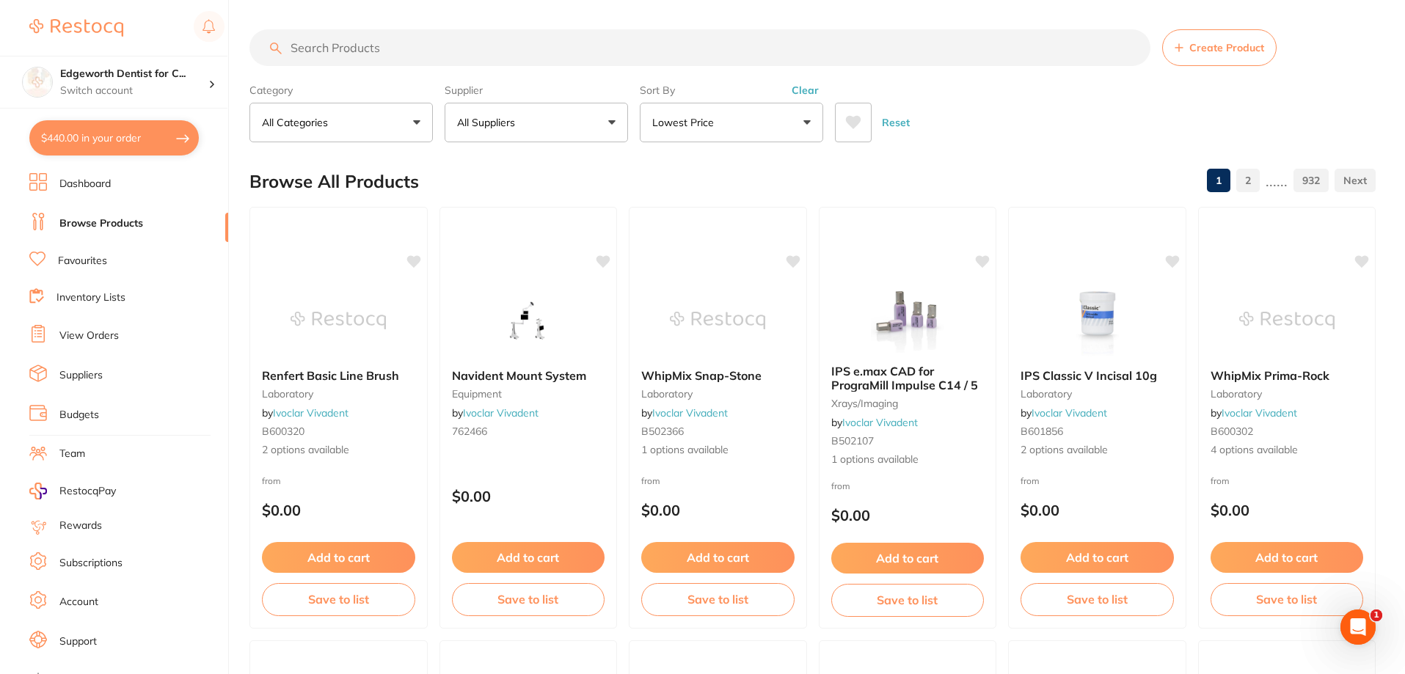
click at [507, 56] on input "search" at bounding box center [699, 47] width 901 height 37
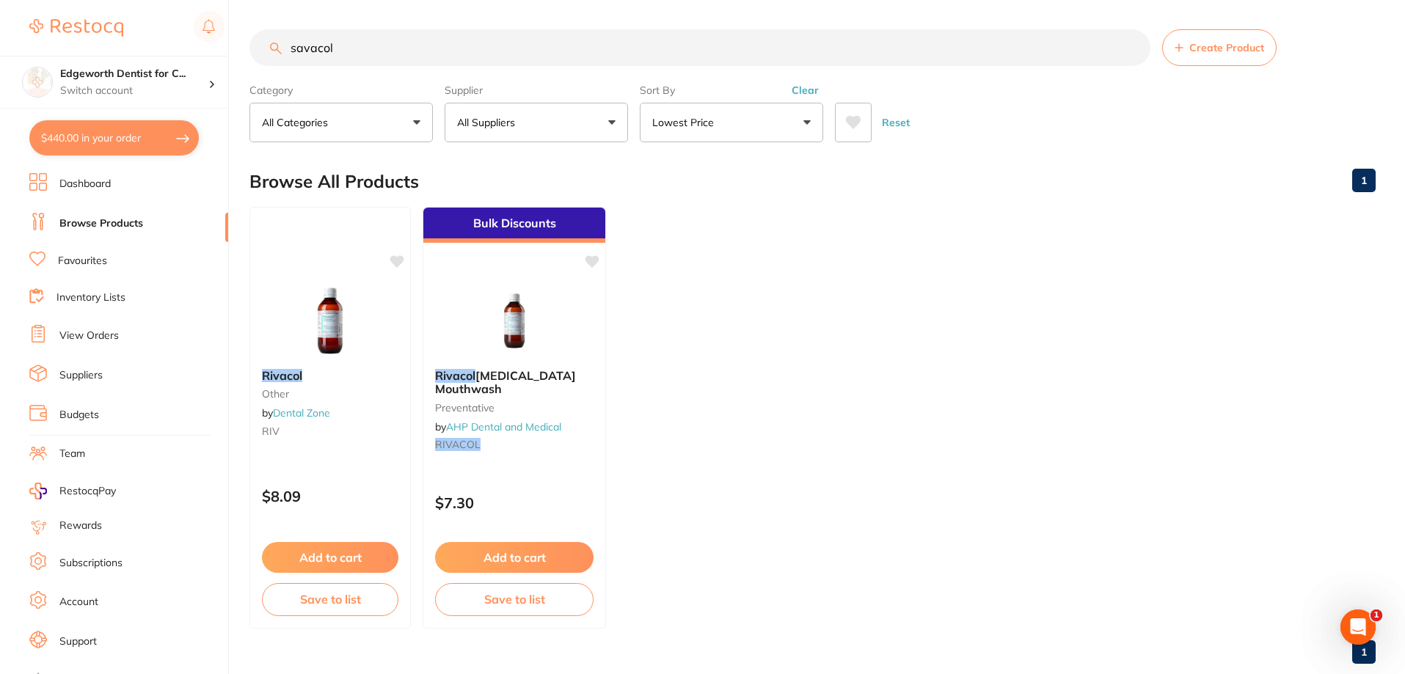
click at [487, 134] on button "All Suppliers" at bounding box center [536, 123] width 183 height 40
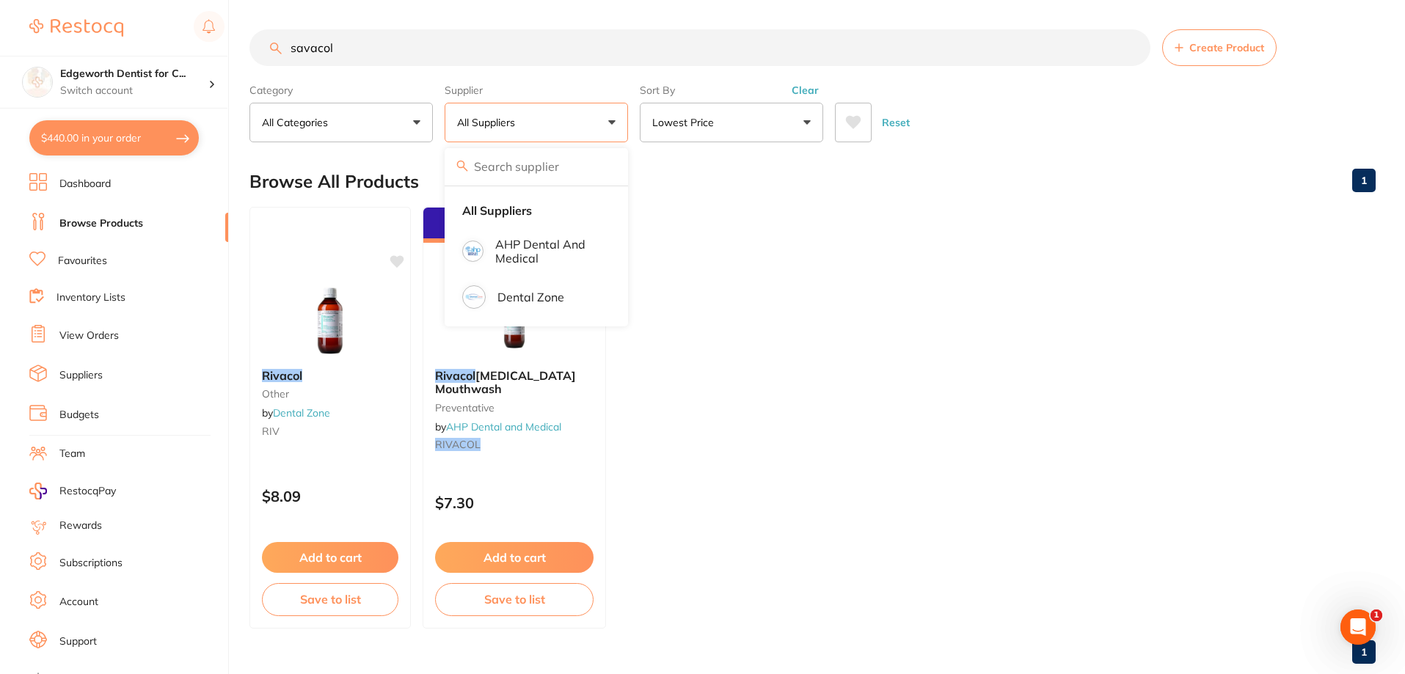
click at [946, 306] on ul "Rivacol other by Dental Zone RIV $8.09 Add to cart Save to list Bulk Discounts …" at bounding box center [812, 418] width 1126 height 422
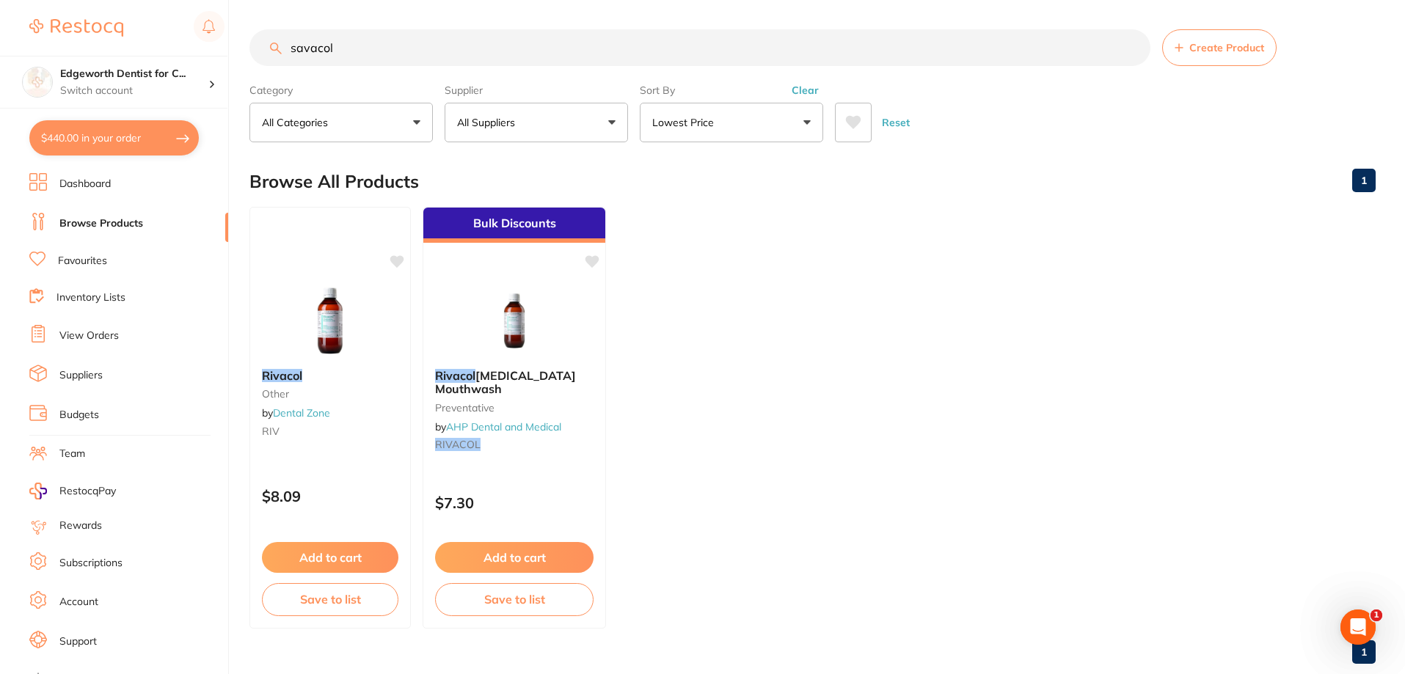
click at [349, 39] on input "savacol" at bounding box center [699, 47] width 901 height 37
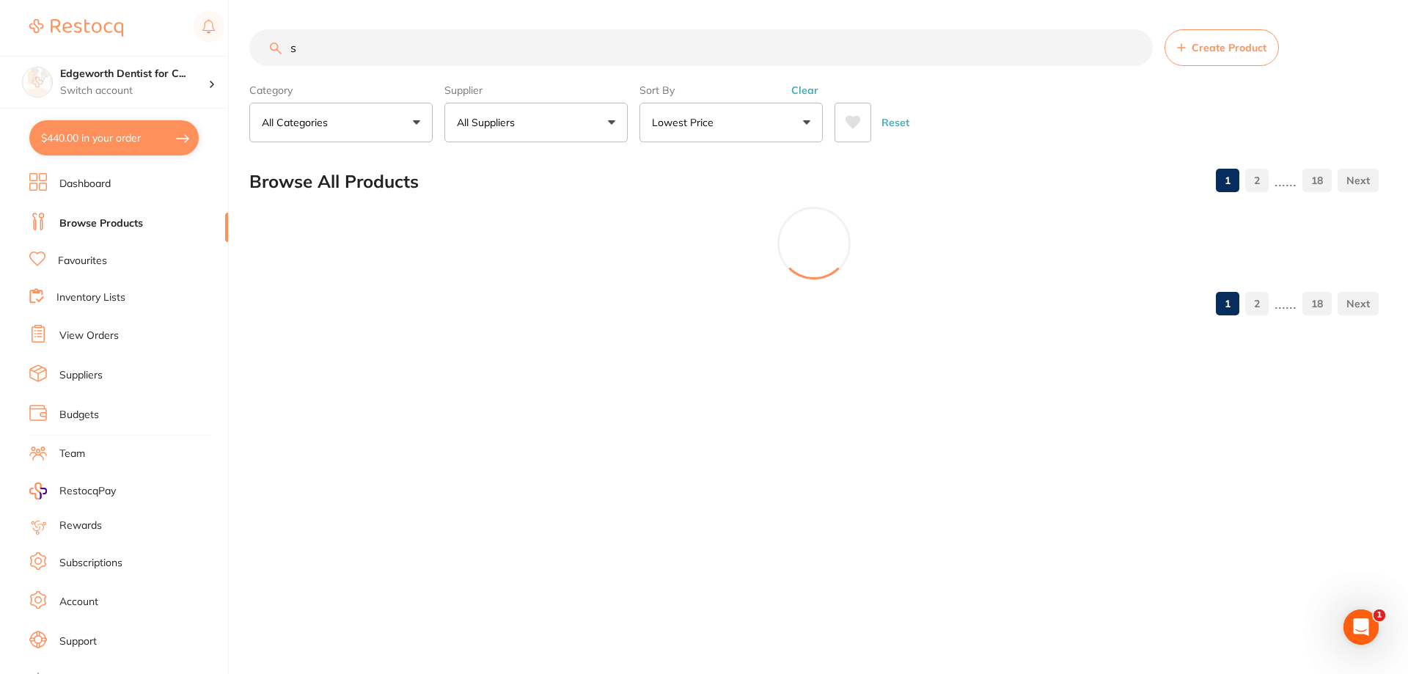
type input "s"
click at [535, 112] on button "All Suppliers" at bounding box center [536, 123] width 183 height 40
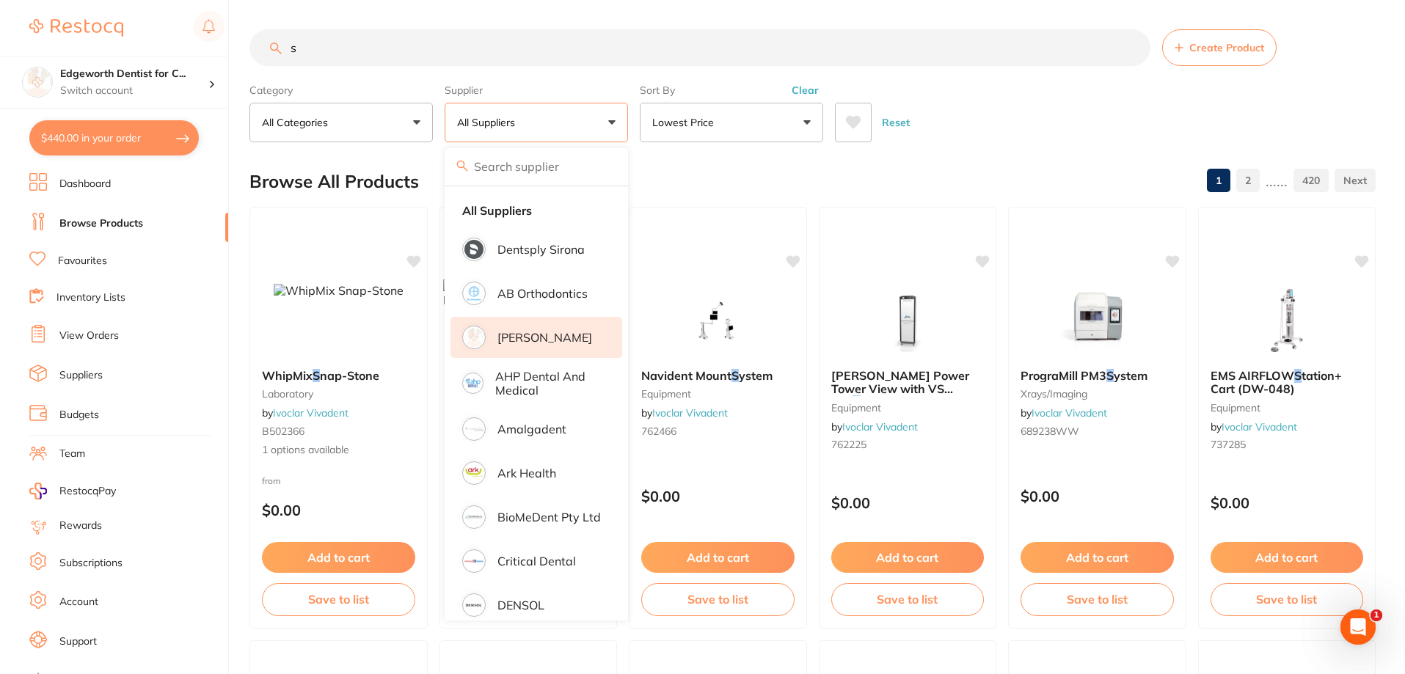
click at [521, 328] on li "[PERSON_NAME]" at bounding box center [536, 337] width 172 height 41
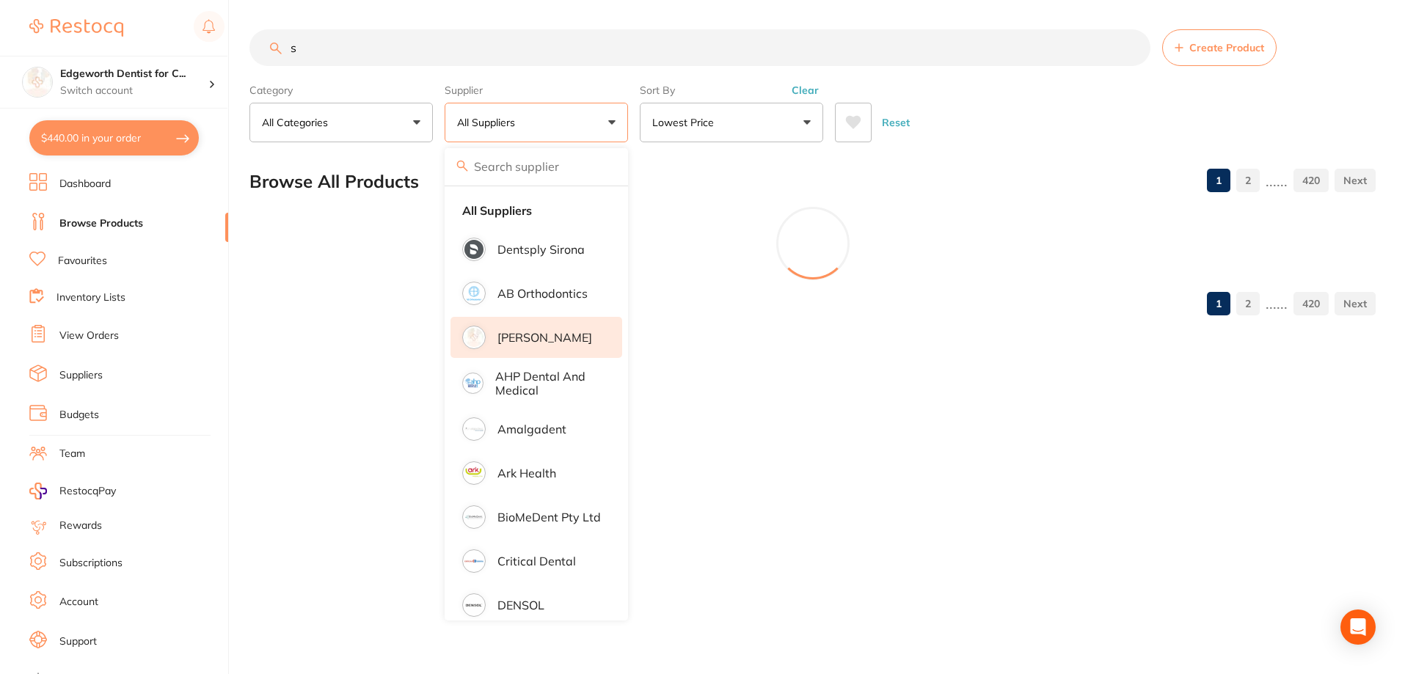
click at [520, 337] on p "[PERSON_NAME]" at bounding box center [544, 337] width 95 height 13
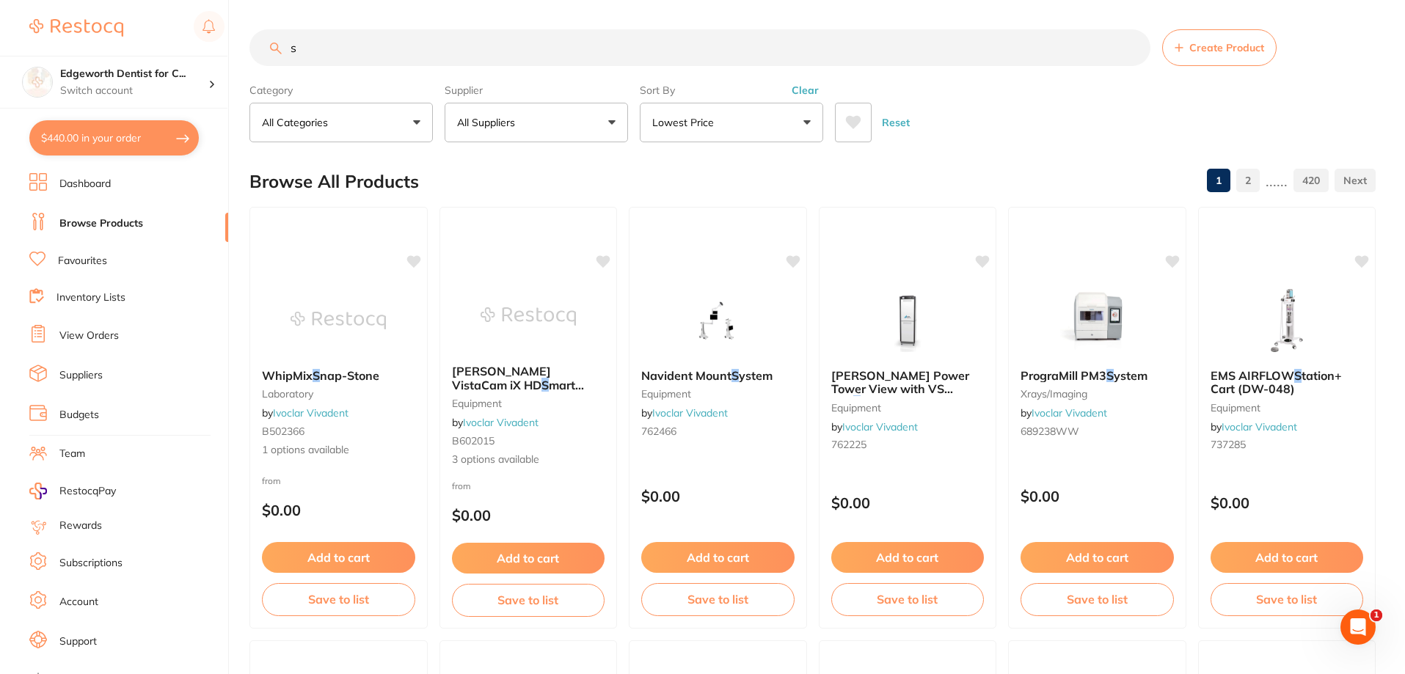
click at [367, 43] on input "s" at bounding box center [699, 47] width 901 height 37
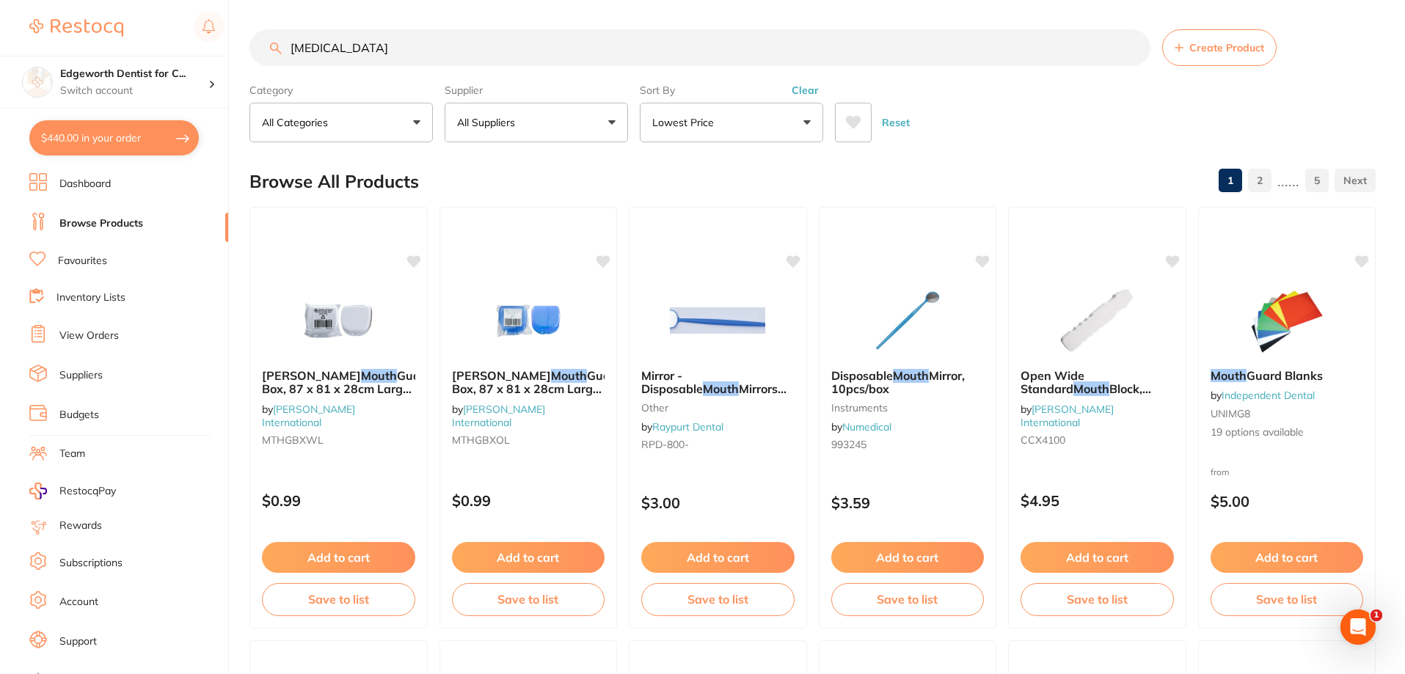
drag, startPoint x: 478, startPoint y: 59, endPoint x: 432, endPoint y: 58, distance: 45.5
click at [432, 58] on input "mouth rinse" at bounding box center [699, 47] width 901 height 37
click at [369, 56] on input "mouth rinse" at bounding box center [699, 47] width 901 height 37
type input "mouth"
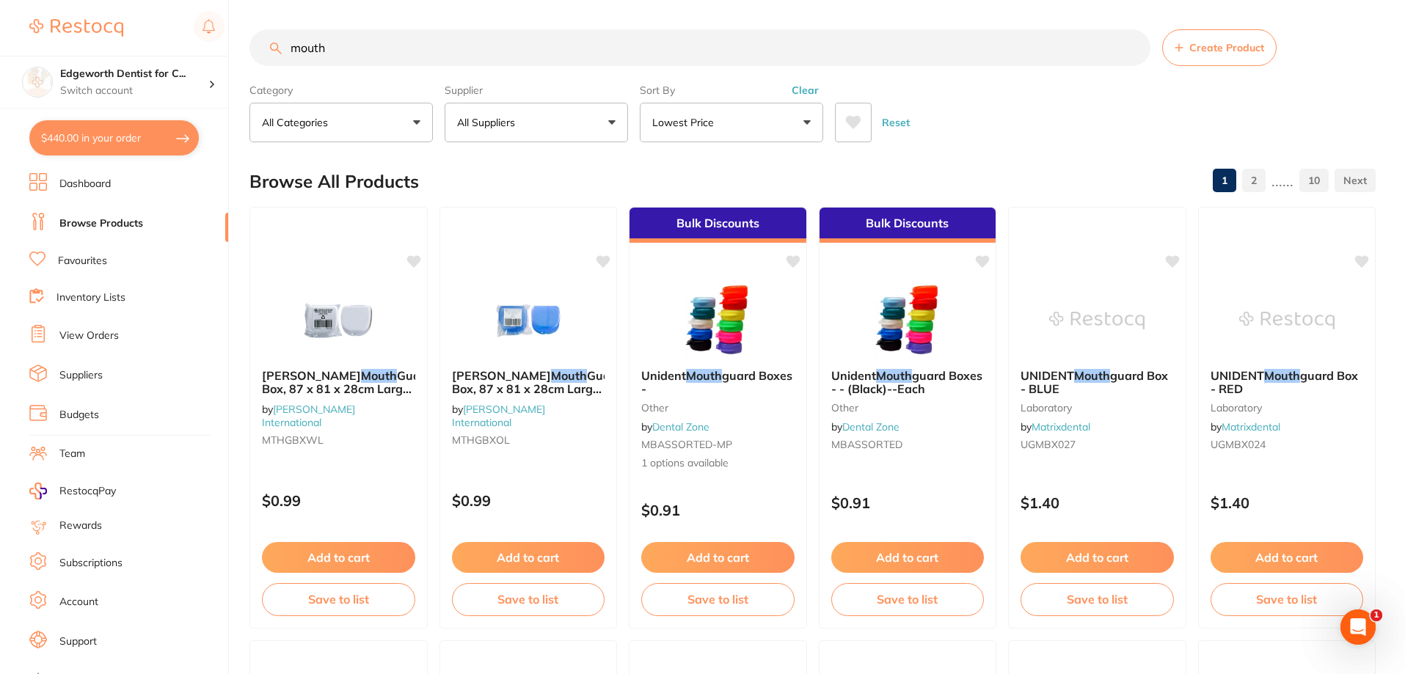
drag, startPoint x: 373, startPoint y: 48, endPoint x: 123, endPoint y: -31, distance: 262.2
click at [123, 0] on html "$440.00 Edgeworth Dentist for C... Switch account Edgeworth Dentist for Chicken…" at bounding box center [702, 337] width 1405 height 674
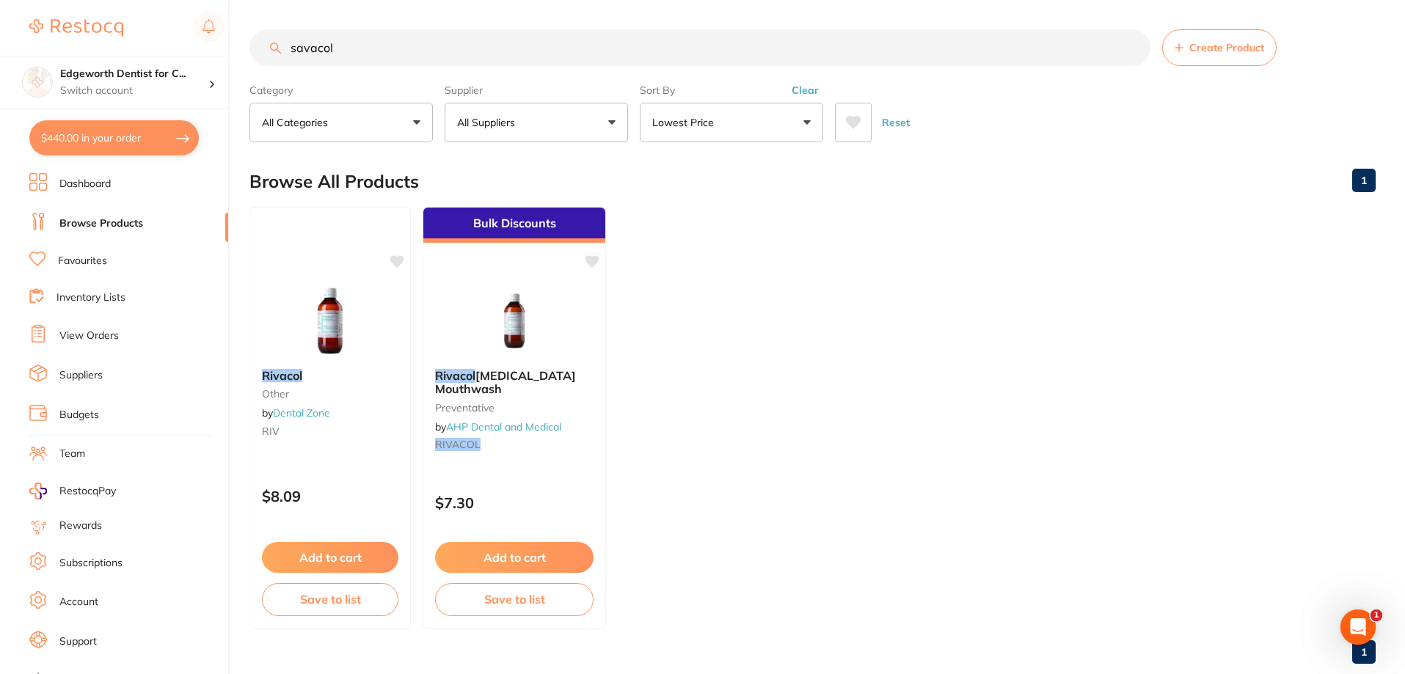
type input "savacol"
drag, startPoint x: 405, startPoint y: 56, endPoint x: 150, endPoint y: -12, distance: 263.5
click at [150, 0] on html "$440.00 Edgeworth Dentist for C... Switch account Edgeworth Dentist for Chicken…" at bounding box center [702, 337] width 1405 height 674
type input "savacol"
click at [102, 323] on ul "Dashboard Browse Products Favourites Inventory Lists View Orders Suppliers Budg…" at bounding box center [128, 426] width 199 height 506
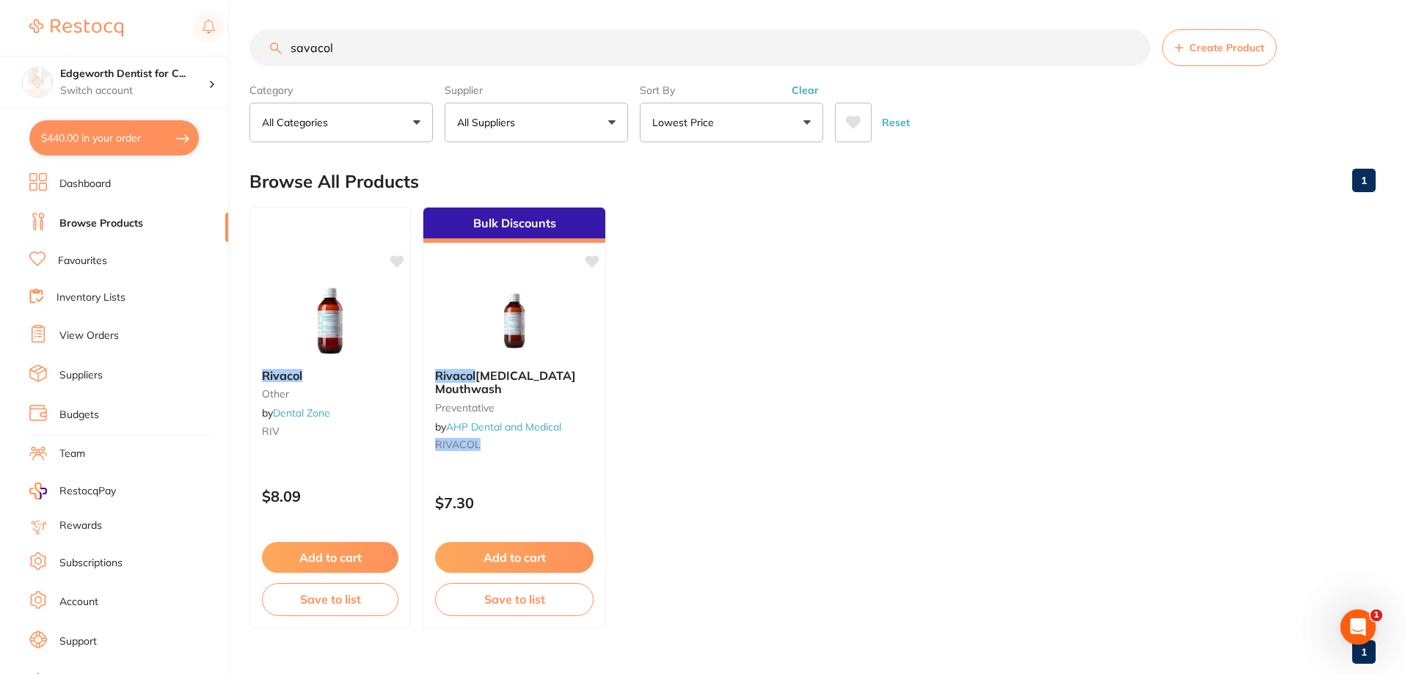
click at [95, 339] on link "View Orders" at bounding box center [88, 336] width 59 height 15
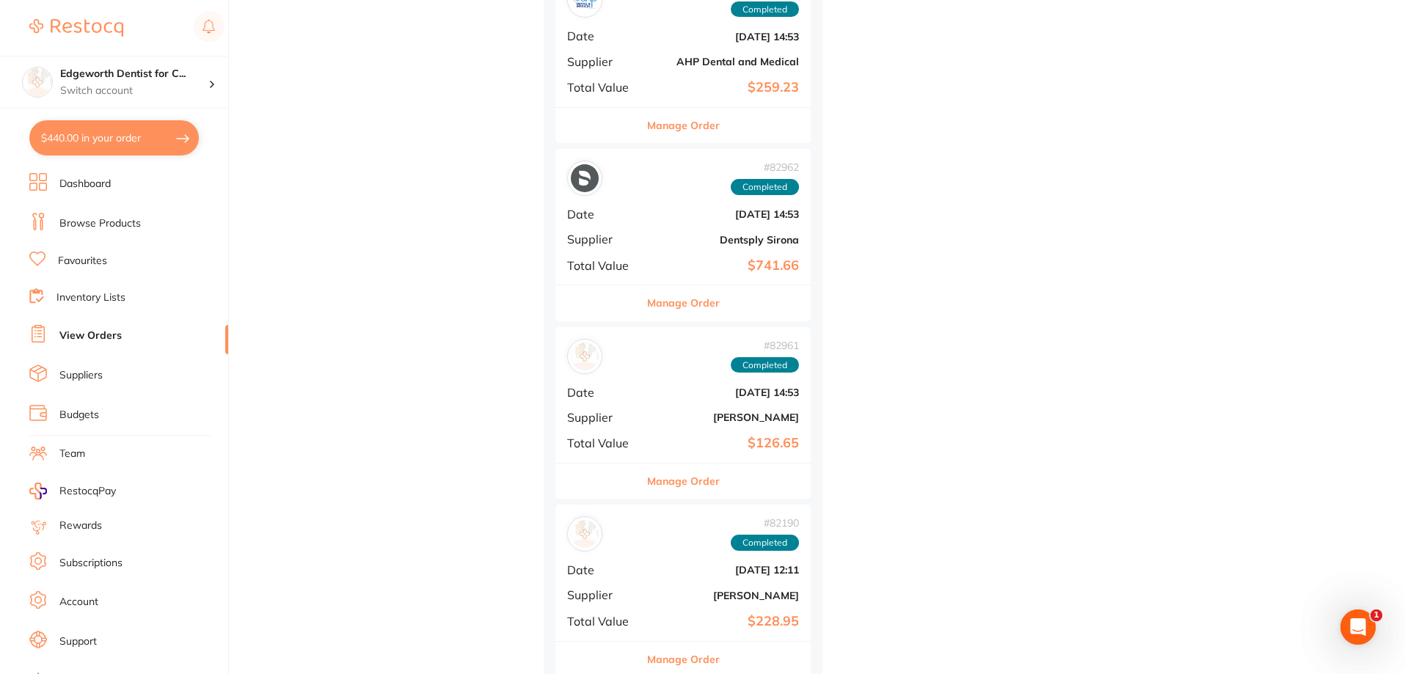
scroll to position [3374, 0]
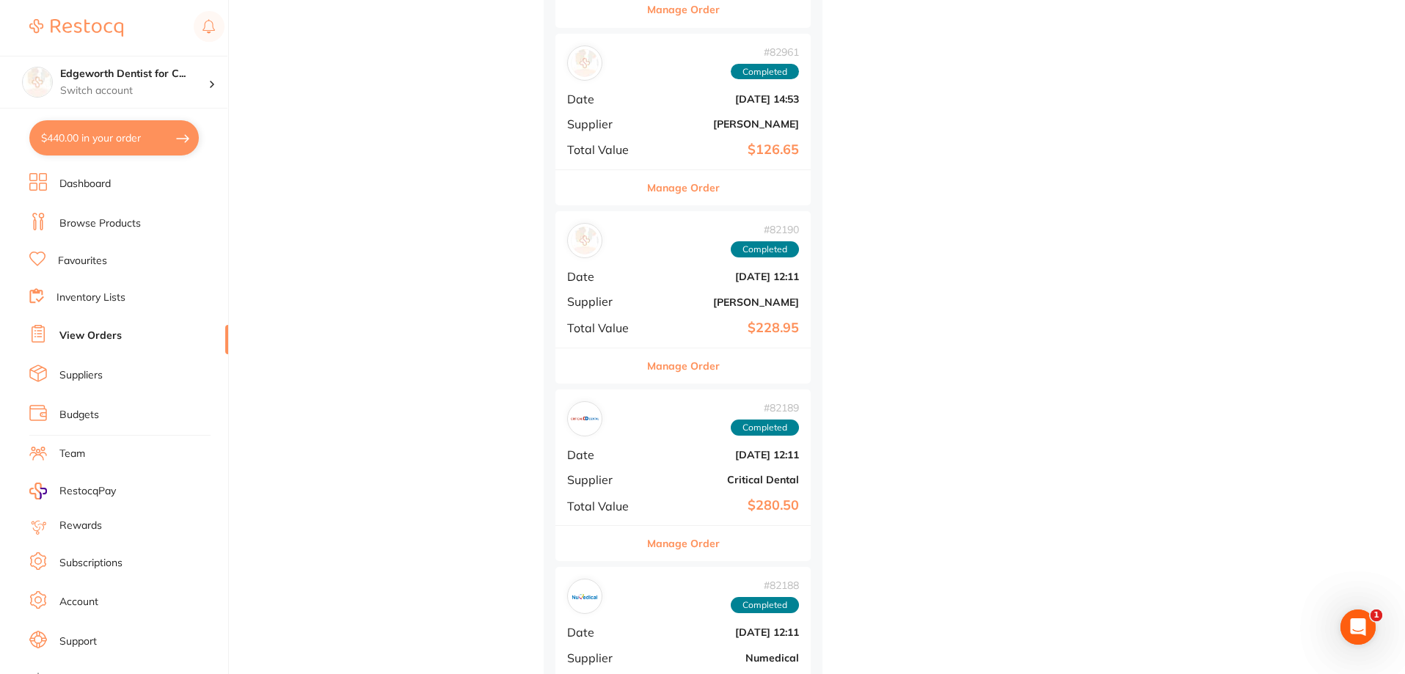
click at [692, 373] on button "Manage Order" at bounding box center [683, 365] width 73 height 35
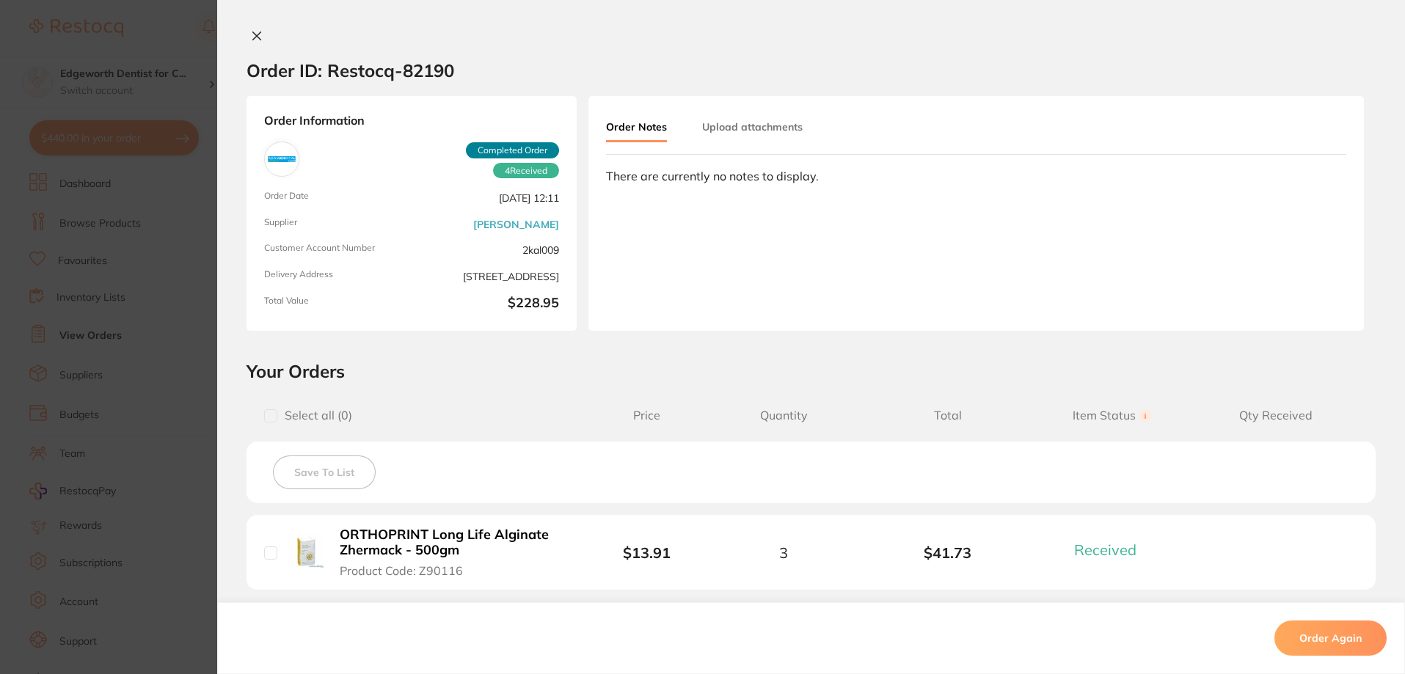
click at [253, 35] on icon at bounding box center [257, 36] width 8 height 8
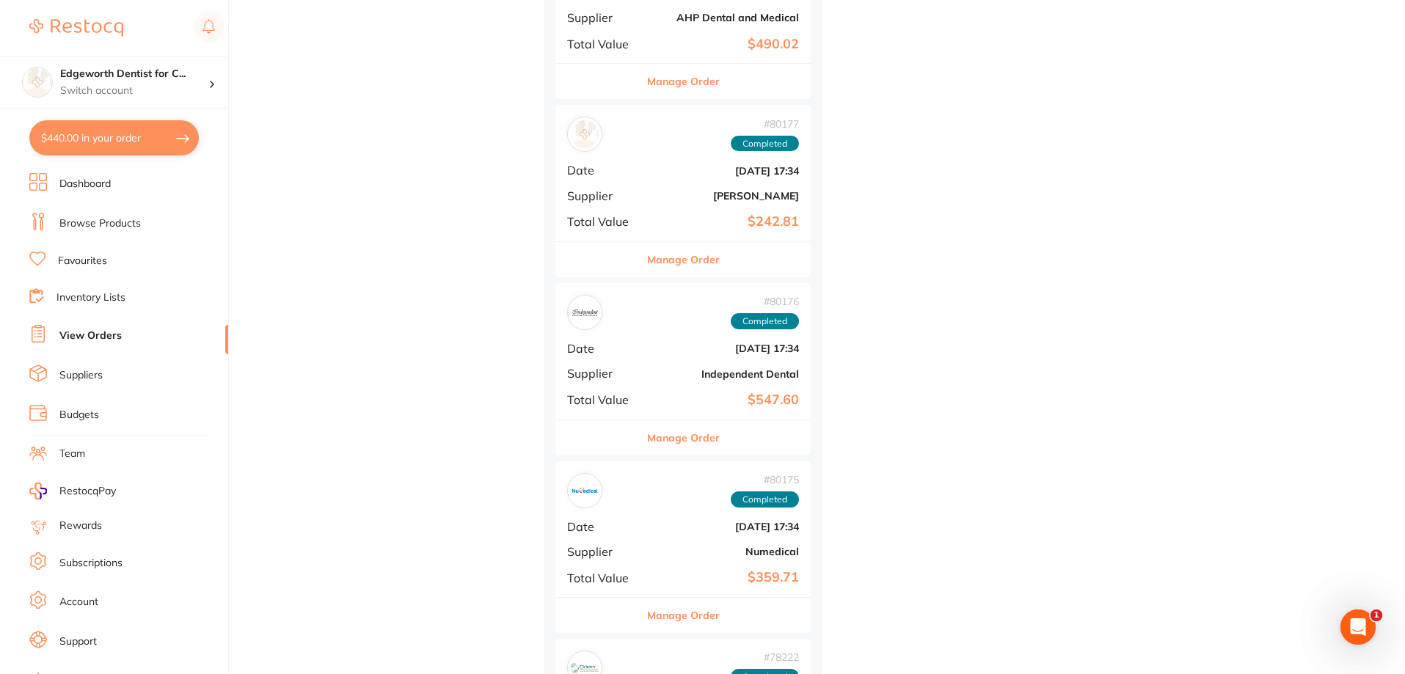
scroll to position [4695, 0]
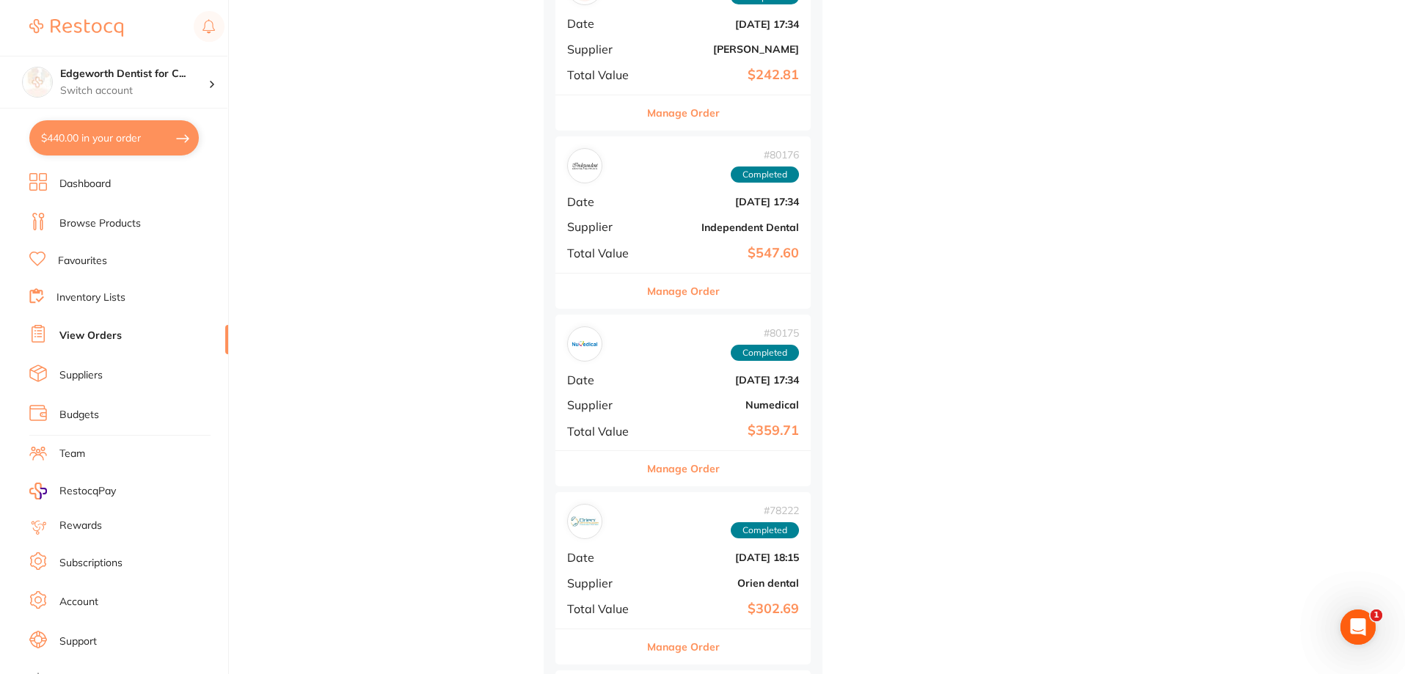
click at [726, 461] on div "Manage Order" at bounding box center [682, 468] width 255 height 36
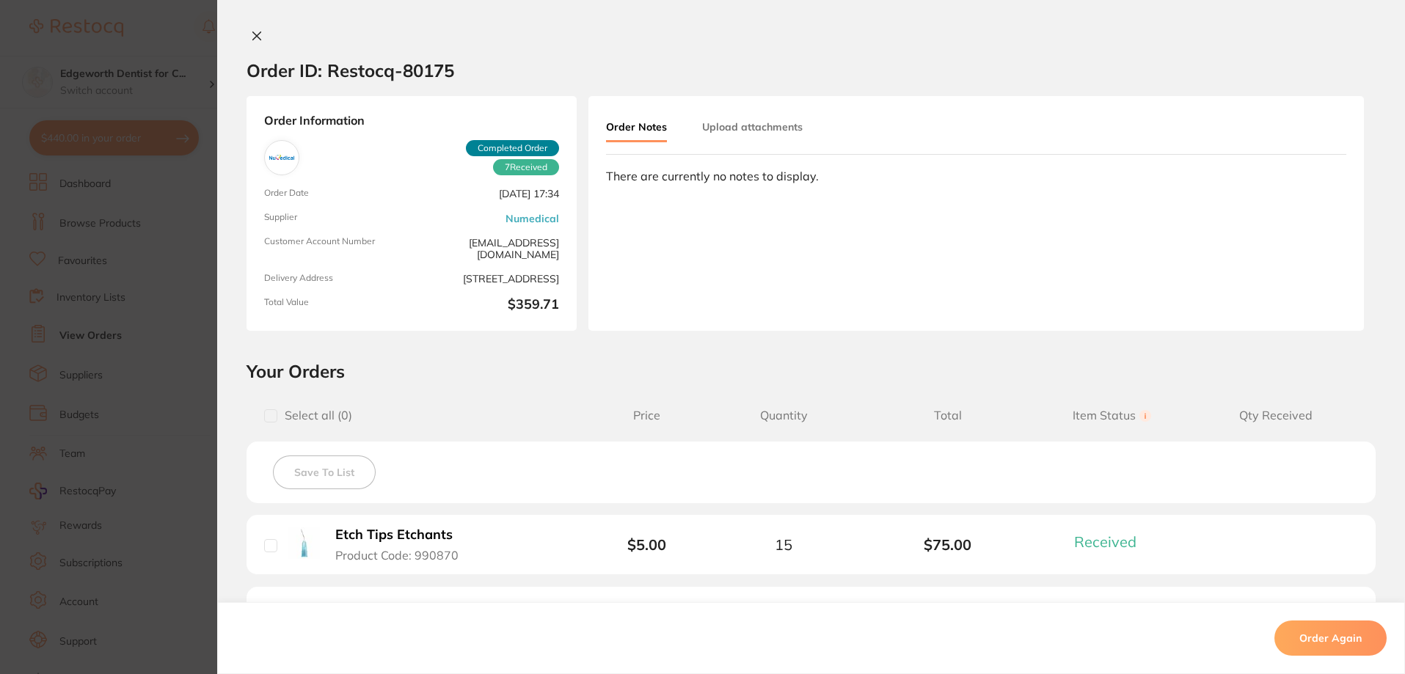
click at [682, 461] on div "Save To List" at bounding box center [810, 473] width 1129 height 62
click at [256, 39] on icon at bounding box center [257, 36] width 8 height 8
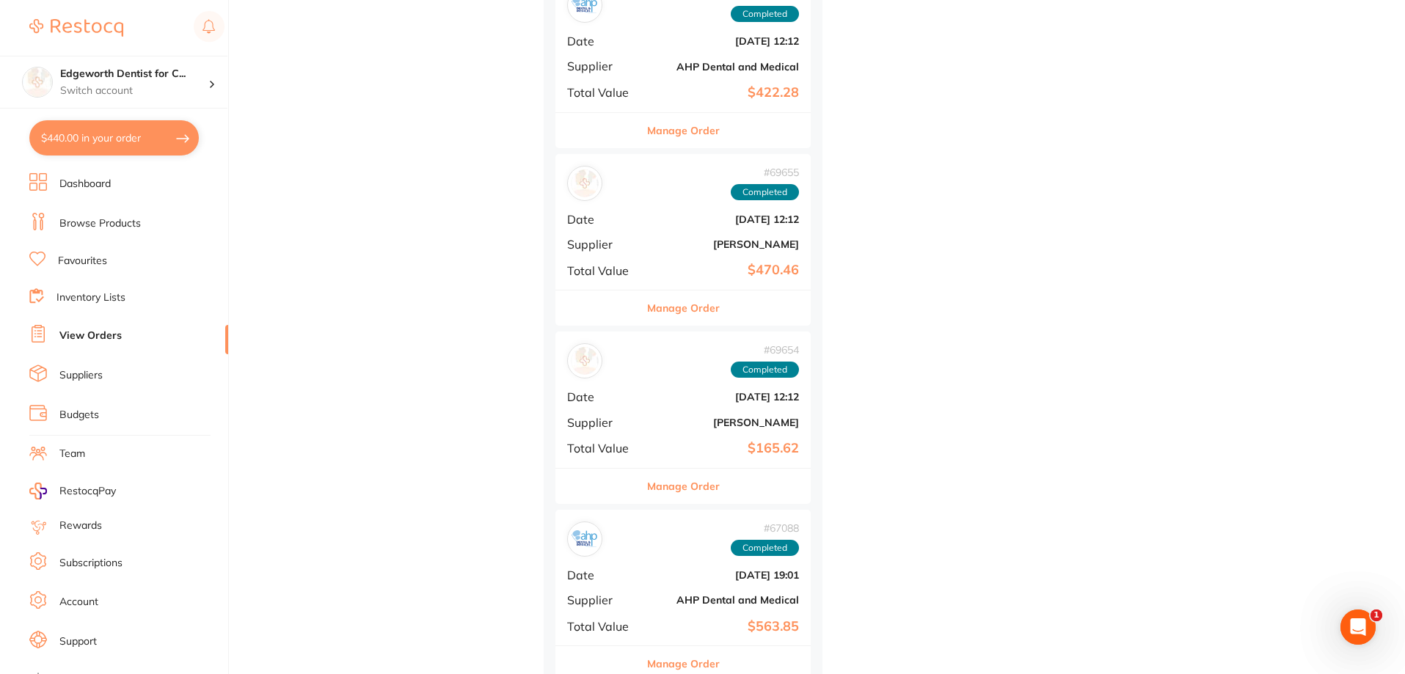
scroll to position [7629, 0]
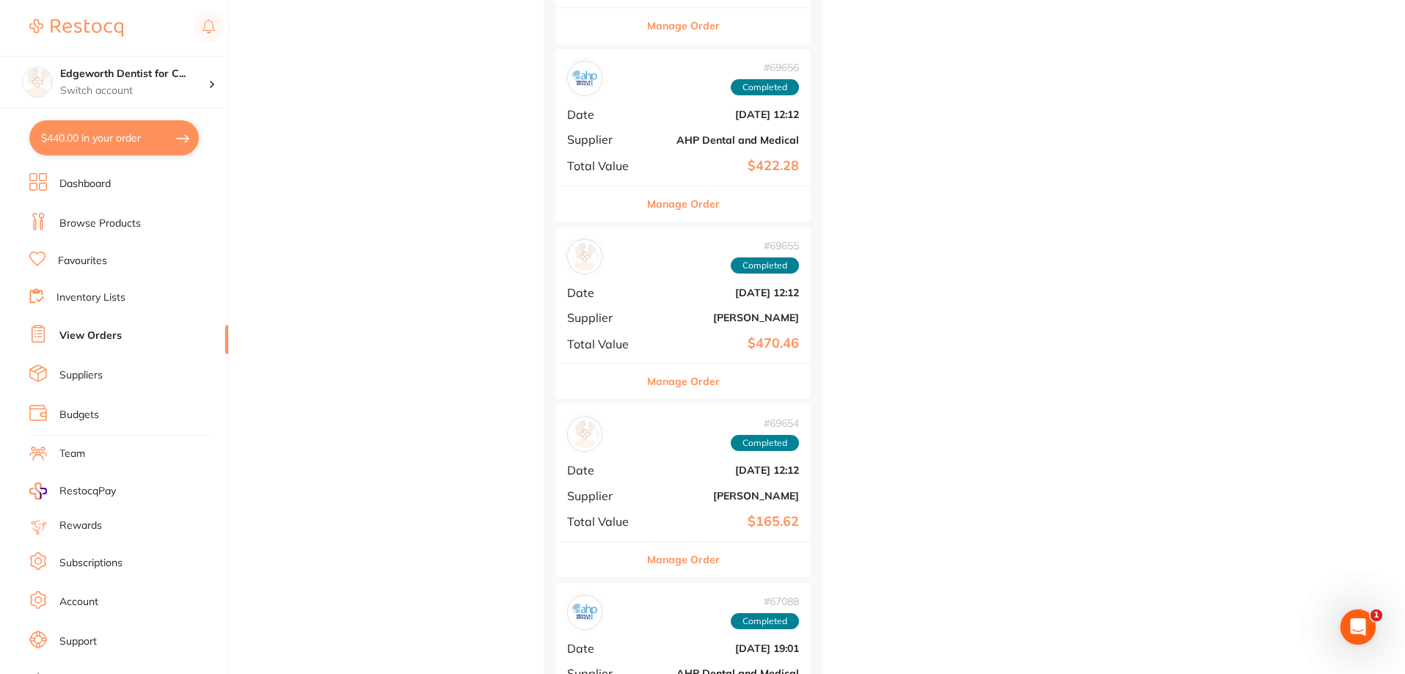
click at [702, 392] on button "Manage Order" at bounding box center [683, 381] width 73 height 35
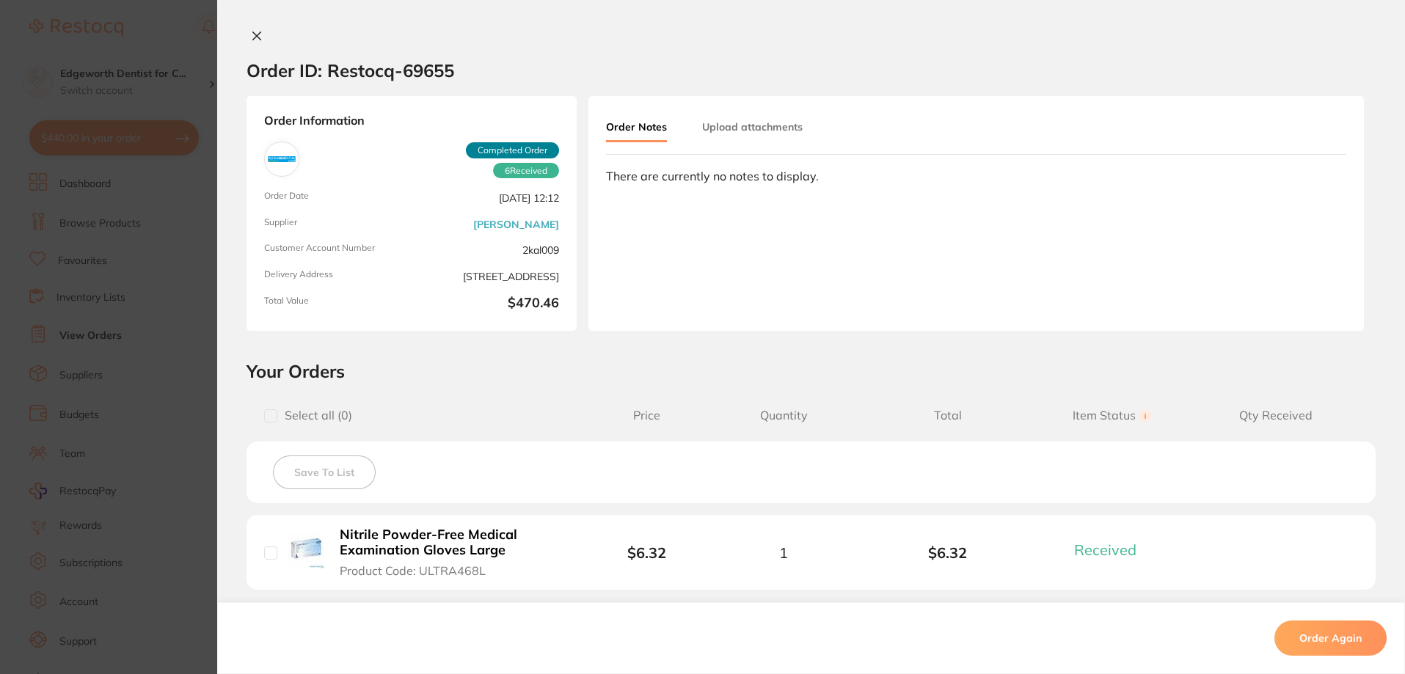
click at [251, 40] on icon at bounding box center [257, 36] width 12 height 12
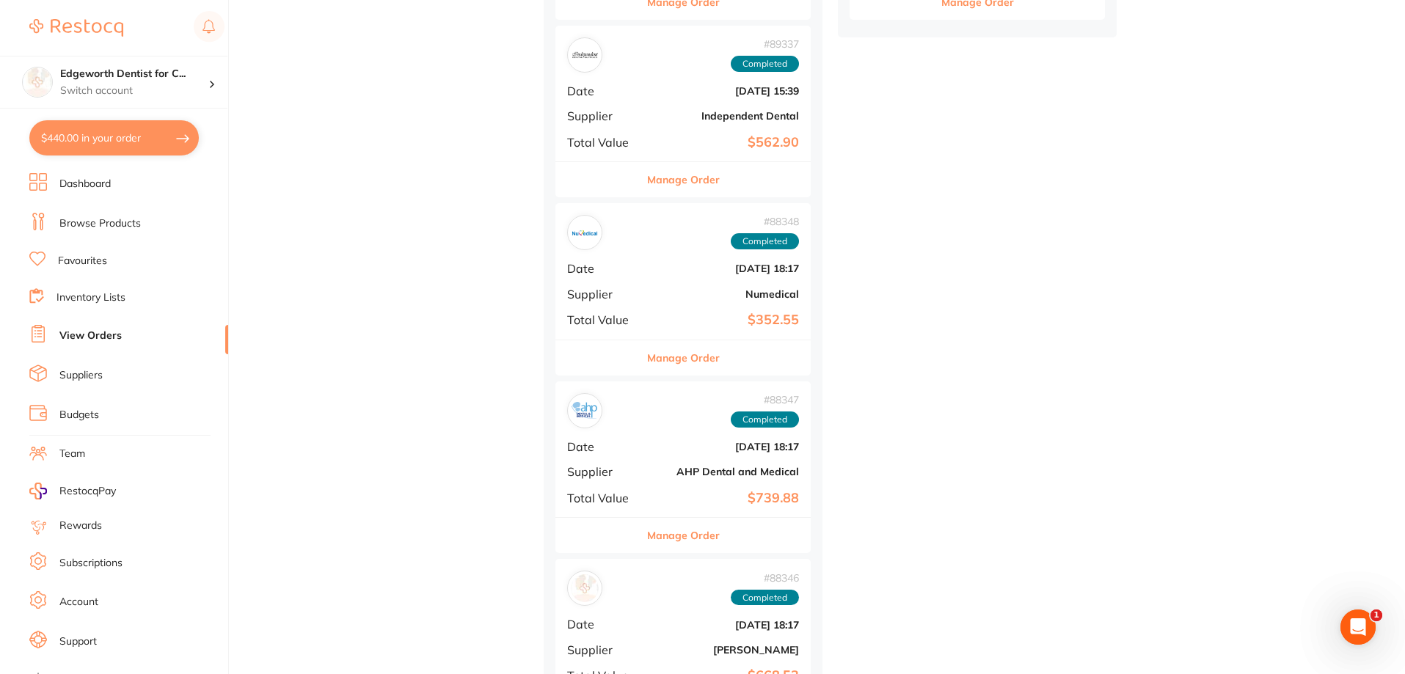
scroll to position [734, 0]
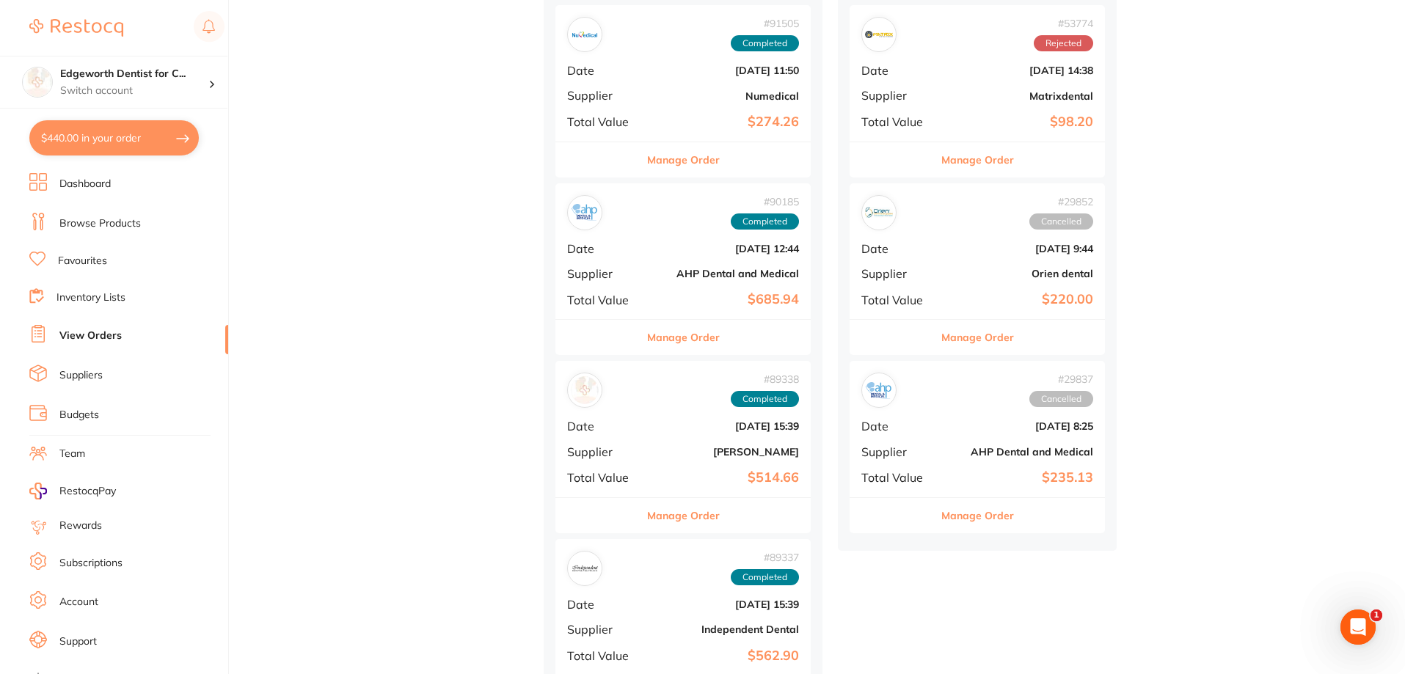
click at [123, 227] on link "Browse Products" at bounding box center [99, 223] width 81 height 15
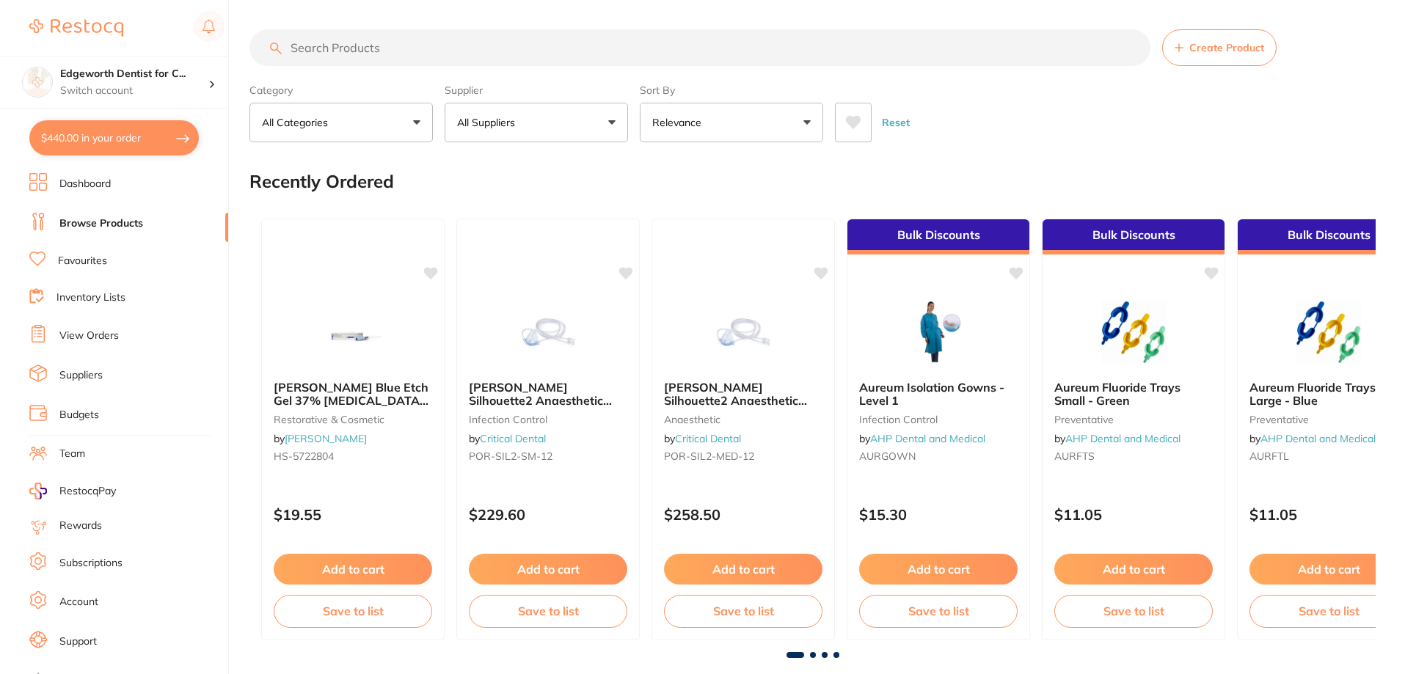
click at [370, 54] on input "search" at bounding box center [699, 47] width 901 height 37
type input "savacol"
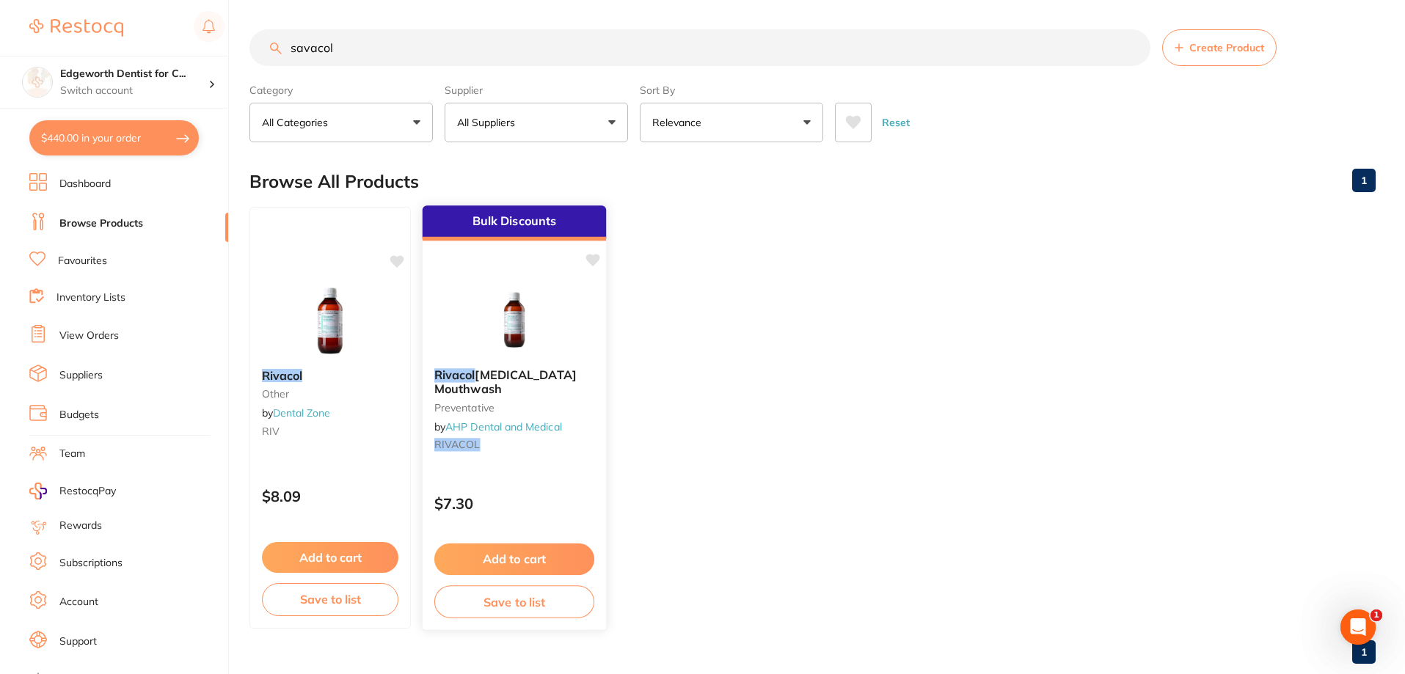
click at [504, 366] on div "Rivacol Chlorhexidine Mouthwash preventative by AHP Dental and Medical RIVACOL" at bounding box center [514, 412] width 183 height 112
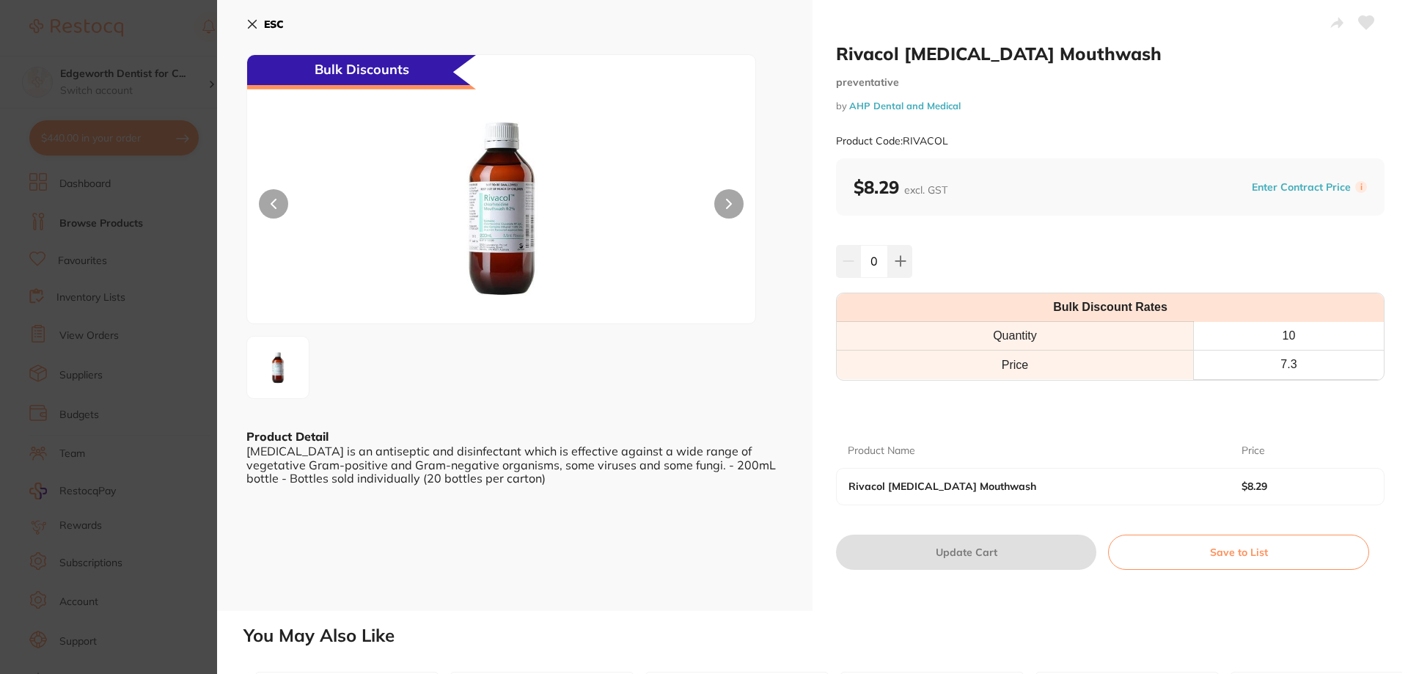
click at [252, 23] on icon at bounding box center [253, 25] width 8 height 8
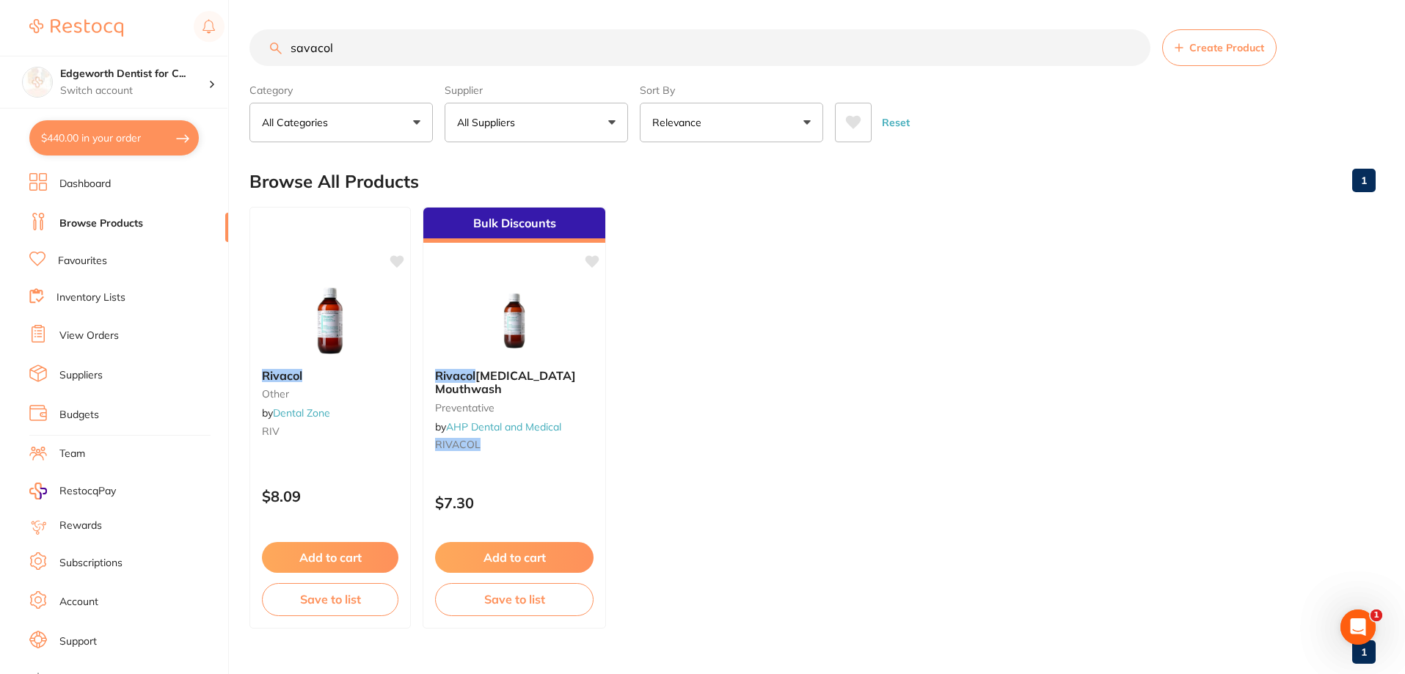
scroll to position [1, 0]
drag, startPoint x: 348, startPoint y: 52, endPoint x: 281, endPoint y: 61, distance: 67.3
click at [281, 61] on input "savacol" at bounding box center [699, 47] width 901 height 37
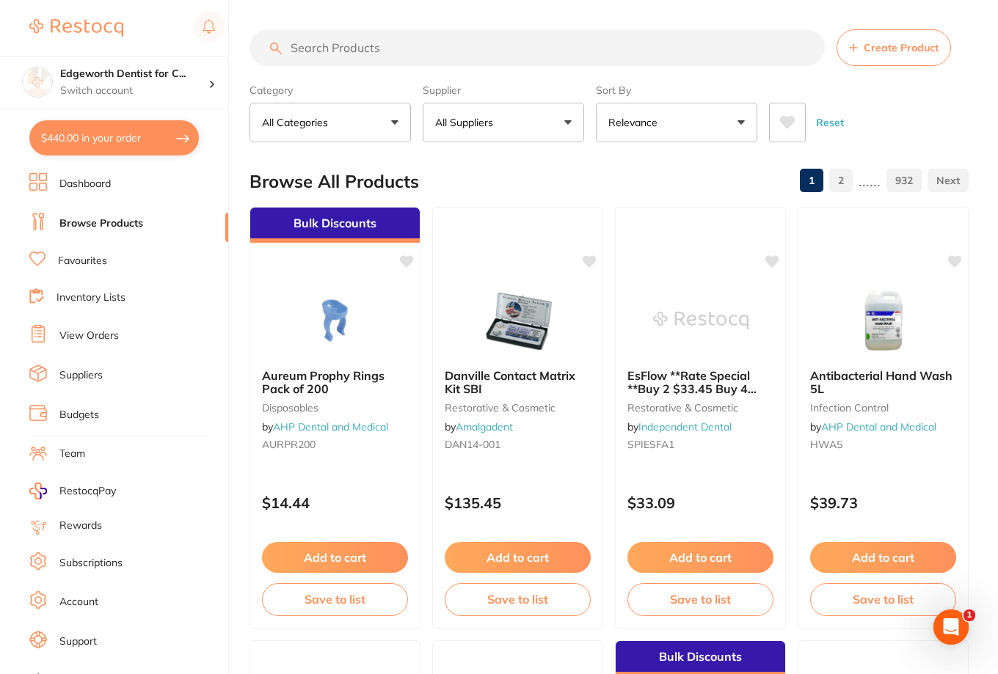
click at [469, 31] on input "search" at bounding box center [536, 47] width 575 height 37
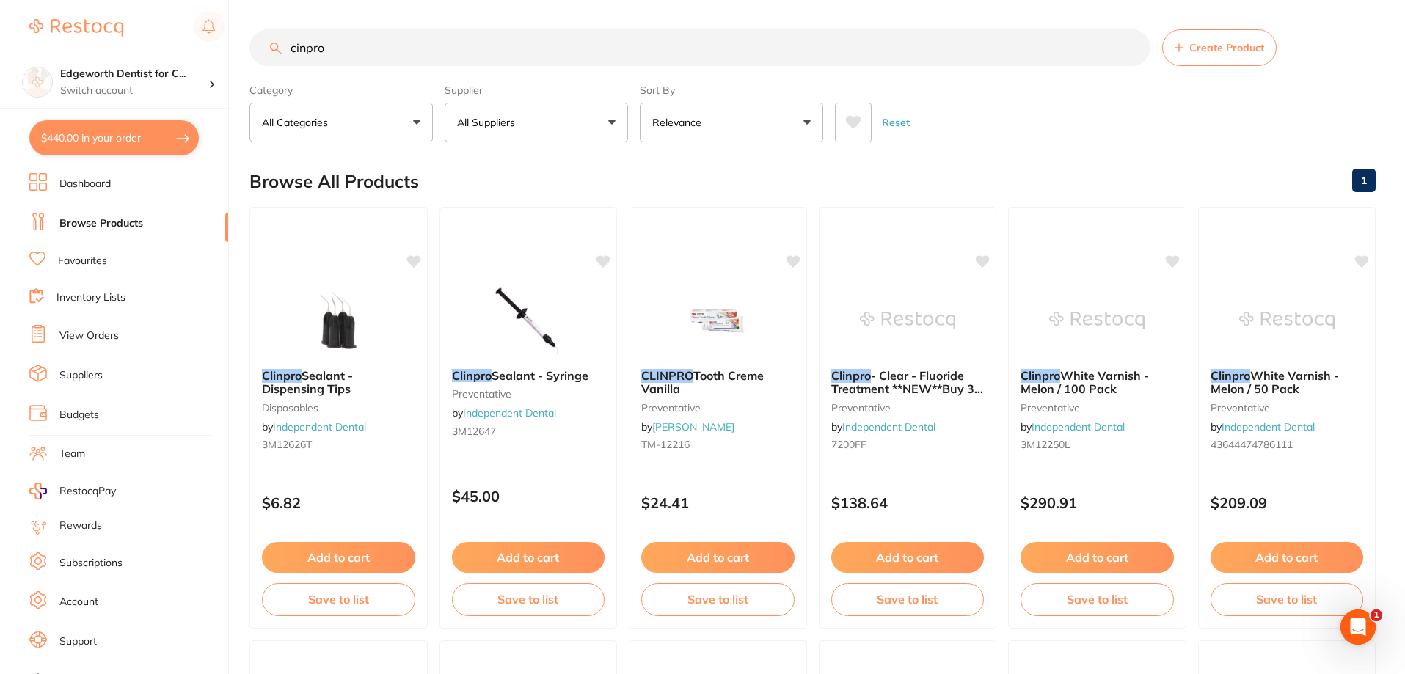
click at [296, 51] on input "cinpro" at bounding box center [699, 47] width 901 height 37
type input "clinpro"
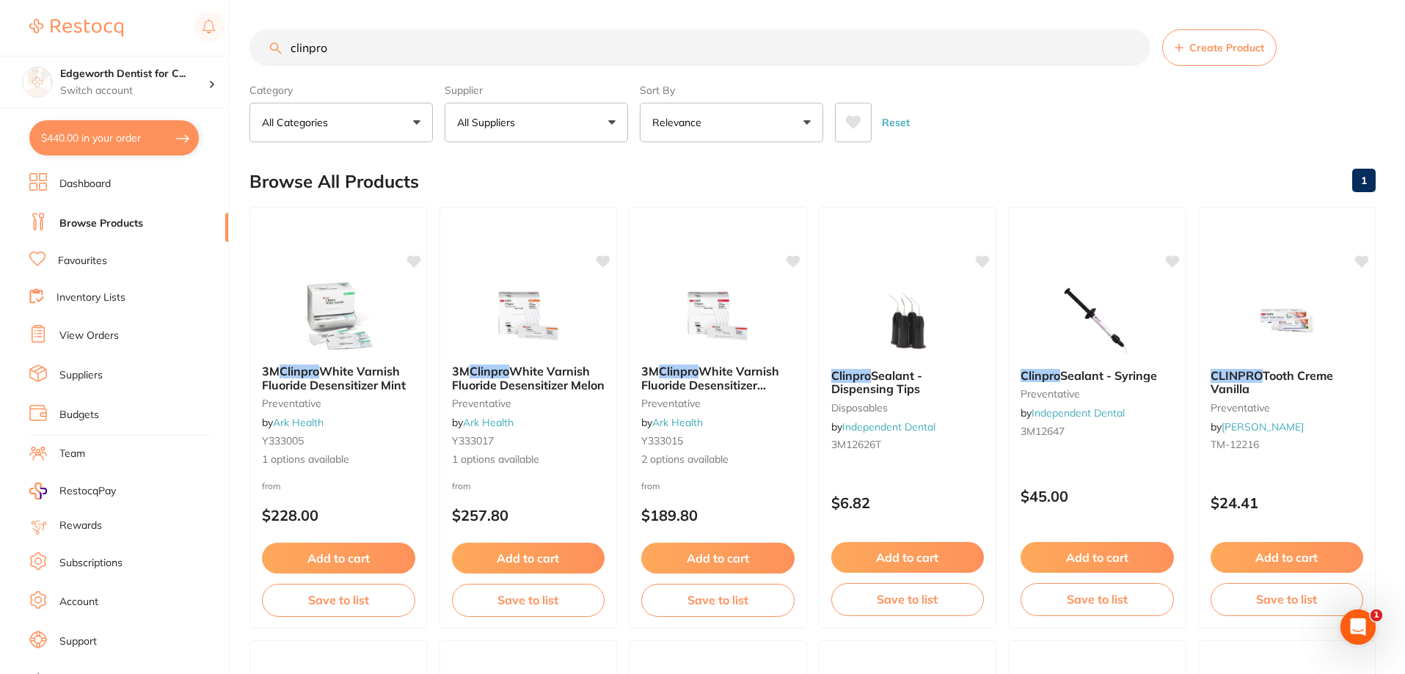
drag, startPoint x: 347, startPoint y: 60, endPoint x: 87, endPoint y: -1, distance: 267.6
click at [87, 0] on html "$440.00 Edgeworth Dentist for C... Switch account Edgeworth Dentist for Chicken…" at bounding box center [702, 337] width 1405 height 674
click at [1219, 374] on em "CLINPRO" at bounding box center [1235, 374] width 53 height 15
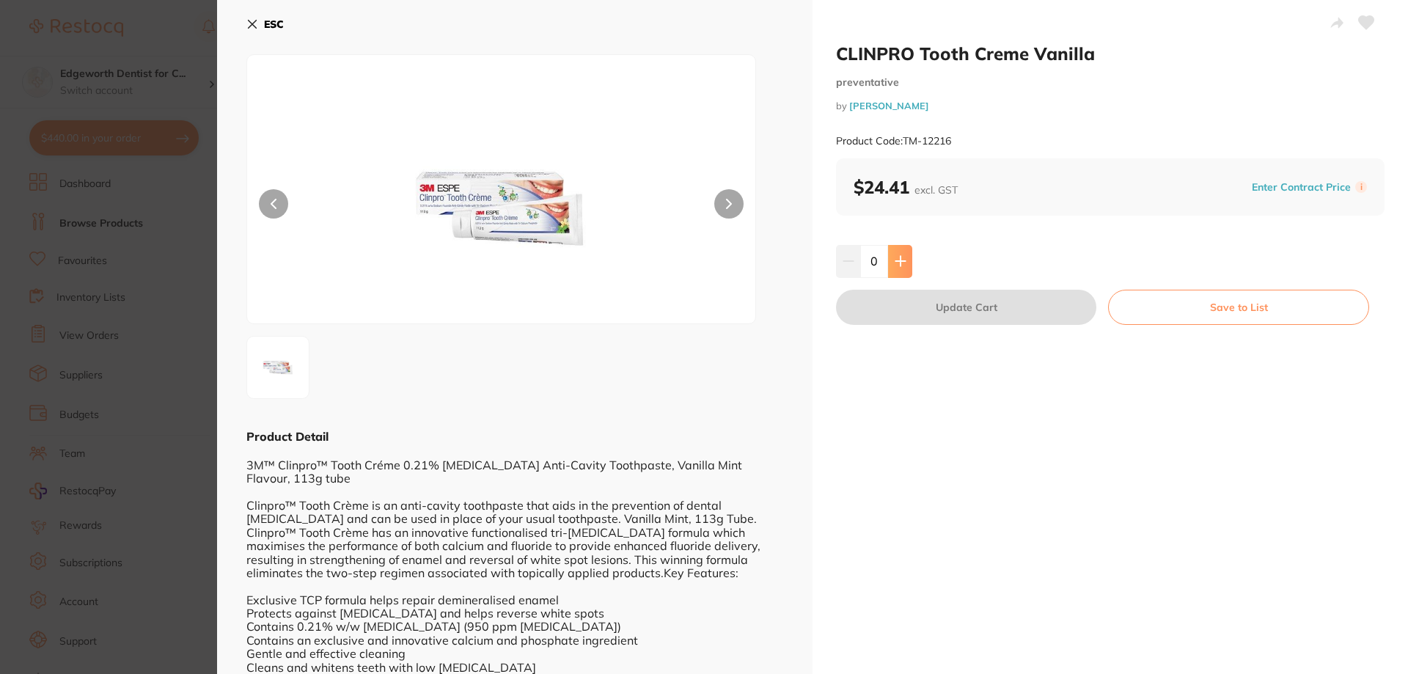
click at [897, 258] on icon at bounding box center [901, 261] width 12 height 12
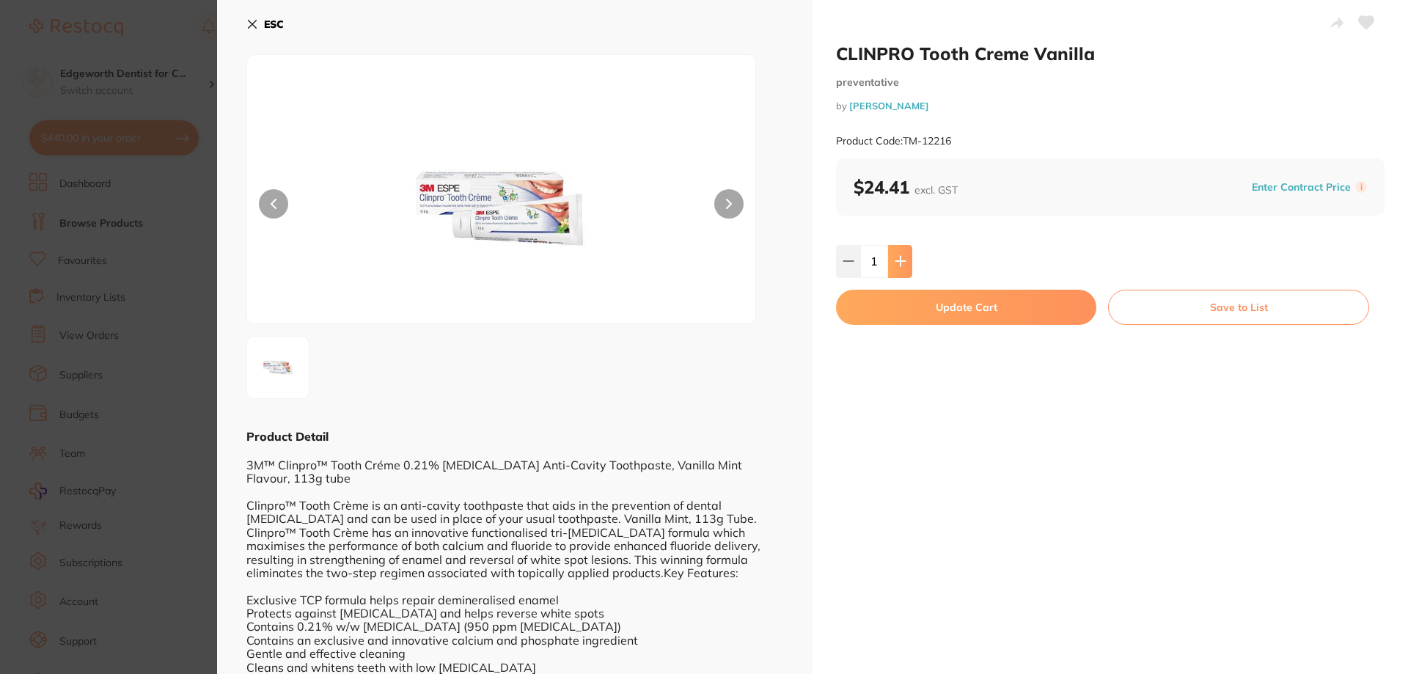
click at [897, 258] on icon at bounding box center [901, 261] width 12 height 12
type input "2"
click at [925, 308] on button "Update Cart" at bounding box center [966, 307] width 260 height 35
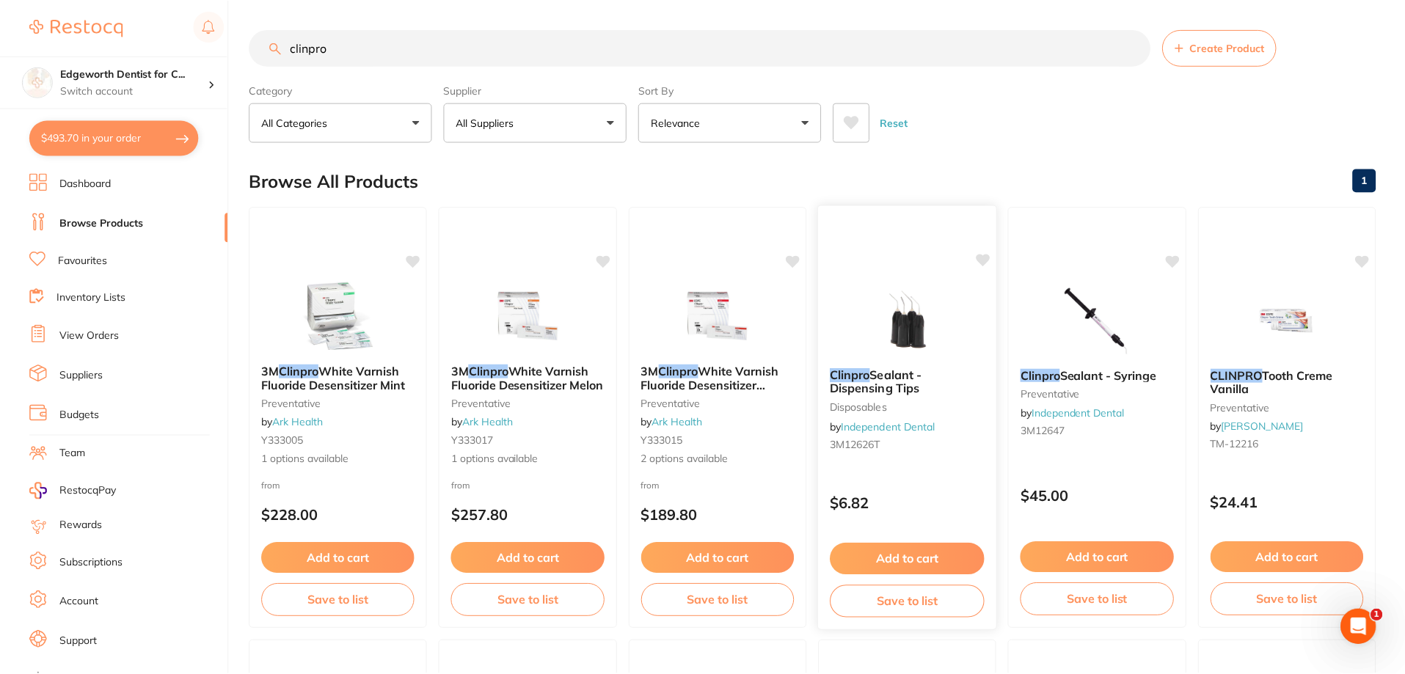
scroll to position [73, 0]
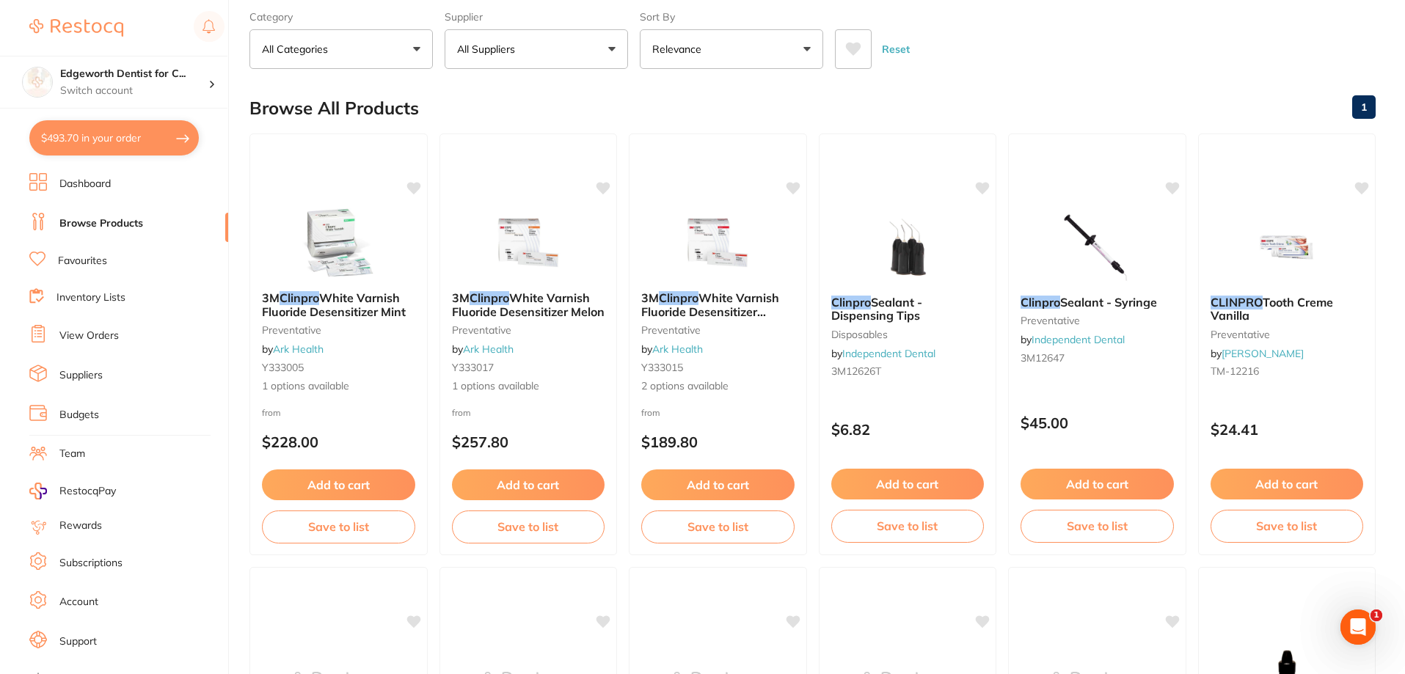
click at [90, 124] on button "$493.70 in your order" at bounding box center [113, 137] width 169 height 35
checkbox input "true"
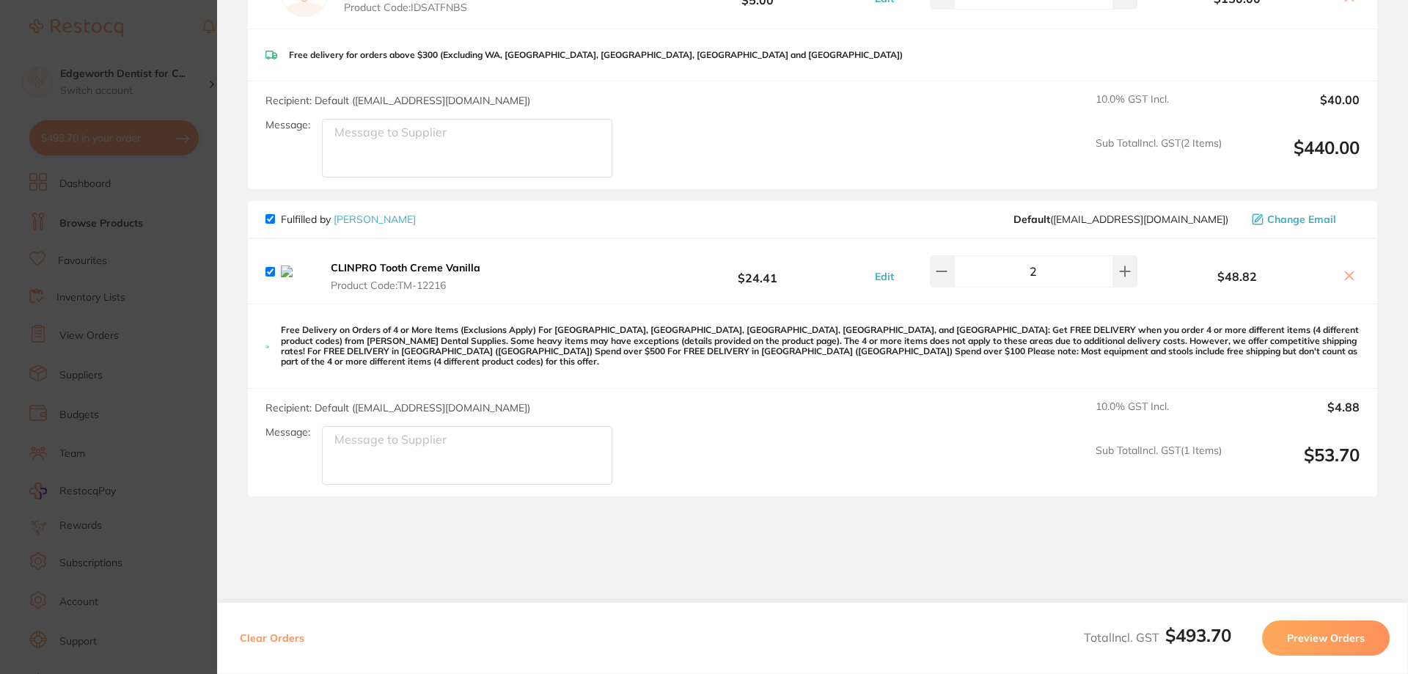
scroll to position [0, 0]
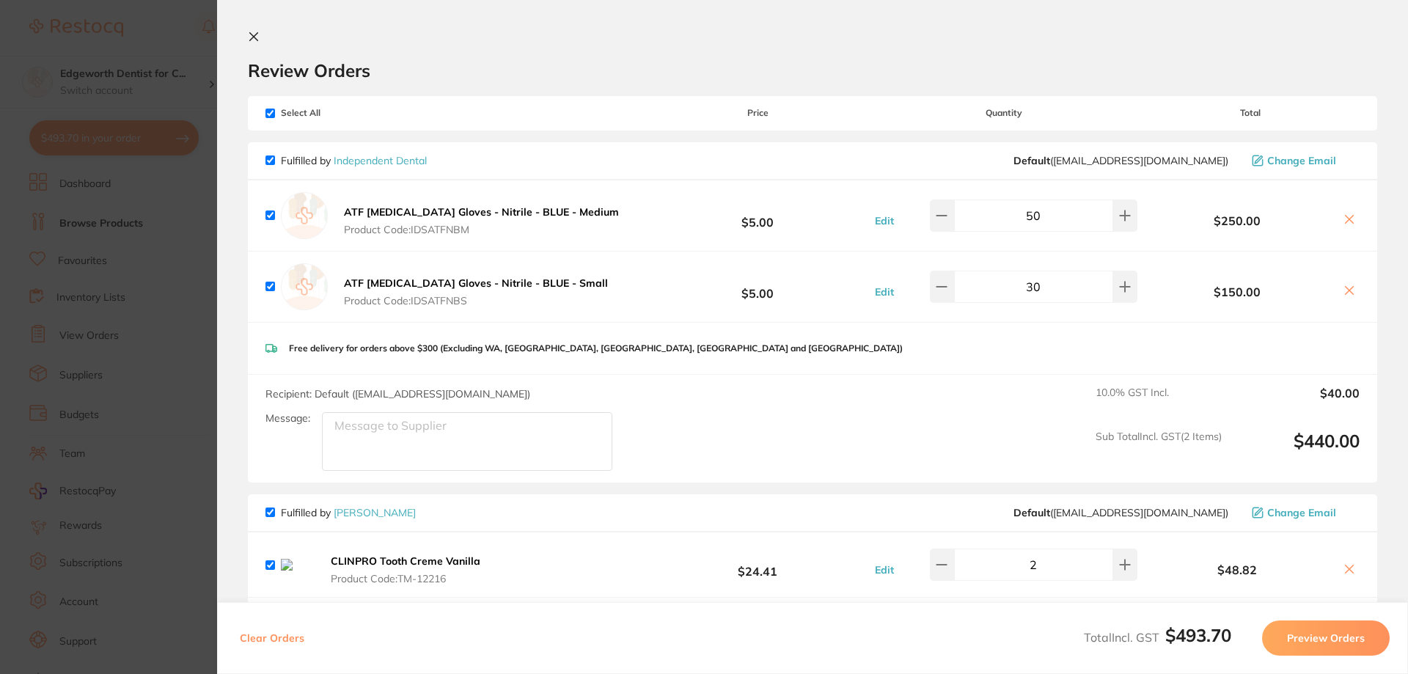
click at [257, 40] on icon at bounding box center [254, 37] width 8 height 8
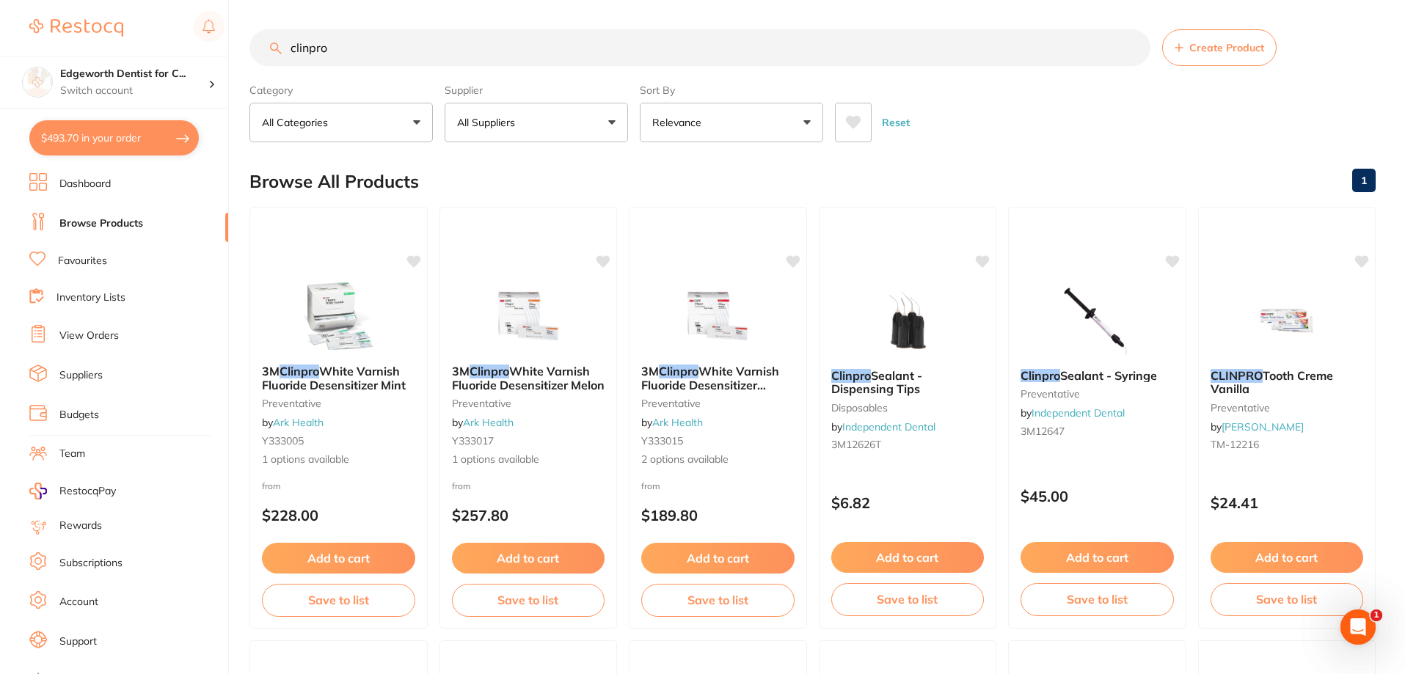
click at [479, 103] on button "All Suppliers" at bounding box center [536, 123] width 183 height 40
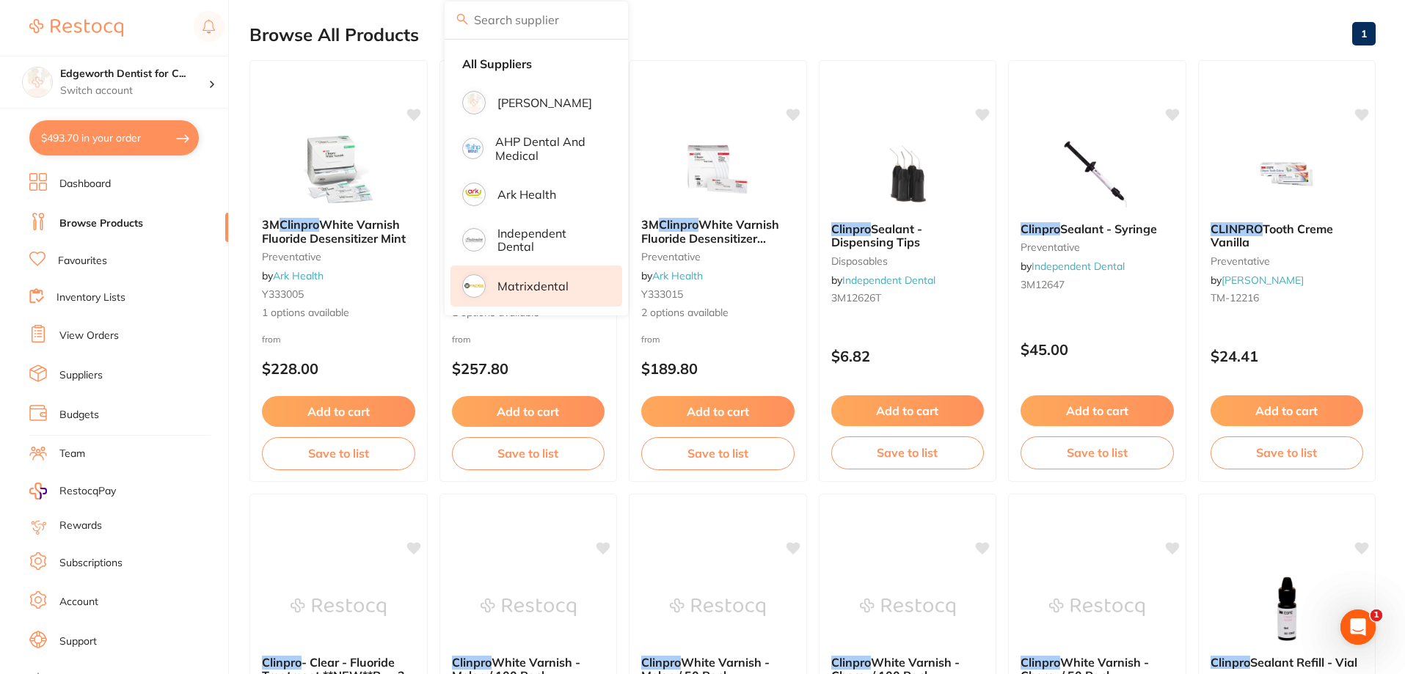
scroll to position [73, 0]
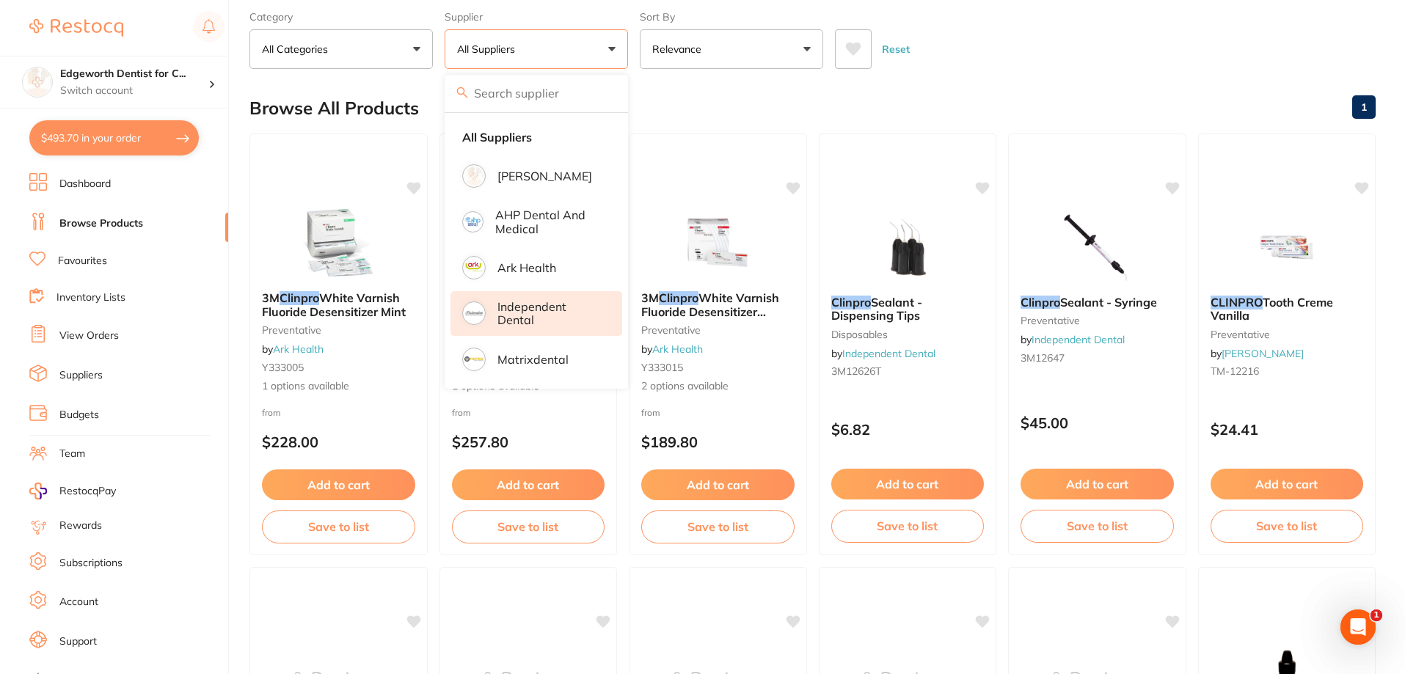
click at [498, 314] on p "Independent Dental" at bounding box center [549, 313] width 104 height 27
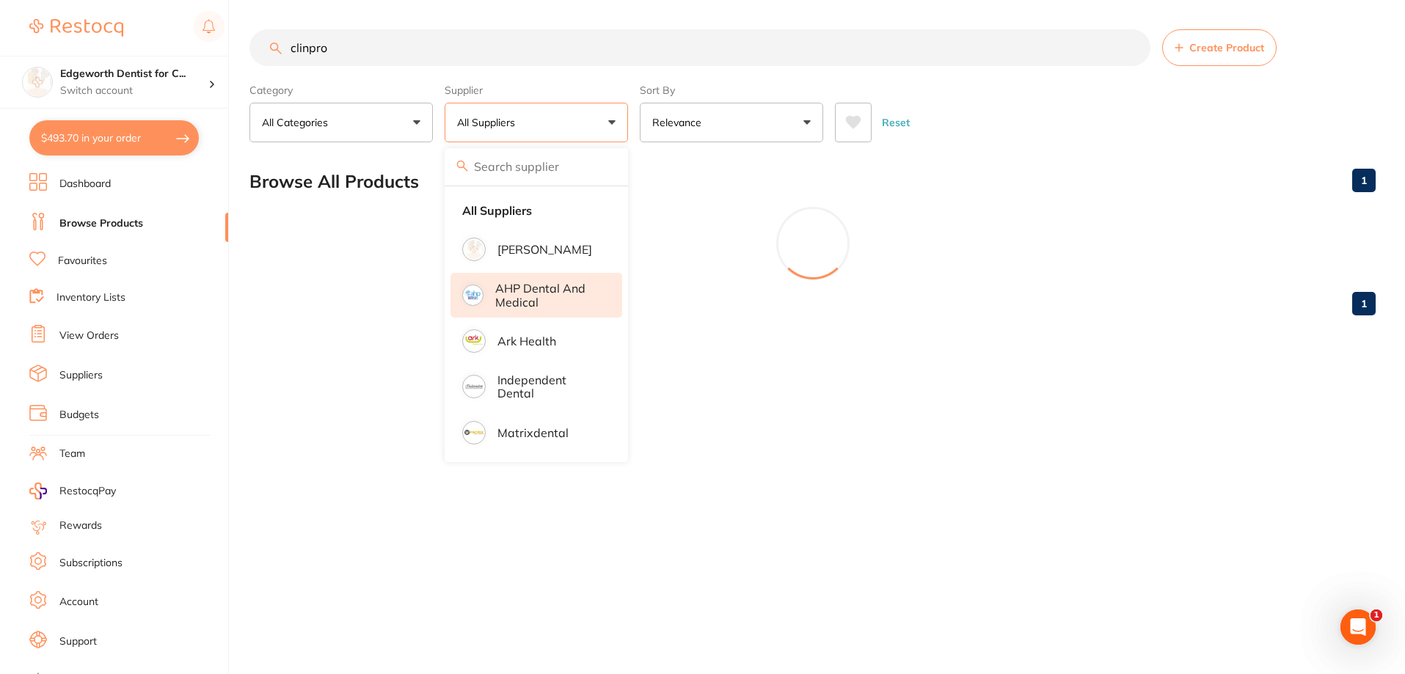
scroll to position [0, 0]
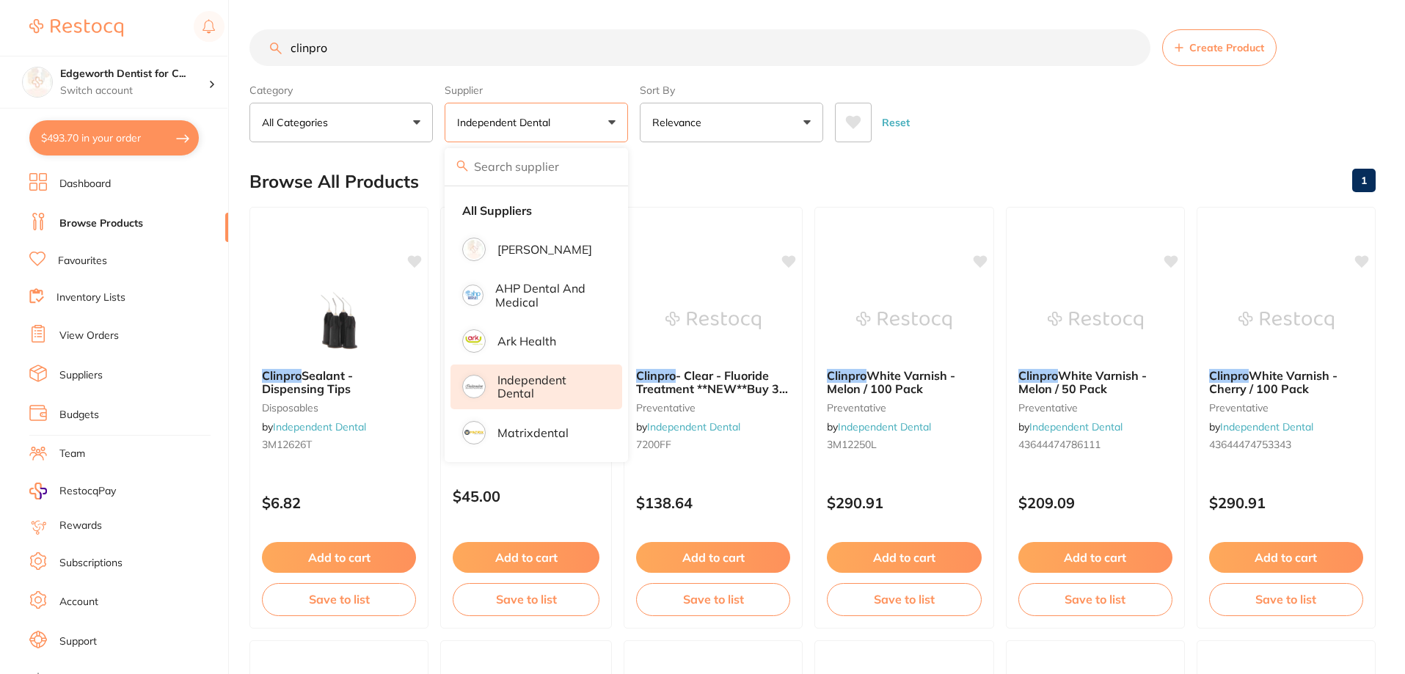
click at [908, 143] on main "clinpro Create Product Category All Categories All Categories disposables preve…" at bounding box center [826, 569] width 1155 height 1138
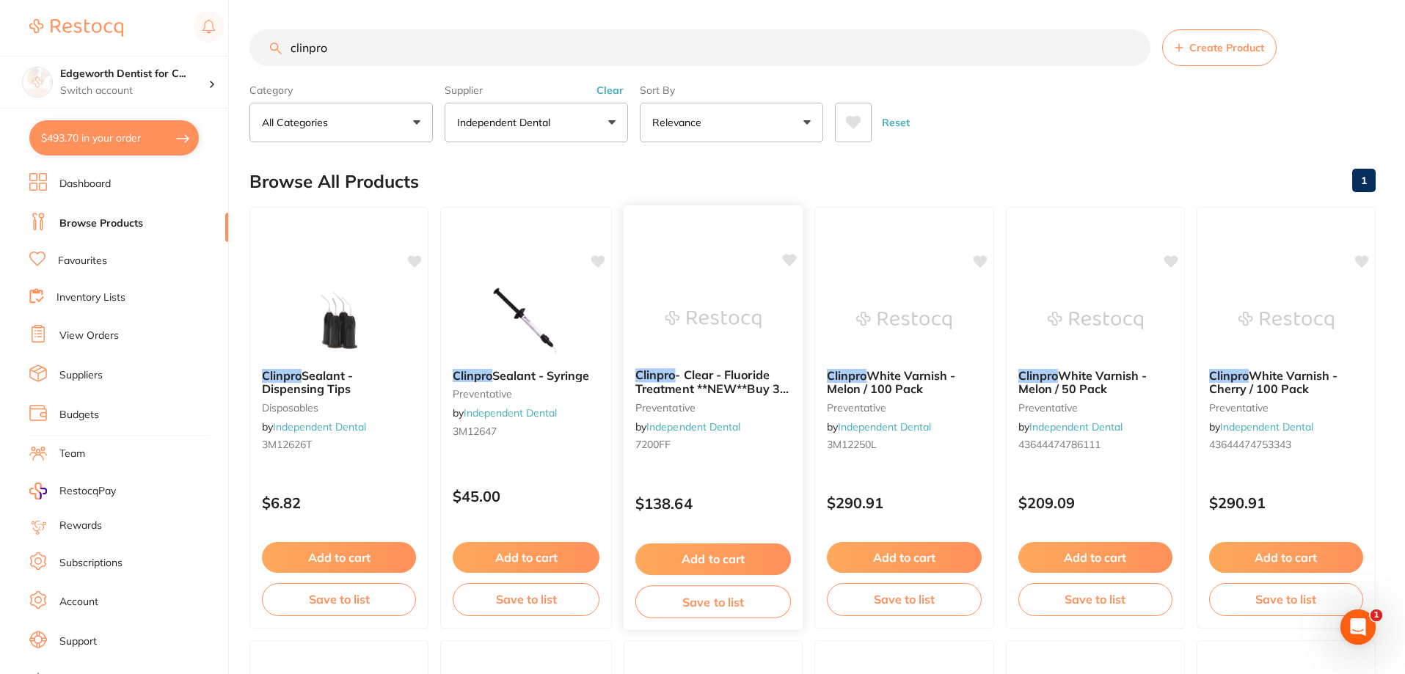
click at [724, 377] on span "- Clear - Fluoride Treatment **NEW**Buy 3 Receive 1 Free** Bonus Mint only from…" at bounding box center [712, 401] width 155 height 69
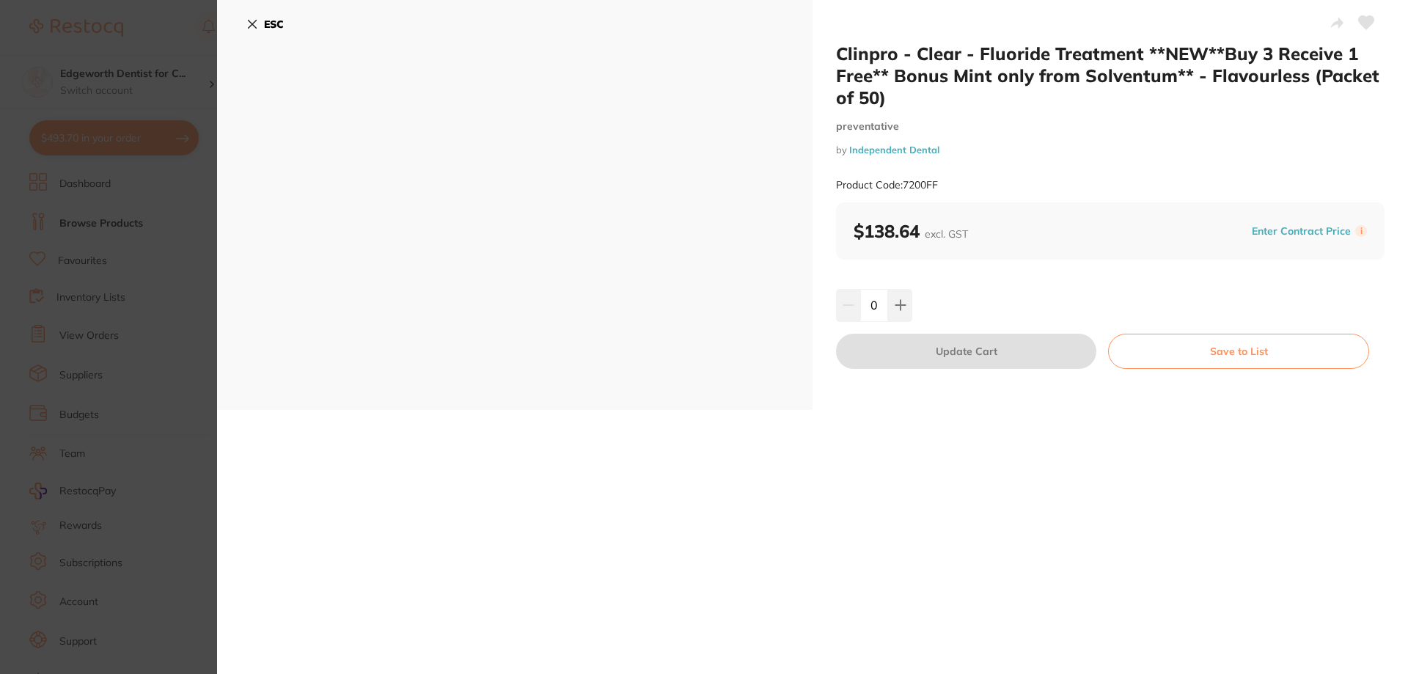
click at [259, 21] on button "ESC" at bounding box center [264, 24] width 37 height 25
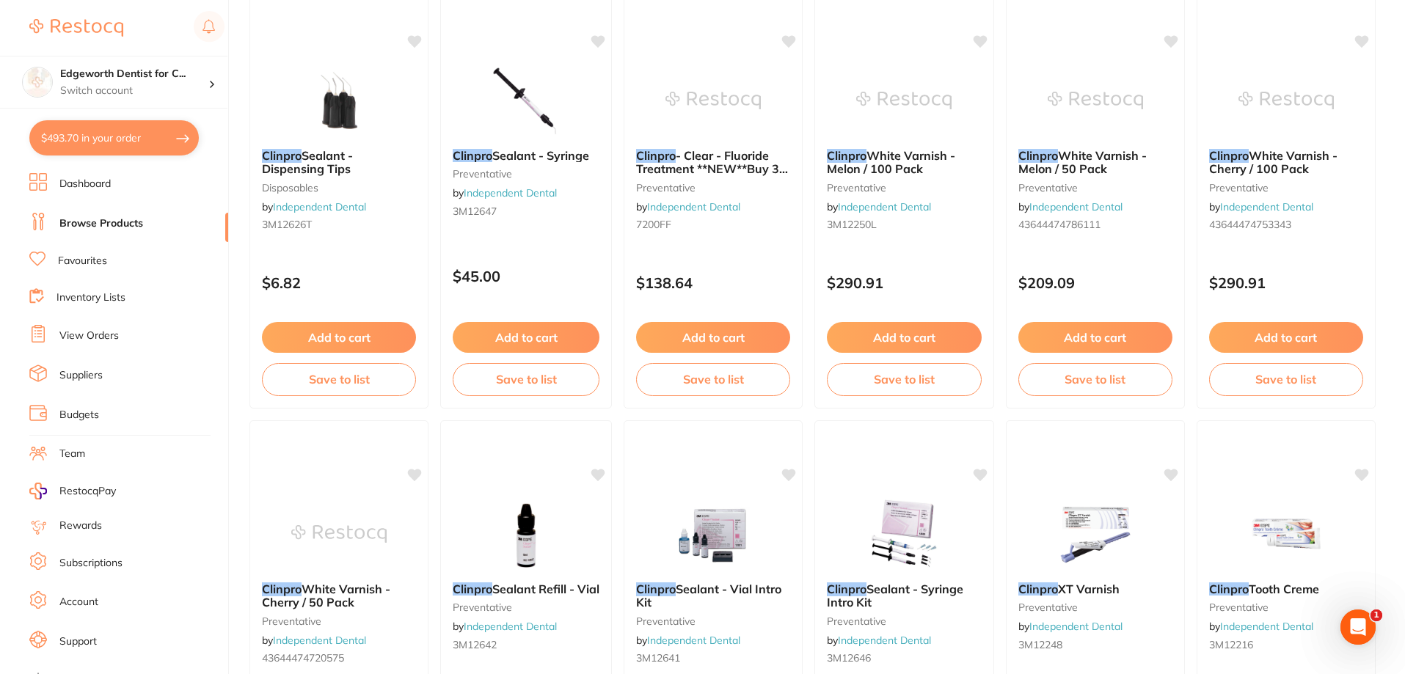
scroll to position [293, 0]
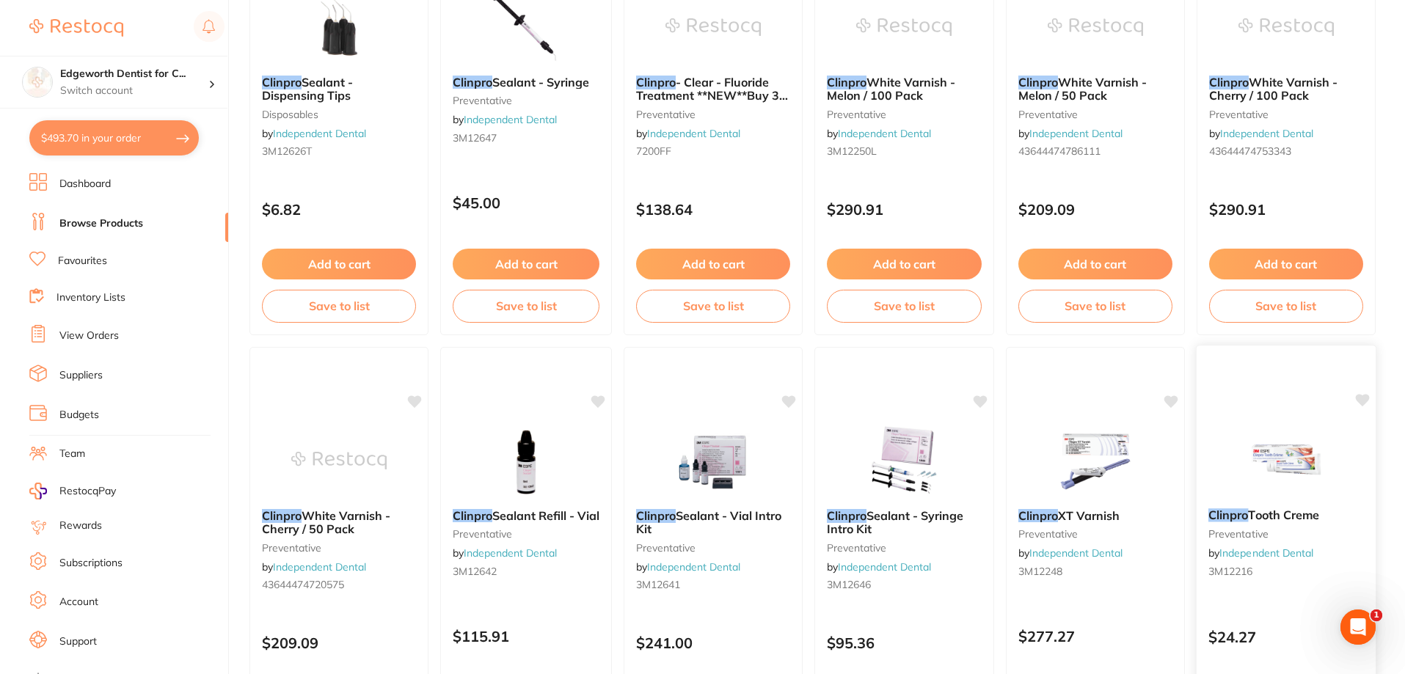
click at [1286, 511] on span "Tooth Creme" at bounding box center [1283, 515] width 71 height 15
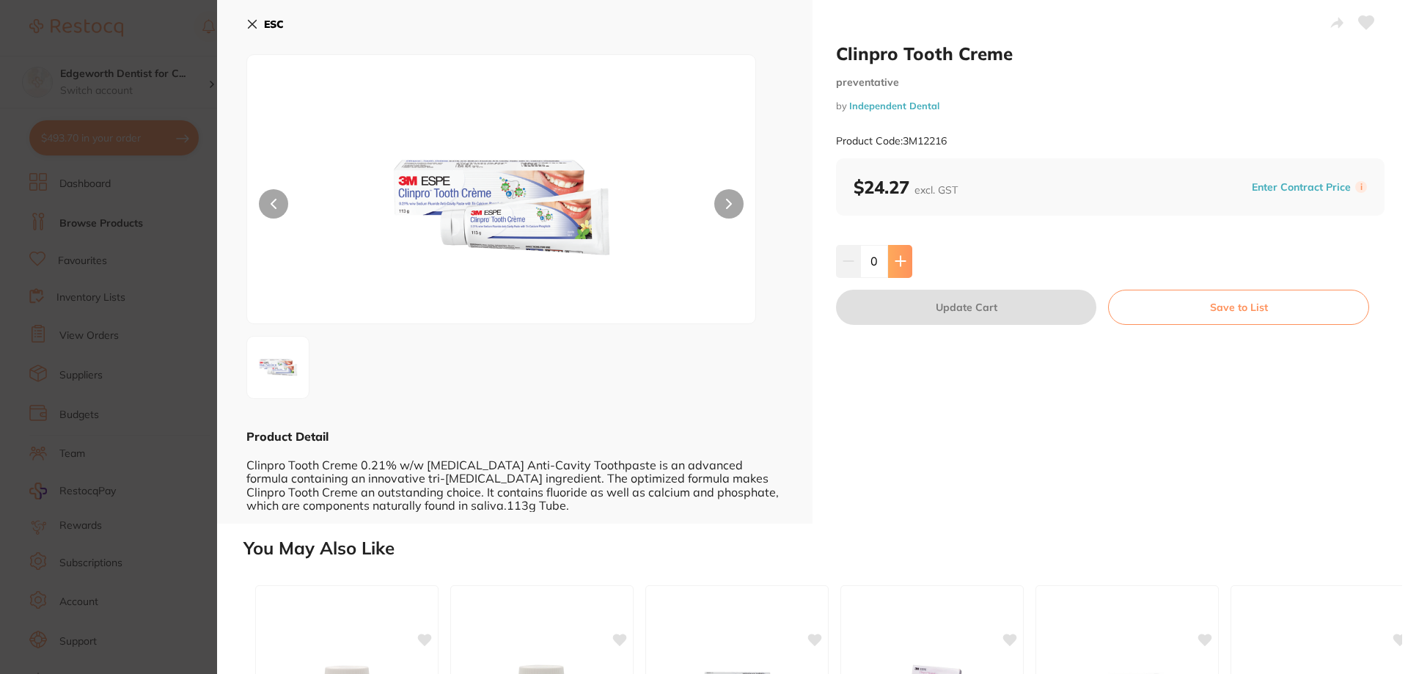
click at [899, 260] on icon at bounding box center [901, 262] width 10 height 10
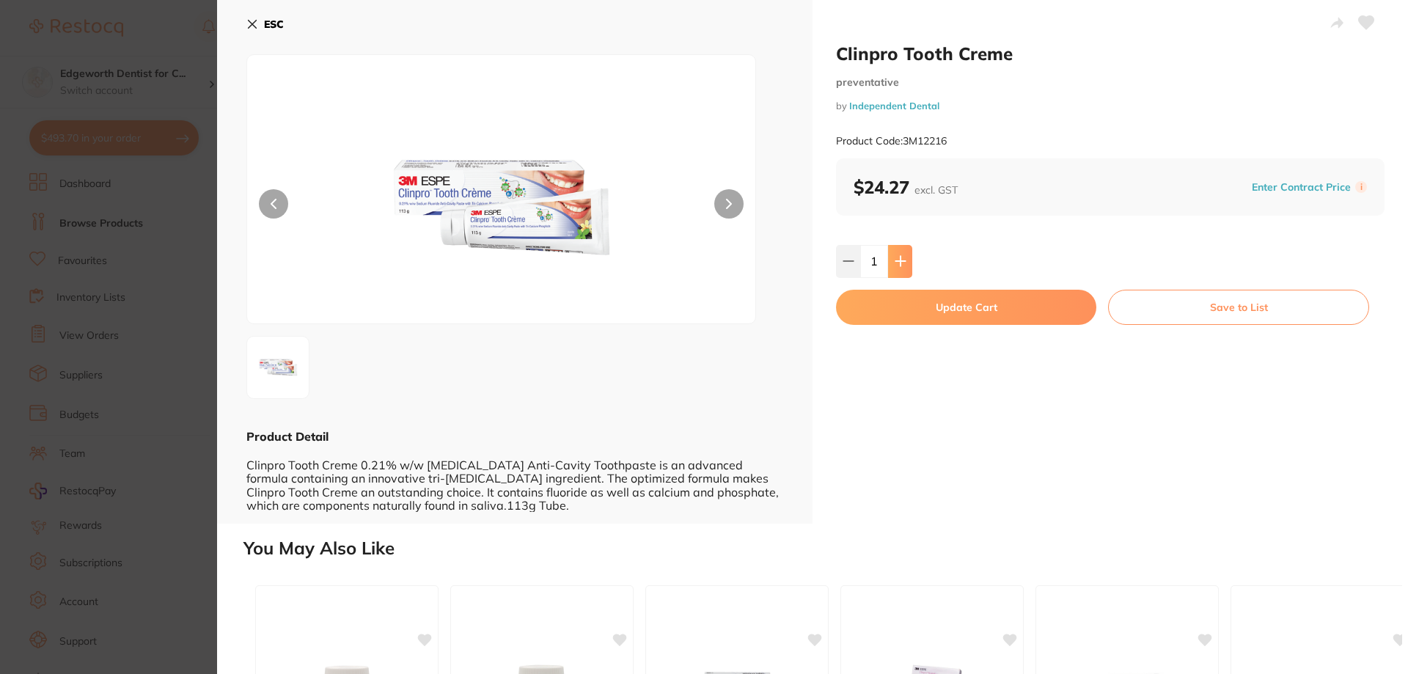
click at [899, 260] on icon at bounding box center [901, 262] width 10 height 10
type input "2"
click at [917, 314] on button "Update Cart" at bounding box center [965, 307] width 260 height 35
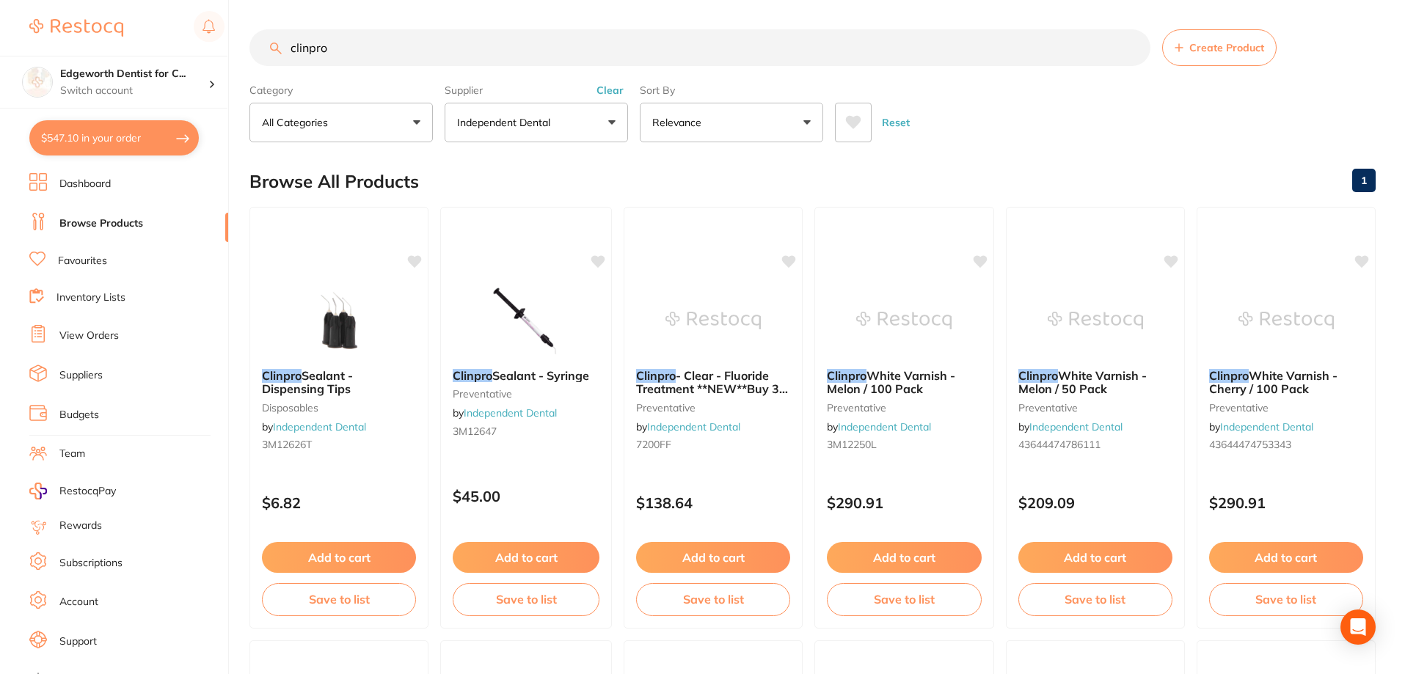
checkbox input "false"
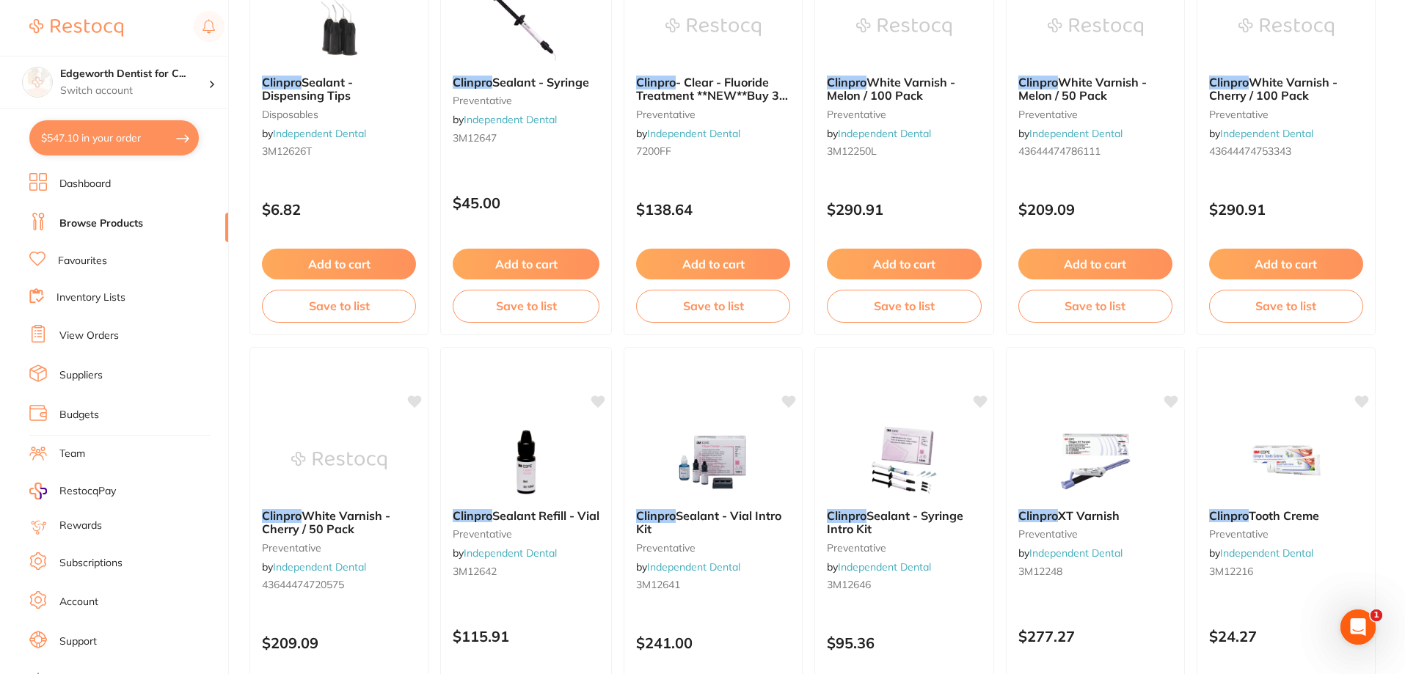
click at [166, 141] on button "$547.10 in your order" at bounding box center [113, 137] width 169 height 35
checkbox input "true"
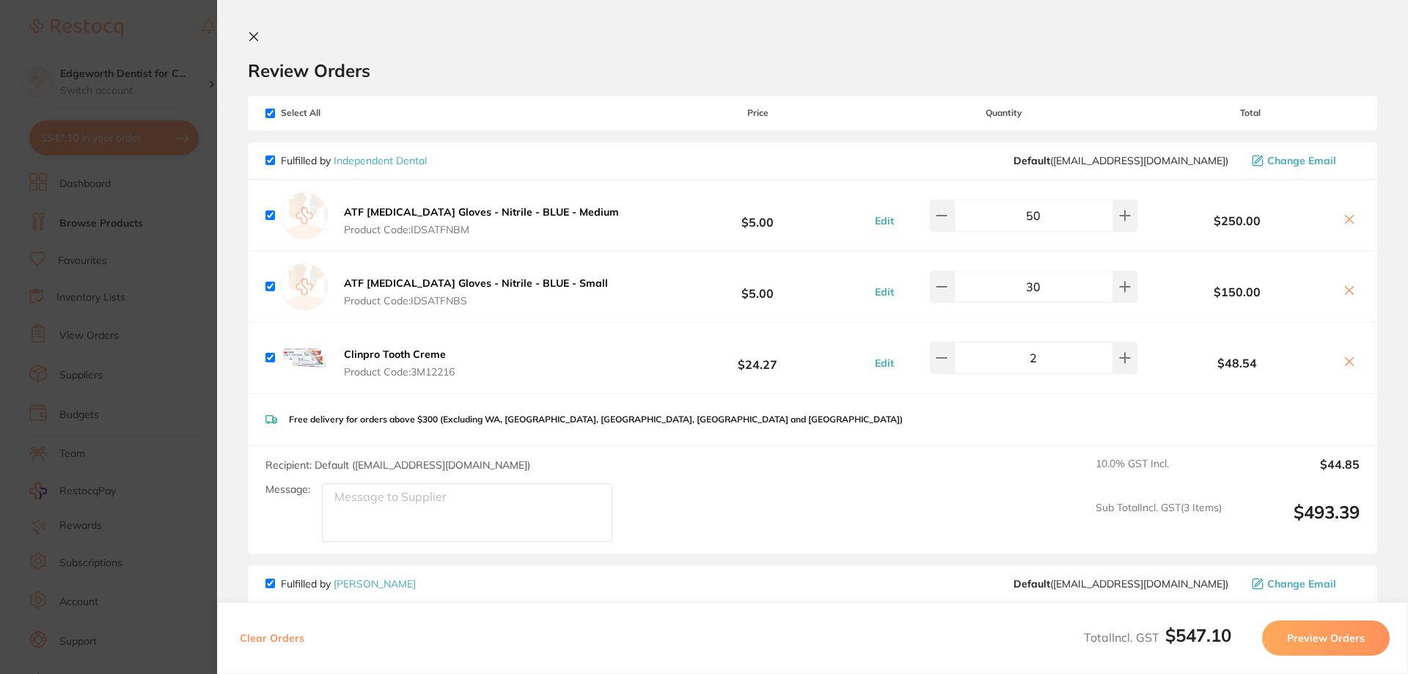
scroll to position [415, 0]
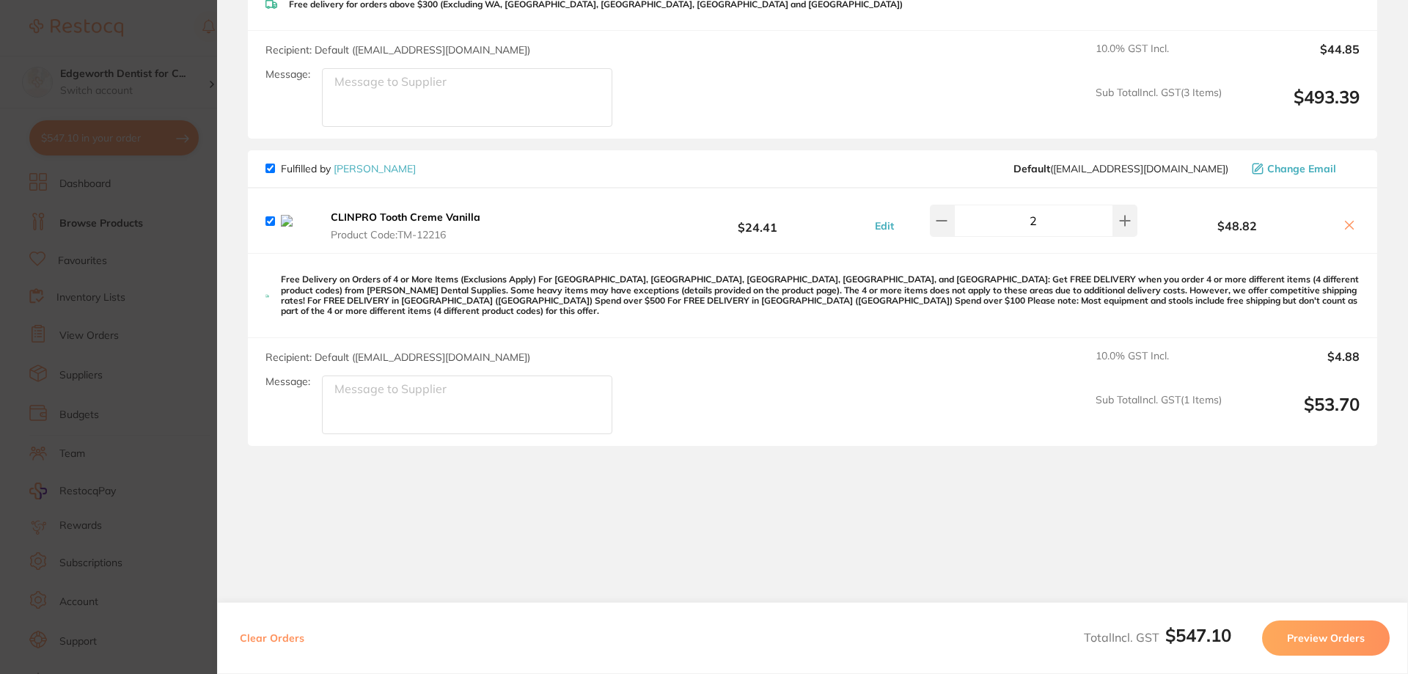
click at [1344, 228] on icon at bounding box center [1350, 225] width 12 height 12
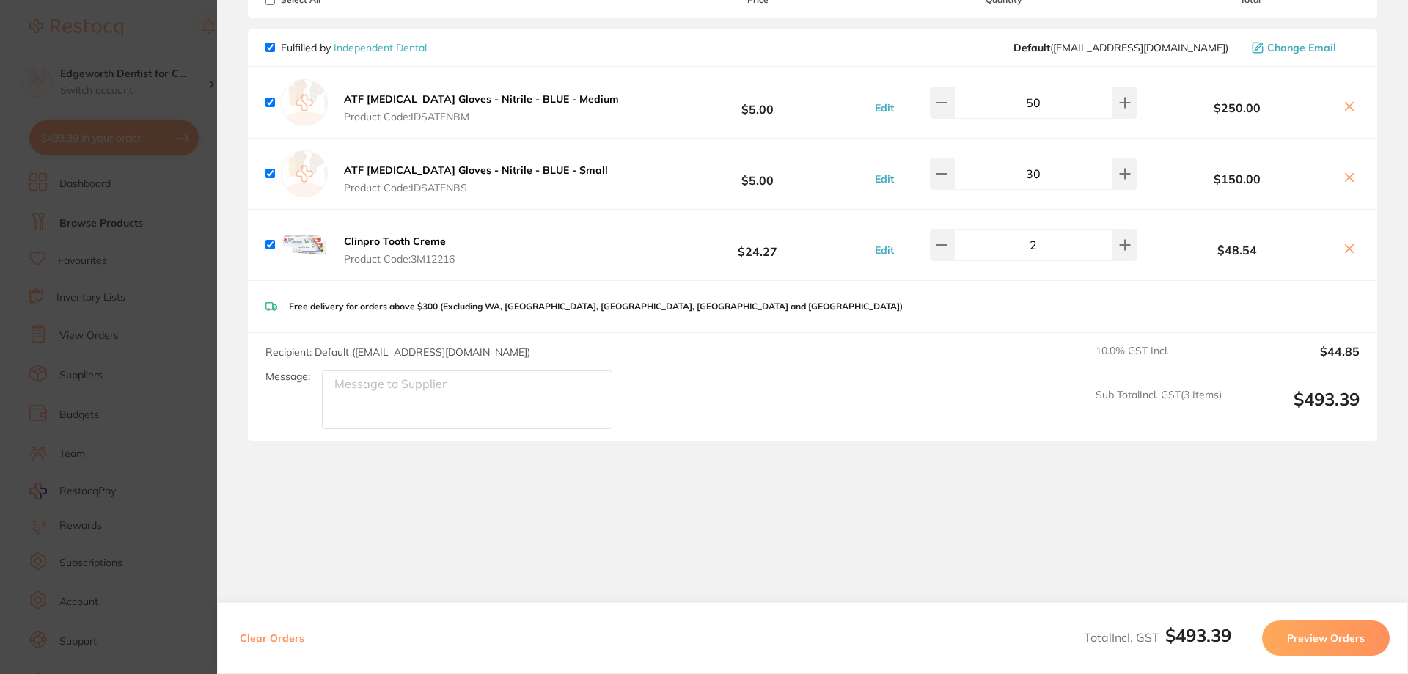
scroll to position [113, 0]
checkbox input "true"
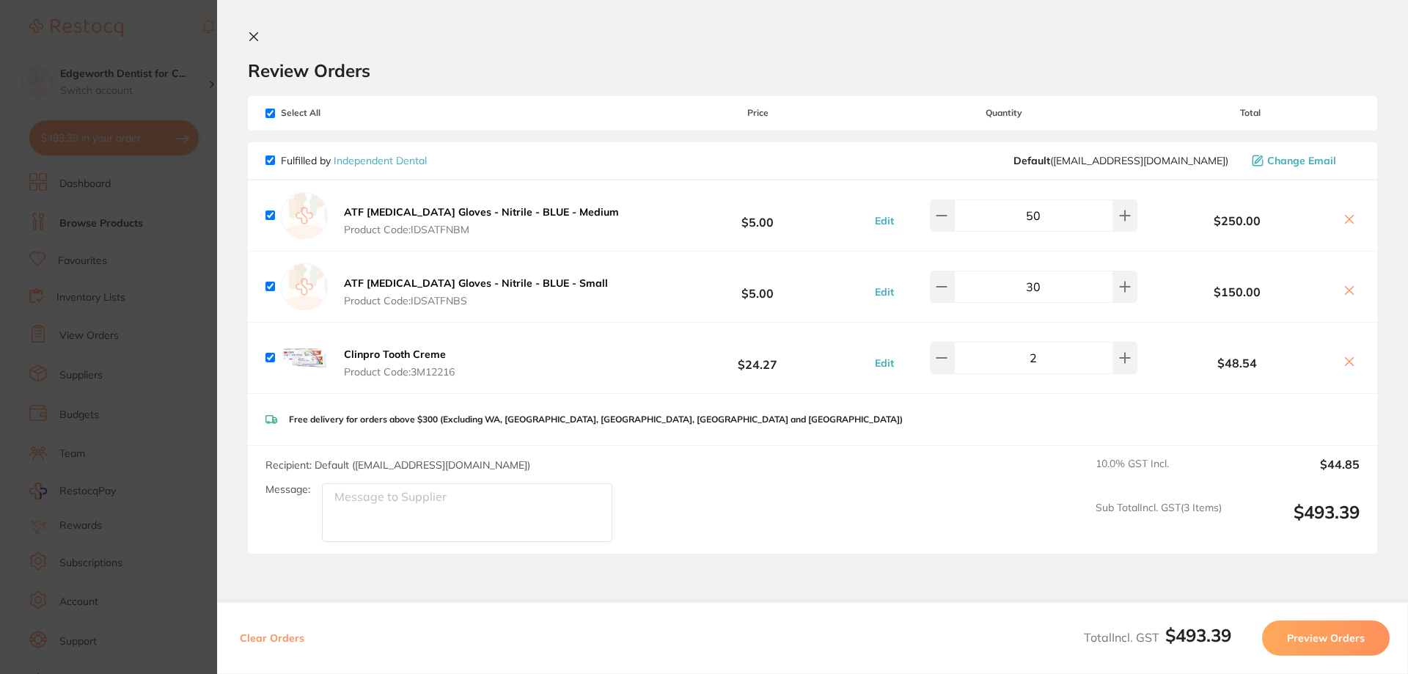
click at [252, 42] on icon at bounding box center [254, 37] width 12 height 12
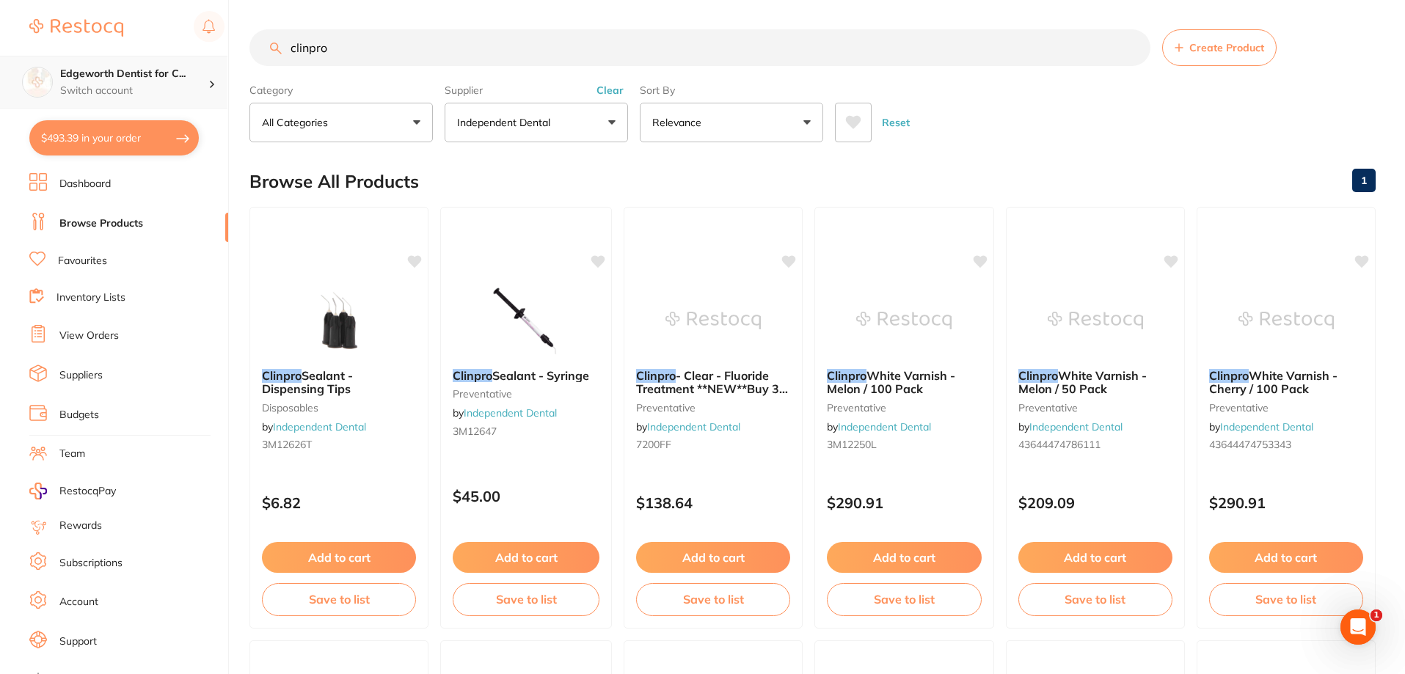
scroll to position [1, 0]
drag, startPoint x: 158, startPoint y: 59, endPoint x: 131, endPoint y: 58, distance: 27.2
click at [131, 59] on div "$493.39 Edgeworth Dentist for C... Switch account Edgeworth Dentist for Chicken…" at bounding box center [702, 337] width 1405 height 674
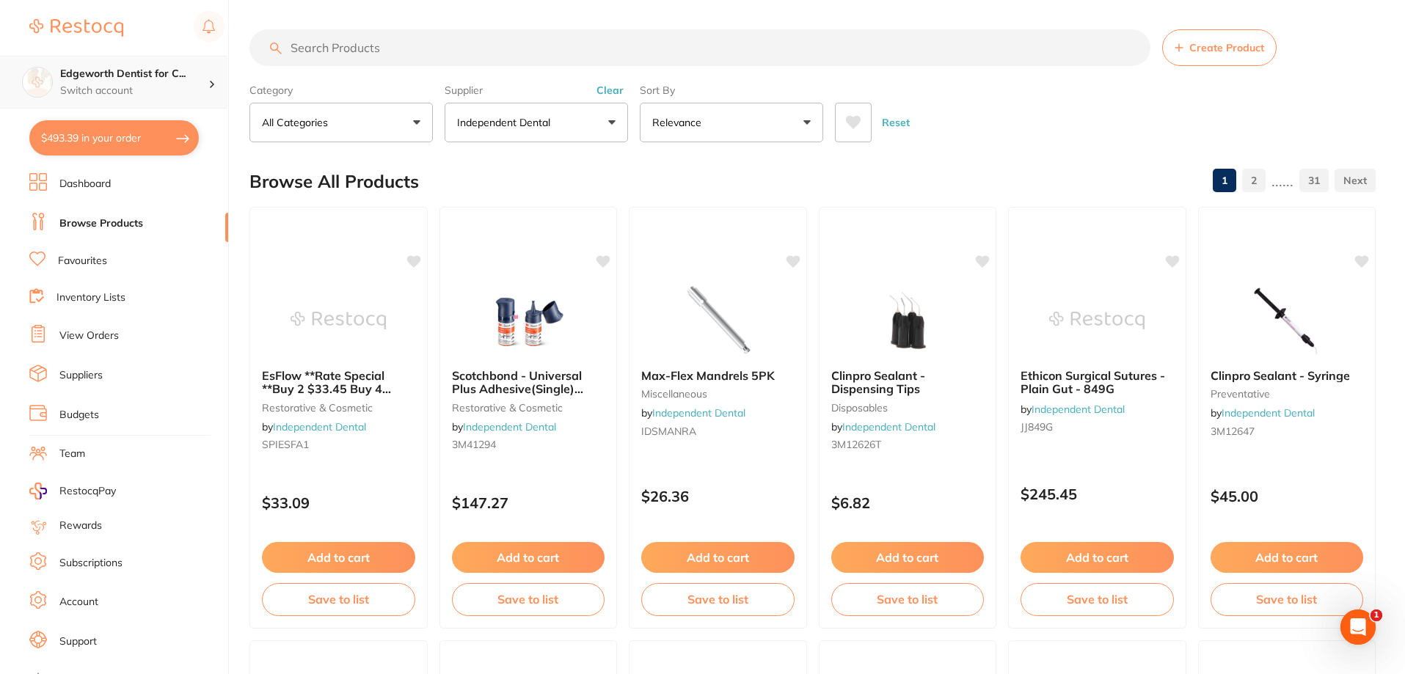
scroll to position [0, 0]
